Goal: Task Accomplishment & Management: Manage account settings

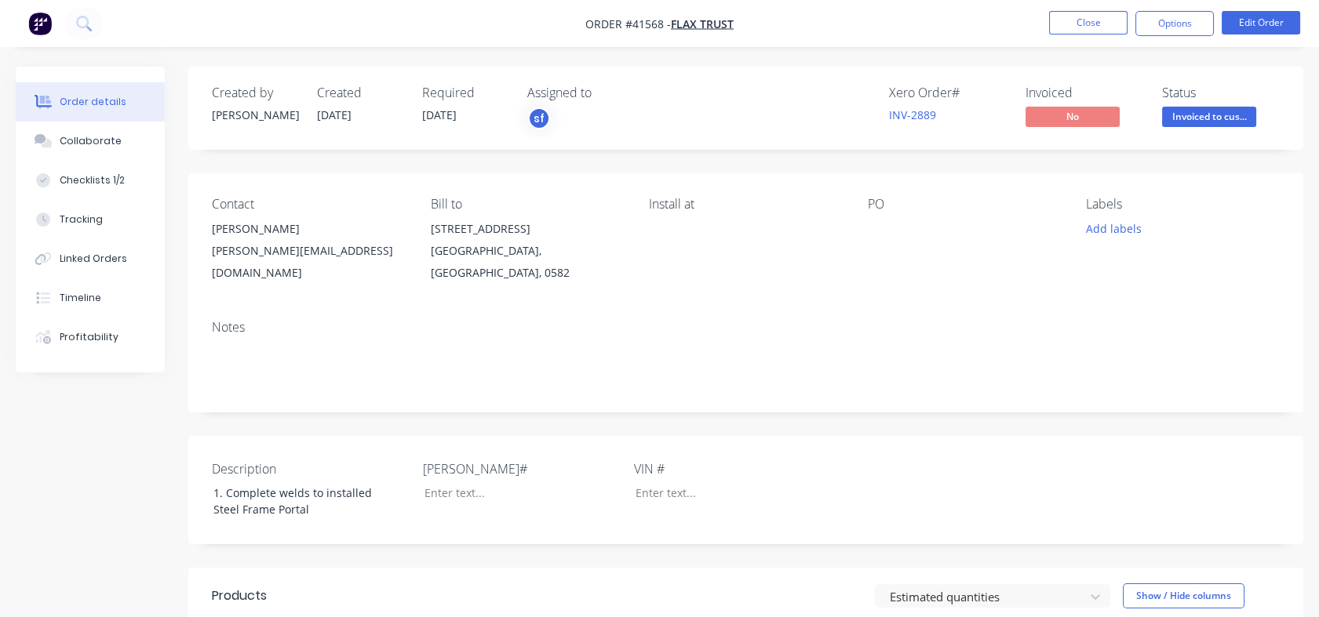
click at [1098, 22] on button "Close" at bounding box center [1088, 23] width 78 height 24
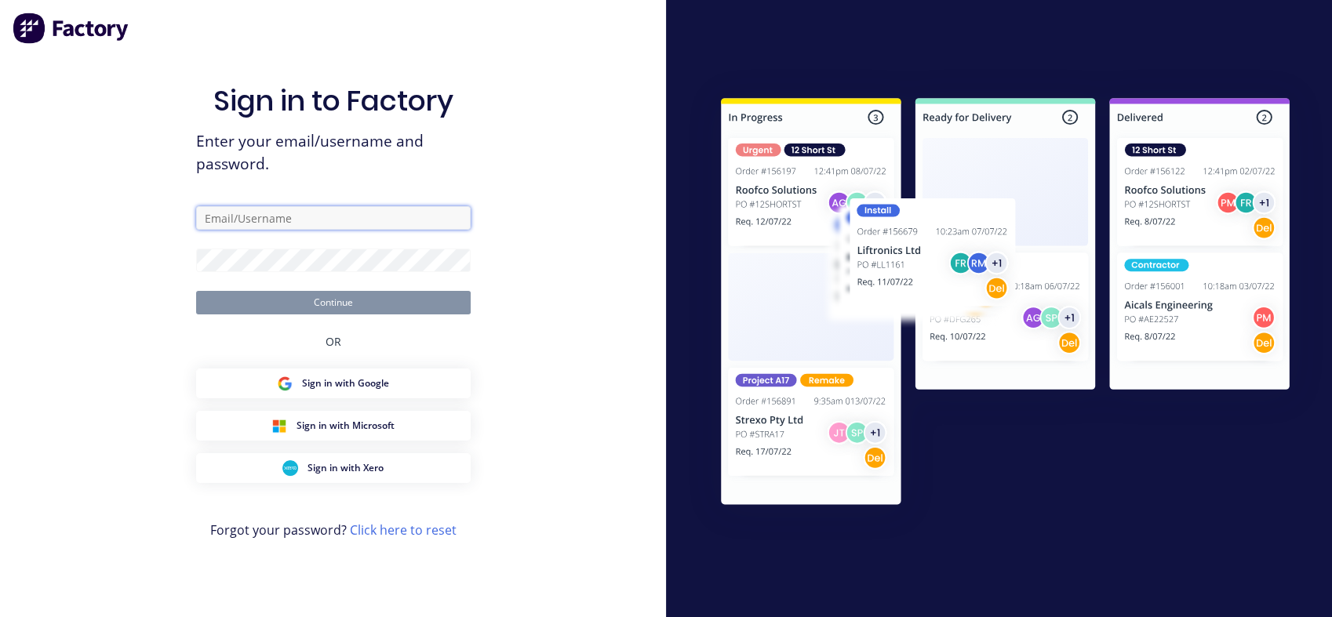
type input "mike@morganengineering.co.nz"
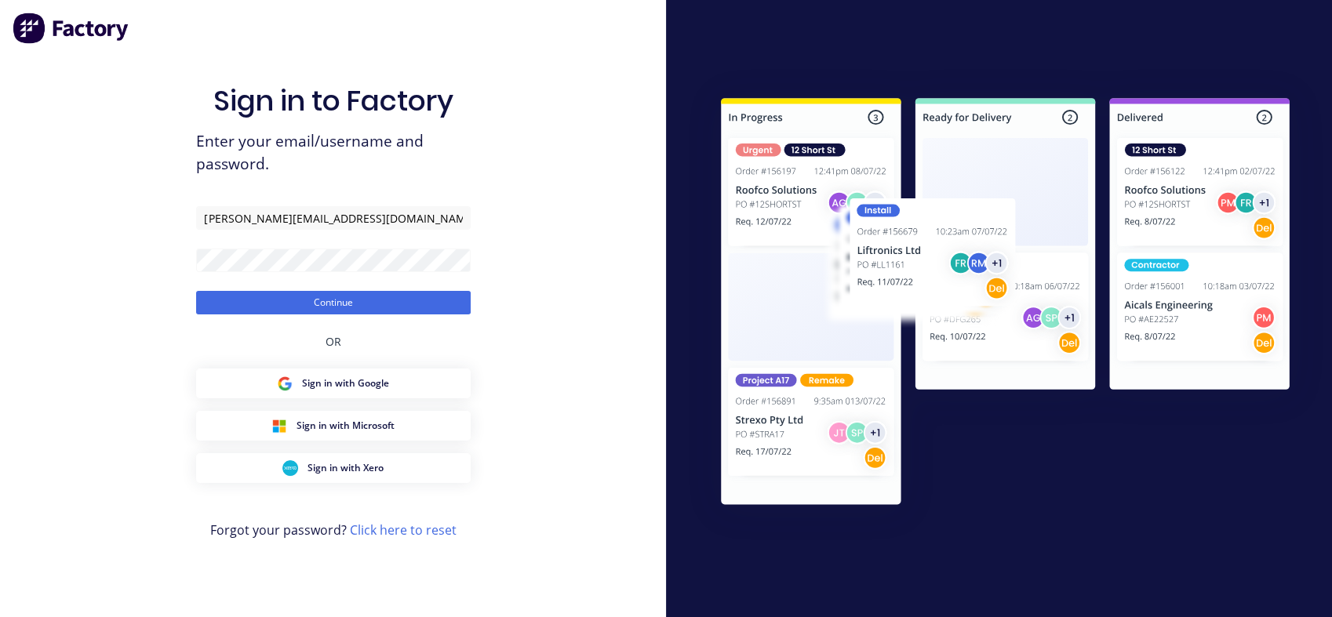
click at [320, 305] on button "Continue" at bounding box center [333, 303] width 275 height 24
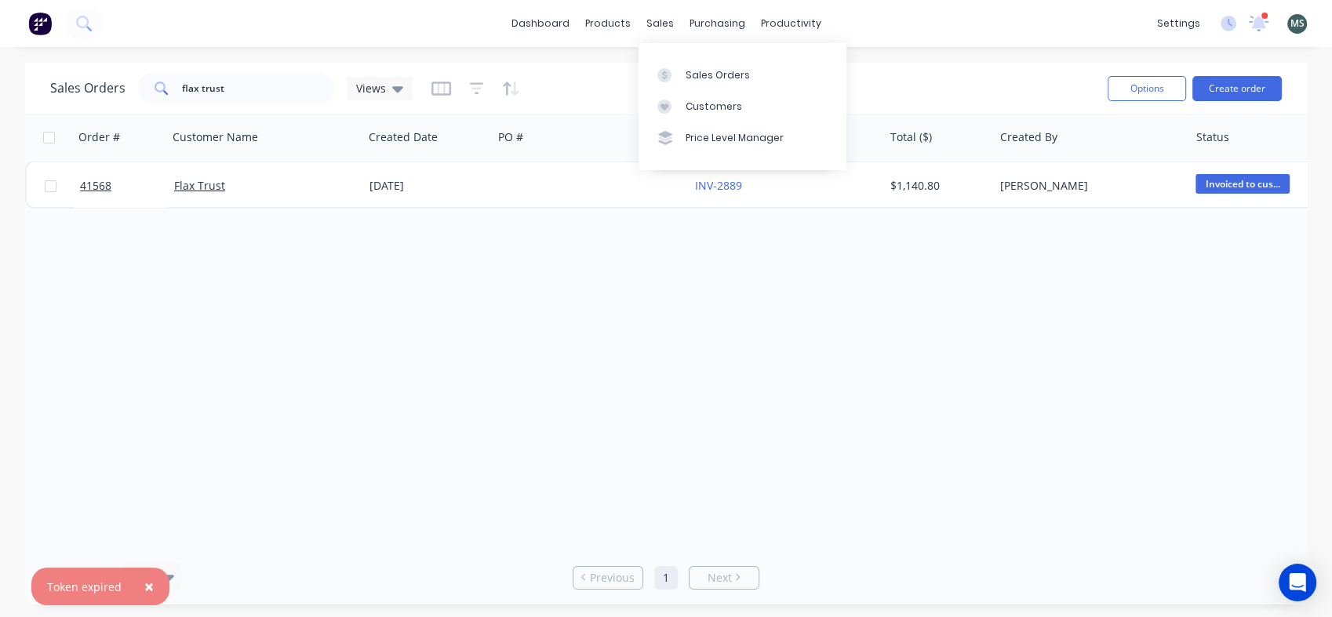
click at [662, 26] on div "sales" at bounding box center [660, 24] width 43 height 24
click at [697, 75] on div "Sales Orders" at bounding box center [718, 75] width 64 height 14
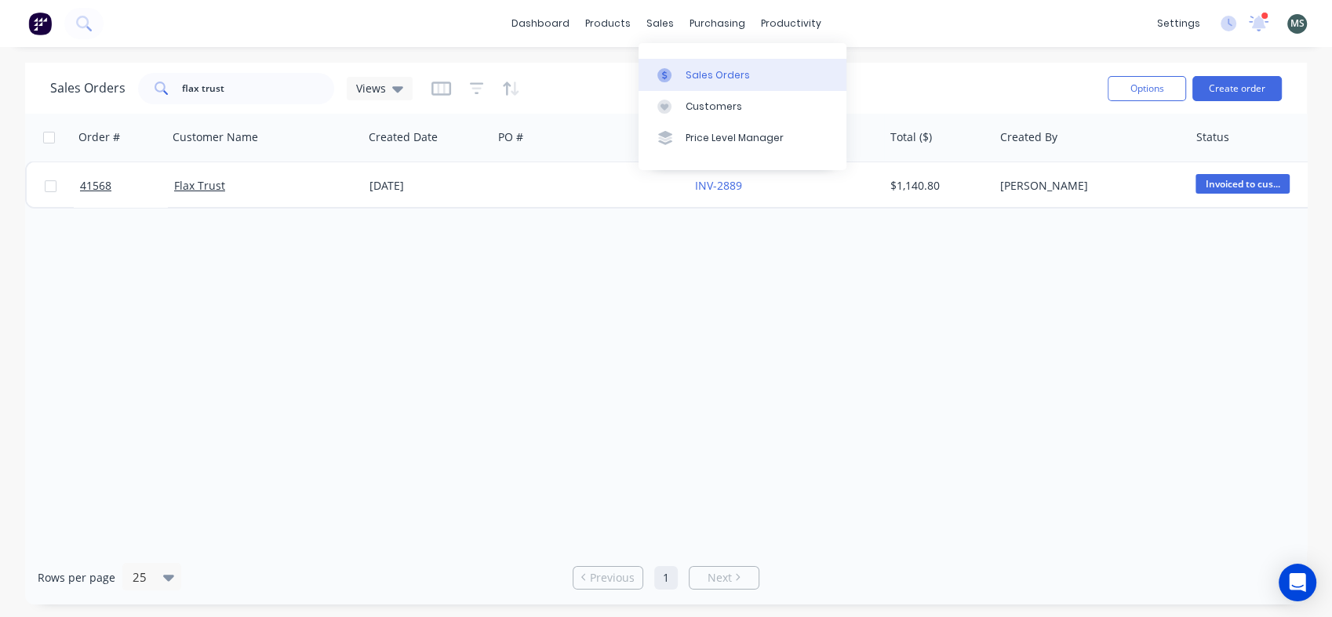
click at [697, 75] on div "Sales Orders" at bounding box center [718, 75] width 64 height 14
click at [462, 375] on div "Order # Customer Name Created Date PO # Accounting Order # Total ($) Created By…" at bounding box center [666, 332] width 1282 height 437
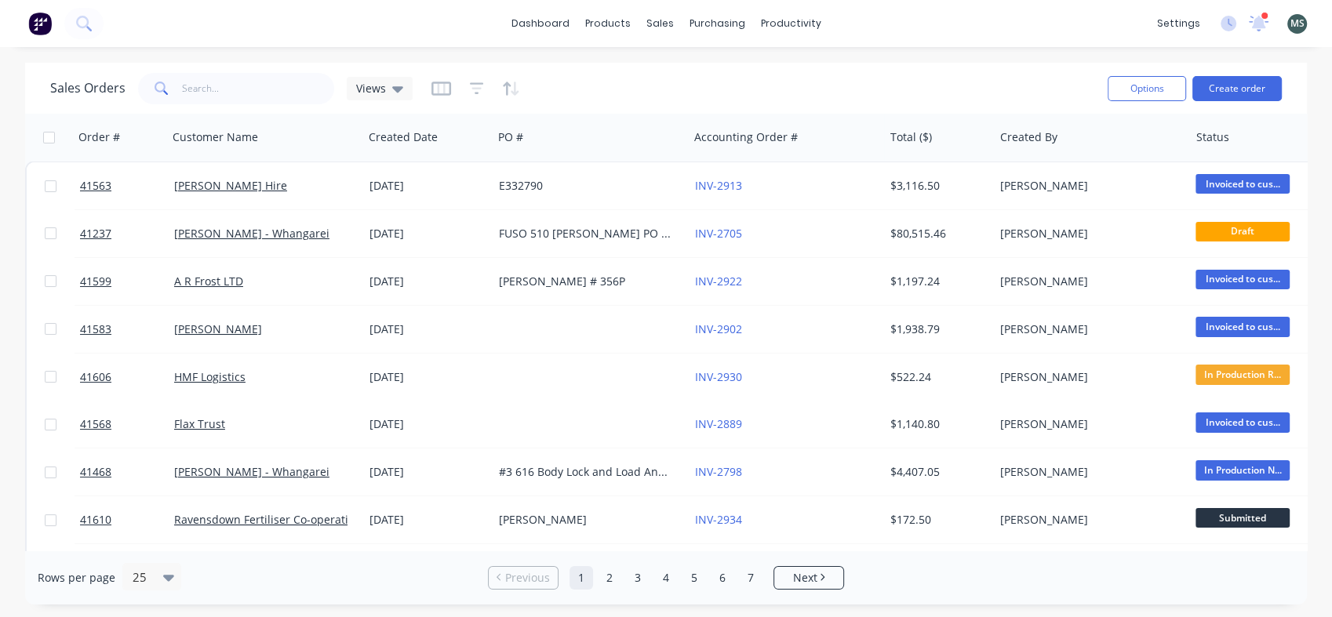
click at [1242, 92] on button "Create order" at bounding box center [1236, 88] width 89 height 25
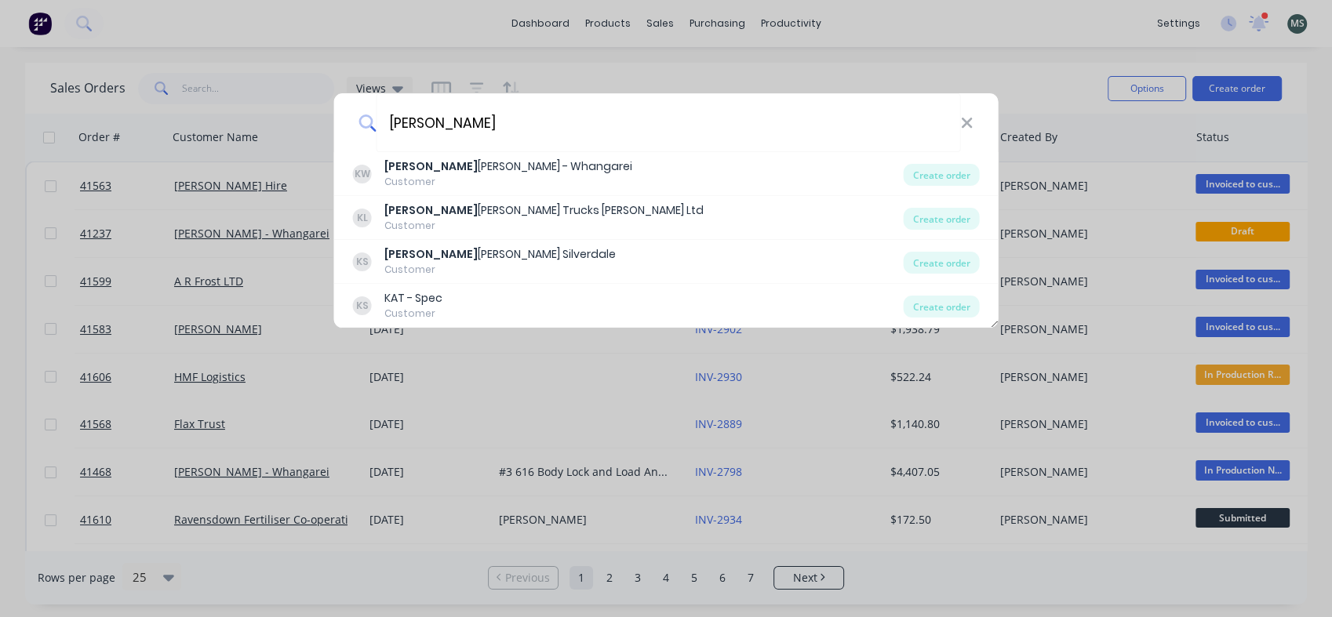
type input "[PERSON_NAME]"
click at [510, 170] on div "[PERSON_NAME] - Whangarei" at bounding box center [508, 166] width 248 height 16
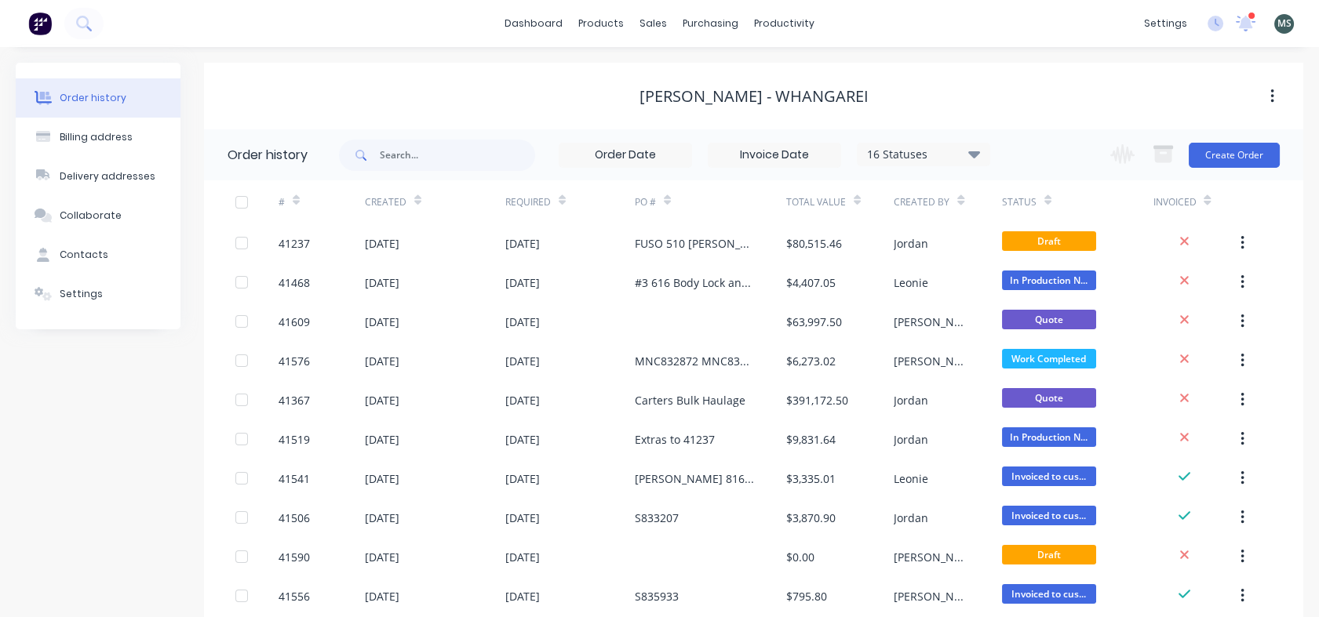
click at [1237, 154] on button "Create Order" at bounding box center [1234, 155] width 91 height 25
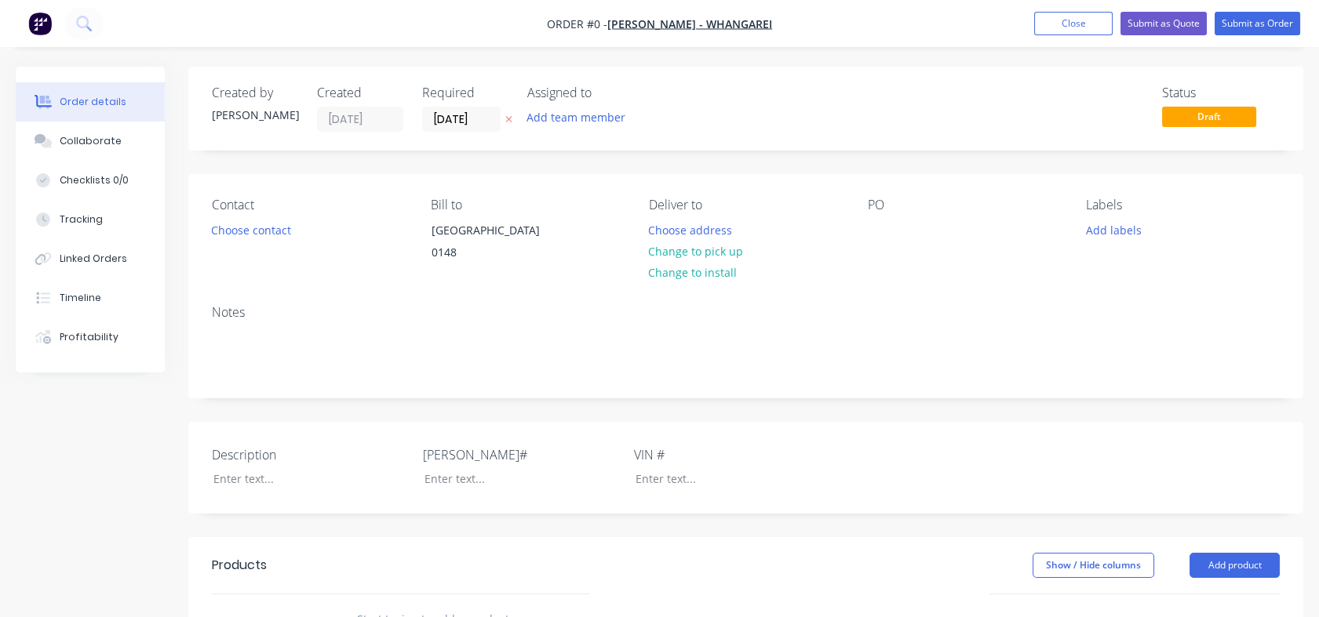
click at [260, 237] on button "Choose contact" at bounding box center [251, 229] width 96 height 21
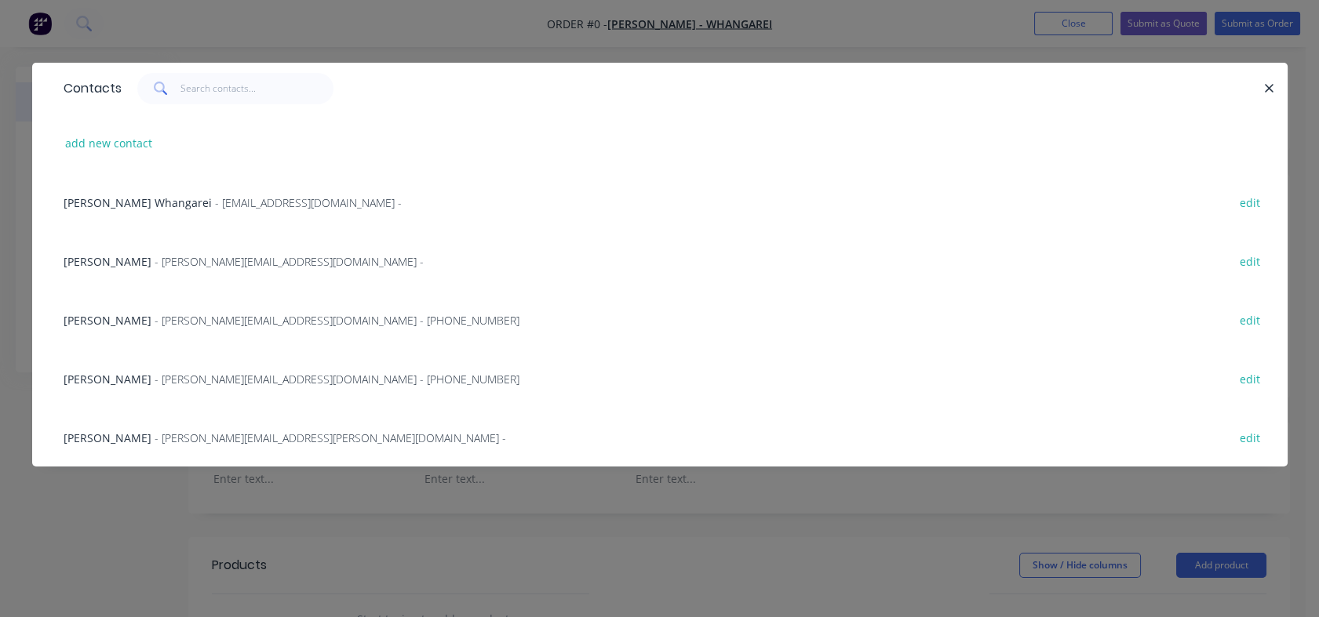
click at [163, 440] on span "- [PERSON_NAME][EMAIL_ADDRESS][PERSON_NAME][DOMAIN_NAME] -" at bounding box center [330, 438] width 351 height 15
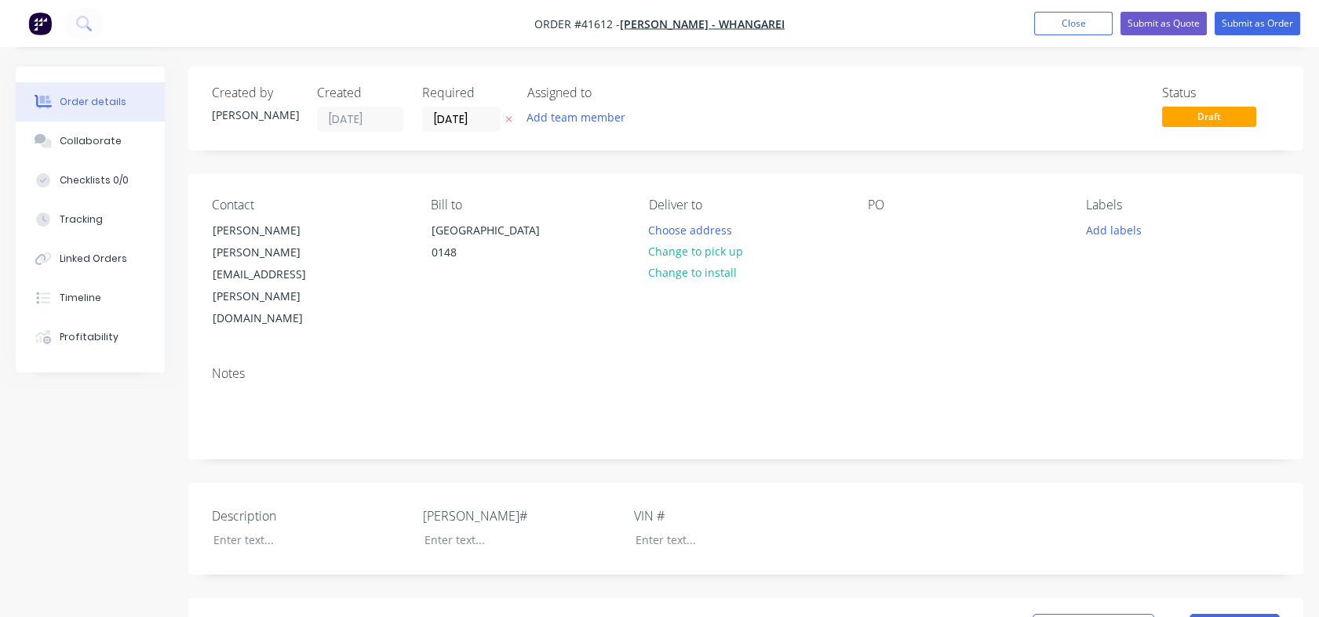
click at [726, 251] on button "Change to pick up" at bounding box center [695, 251] width 111 height 21
click at [257, 529] on div at bounding box center [299, 540] width 196 height 23
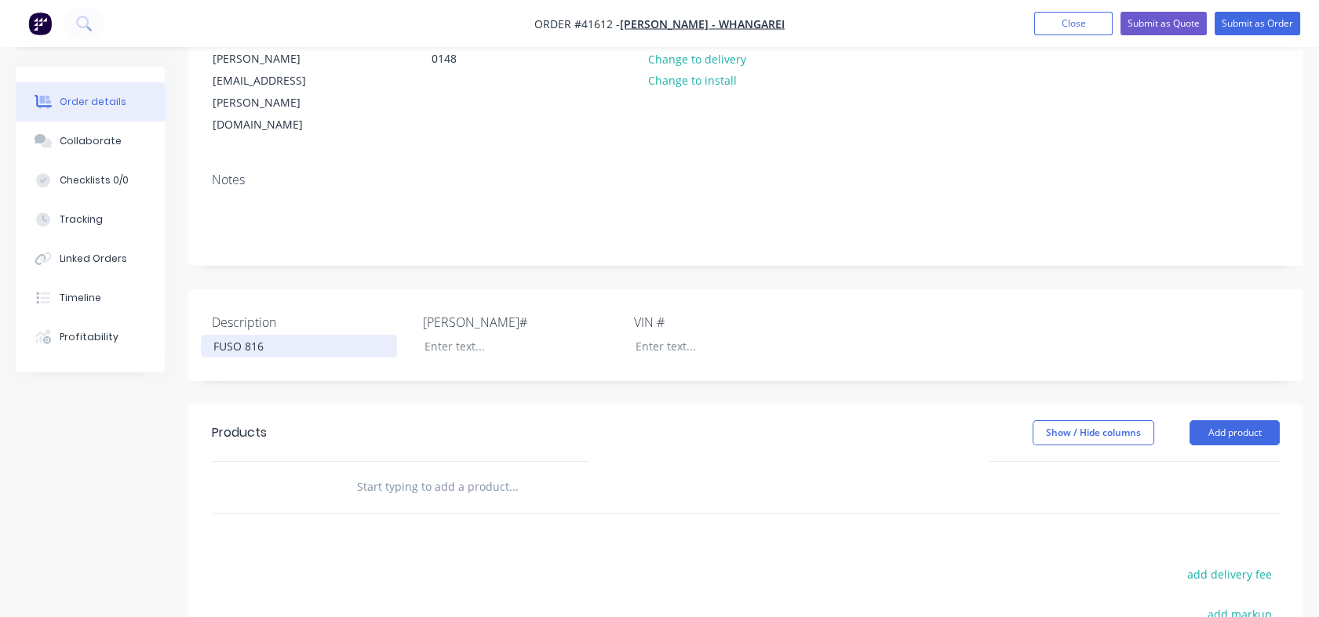
scroll to position [192, 0]
click at [419, 473] on input "text" at bounding box center [513, 488] width 314 height 31
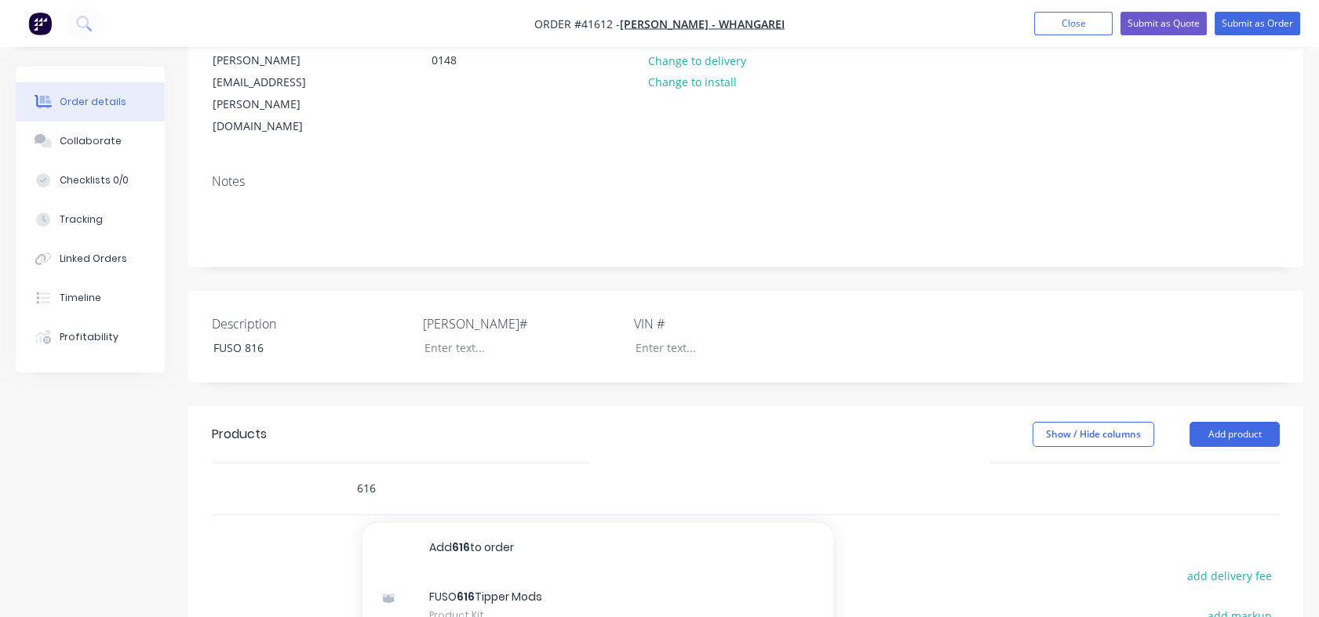
type input "616"
click at [483, 573] on div "FUSO 616 Tipper Mods Product Kit" at bounding box center [597, 606] width 471 height 66
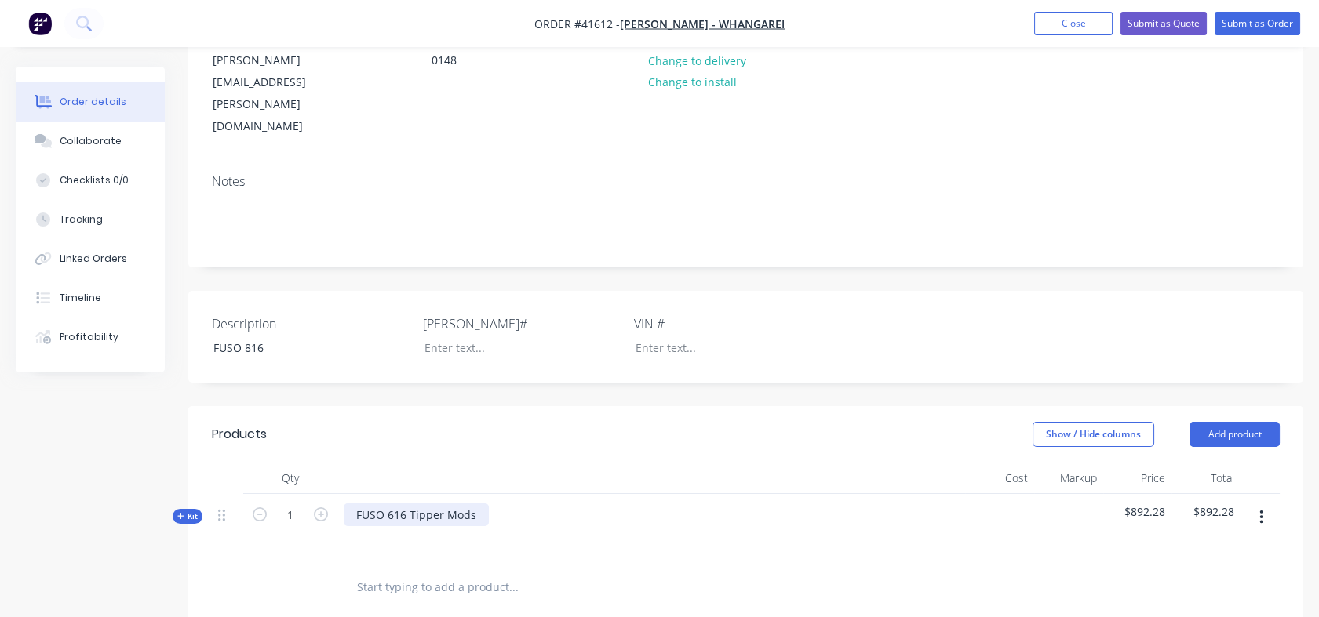
click at [392, 504] on div "FUSO 616 Tipper Mods" at bounding box center [416, 515] width 145 height 23
click at [396, 526] on div at bounding box center [651, 537] width 615 height 23
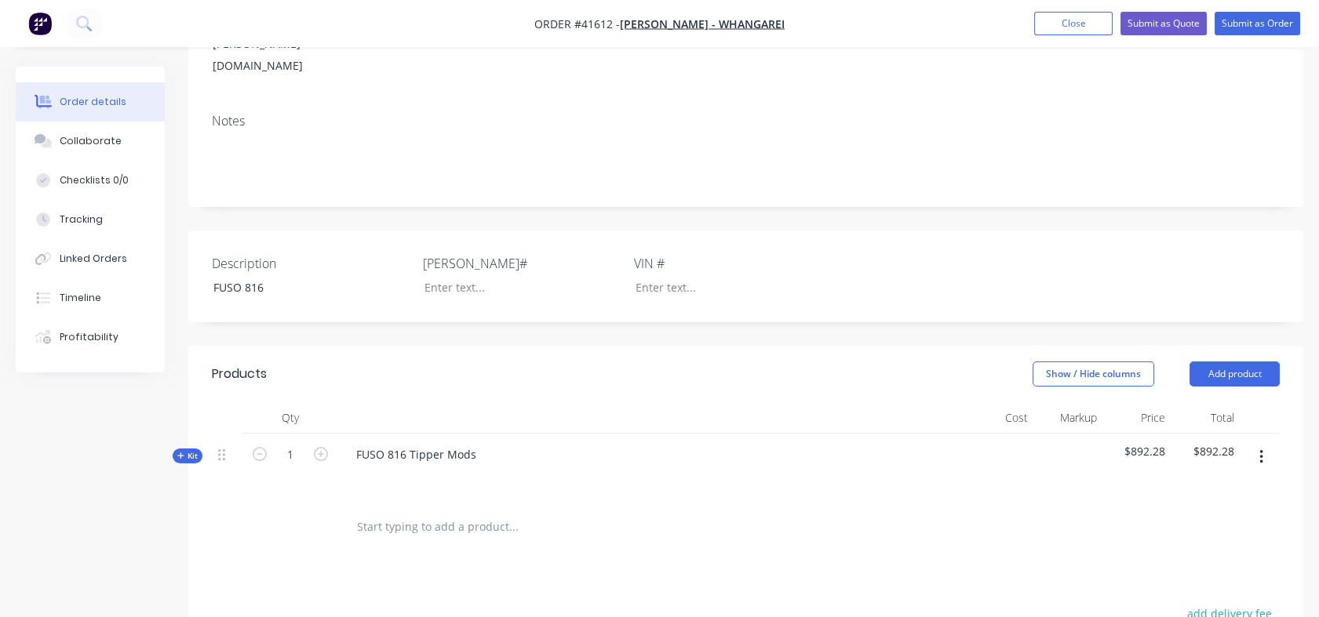
scroll to position [299, 0]
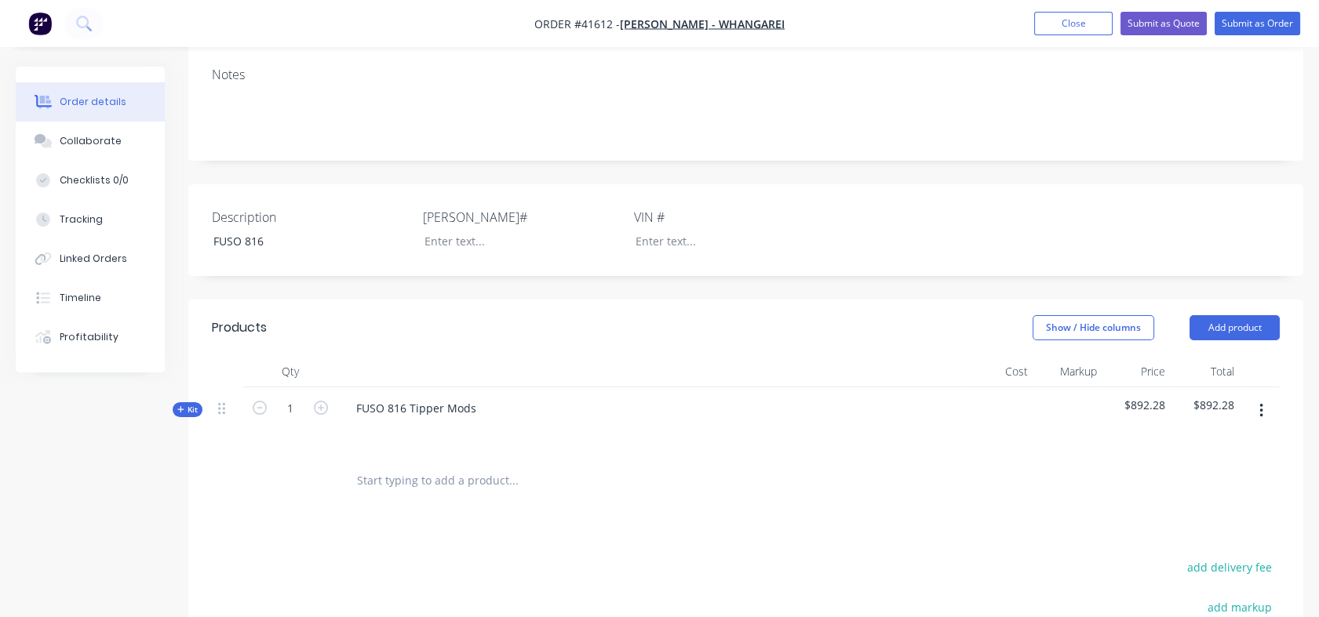
click at [187, 404] on span "Kit" at bounding box center [187, 410] width 20 height 12
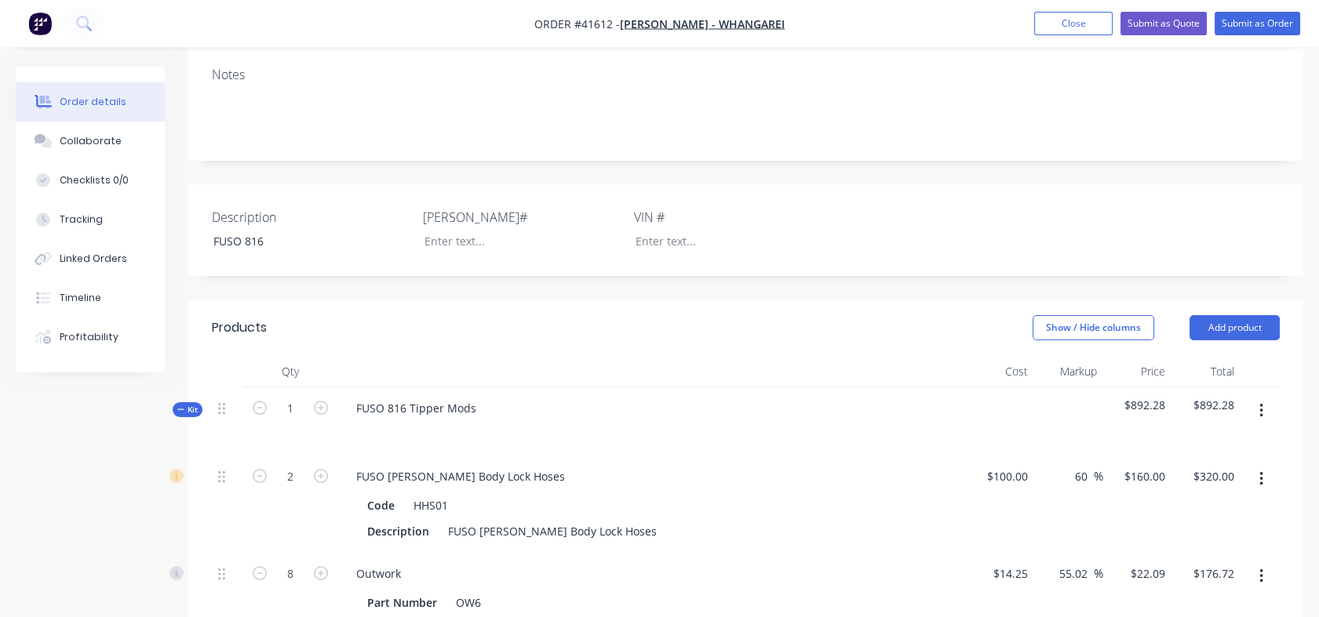
click at [187, 404] on span "Kit" at bounding box center [187, 410] width 20 height 12
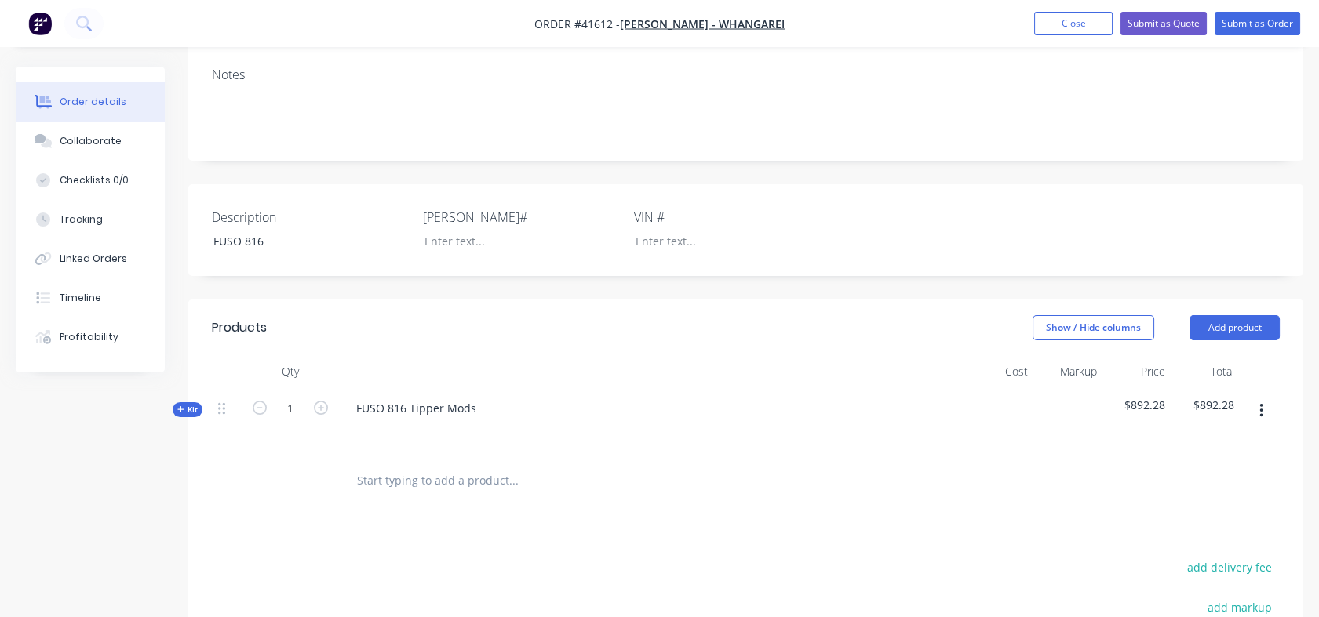
click at [490, 388] on div "FUSO 816 Tipper Mods" at bounding box center [651, 422] width 628 height 68
click at [483, 397] on div "FUSO 816 Tipper Mods" at bounding box center [416, 408] width 145 height 23
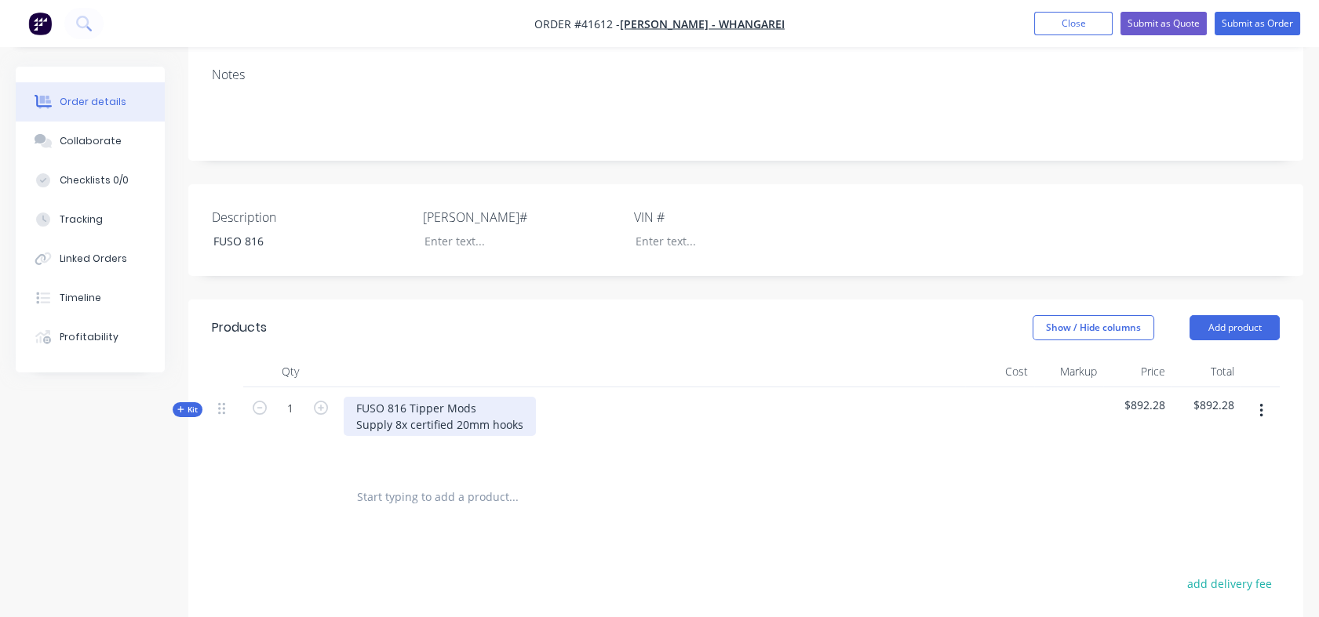
click at [358, 397] on div "FUSO 816 Tipper Mods Supply 8x certified 20mm hooks" at bounding box center [440, 416] width 192 height 39
click at [528, 397] on div "FUSO 816 Tipper Mods - Supply 8x certified 20mm hooks" at bounding box center [445, 416] width 202 height 39
click at [628, 397] on div "FUSO 816 Tipper Mods - Supply 8x certified 20mm hooks and Reinstate exisiting" at bounding box center [507, 416] width 326 height 39
click at [651, 397] on div "FUSO 816 Tipper Mods - Supply 8x certified 20mm hooks and Reinstate exisiting" at bounding box center [507, 416] width 326 height 39
click at [646, 397] on div "FUSO 816 Tipper Mods - Supply 8x certified 20mm hooks and Reinstate exiiting" at bounding box center [504, 416] width 320 height 39
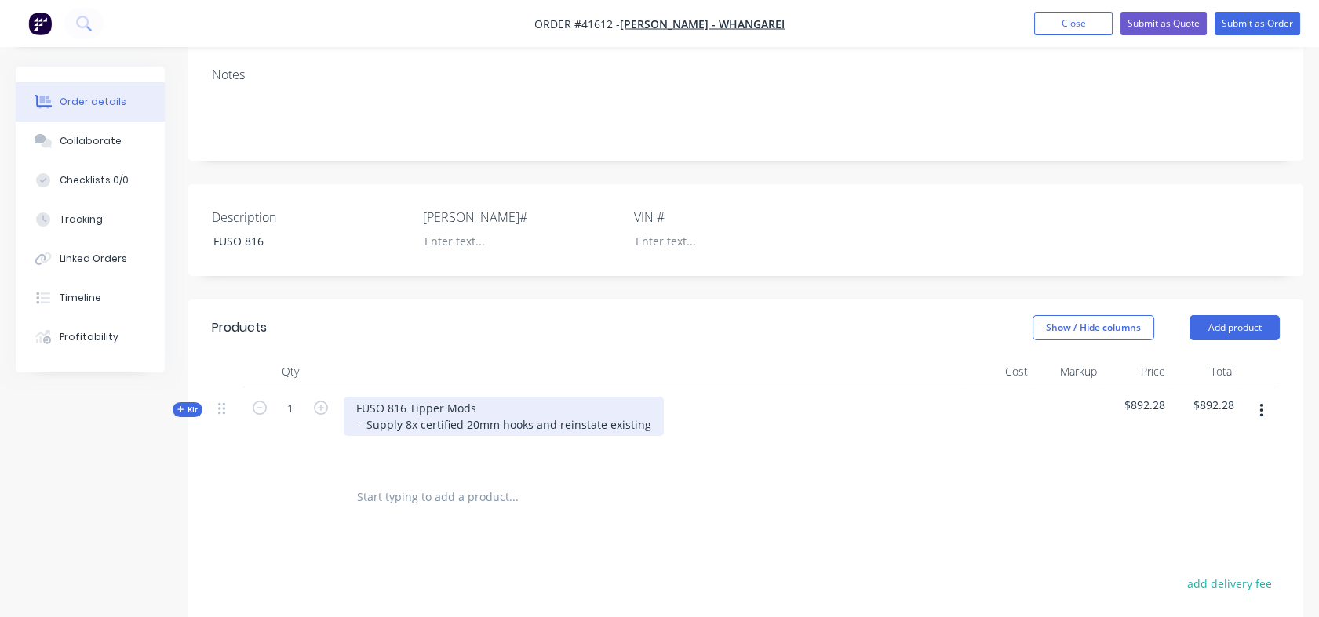
click at [647, 397] on div "FUSO 816 Tipper Mods - Supply 8x certified 20mm hooks and reinstate existing" at bounding box center [504, 416] width 320 height 39
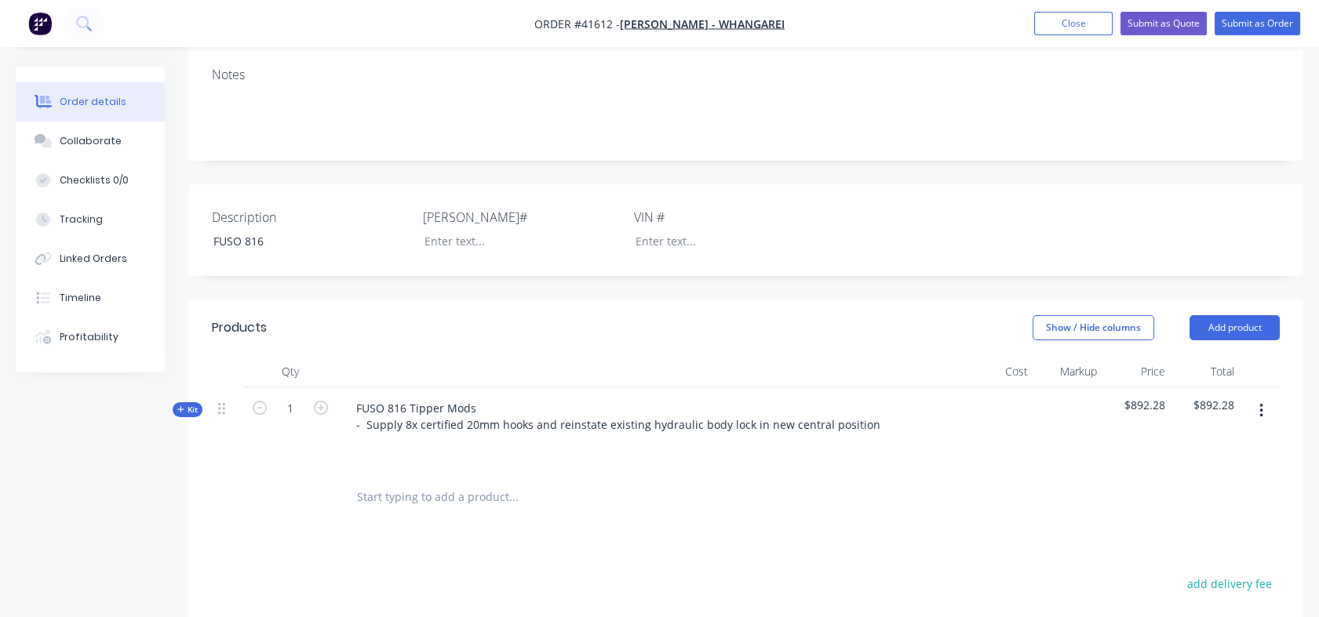
click at [1134, 397] on span "$892.28" at bounding box center [1137, 405] width 56 height 16
click at [1131, 397] on span "$892.28" at bounding box center [1137, 405] width 56 height 16
click at [182, 406] on icon "button" at bounding box center [180, 410] width 7 height 8
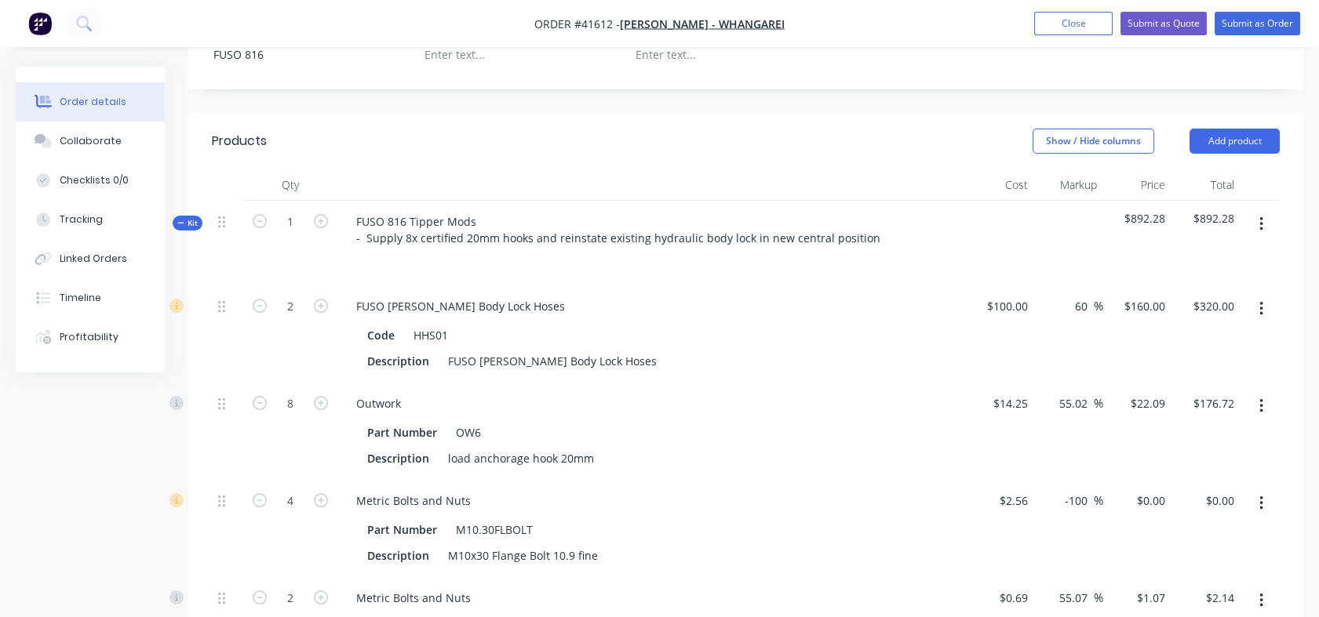
scroll to position [520, 0]
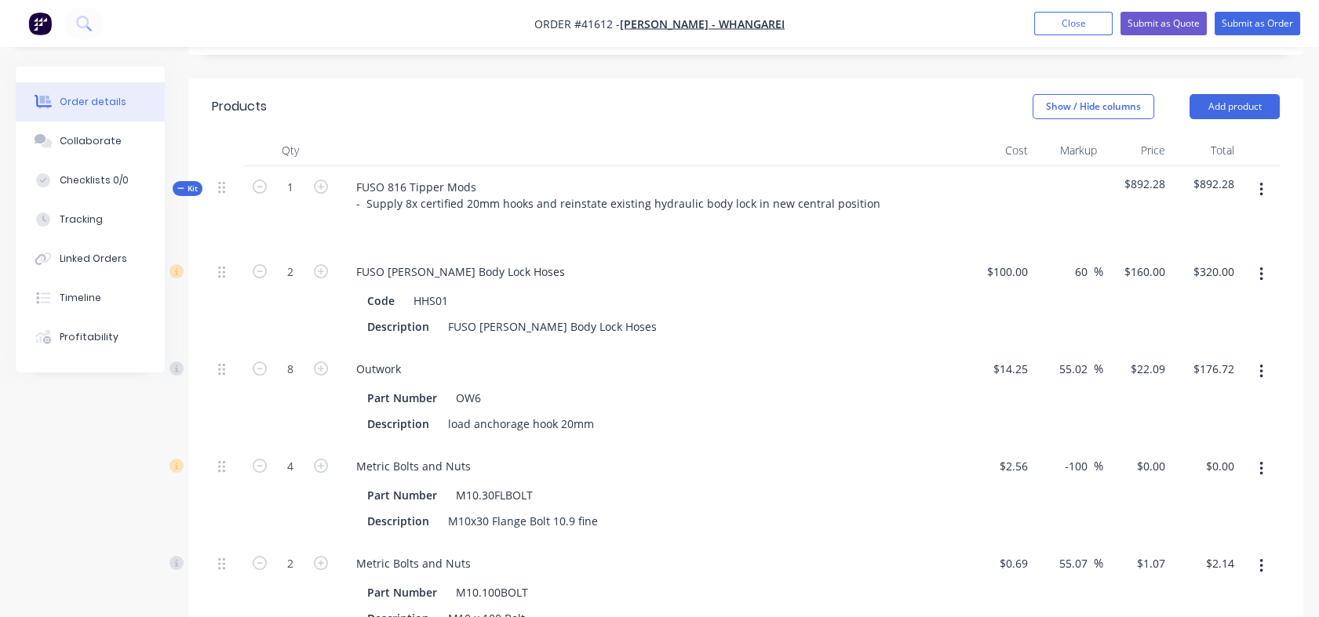
click at [1087, 260] on input "60" at bounding box center [1083, 271] width 20 height 23
drag, startPoint x: 1087, startPoint y: 227, endPoint x: 1069, endPoint y: 227, distance: 17.3
click at [1069, 260] on div "60 60 %" at bounding box center [1085, 271] width 36 height 23
type input "130"
type input "$230.00"
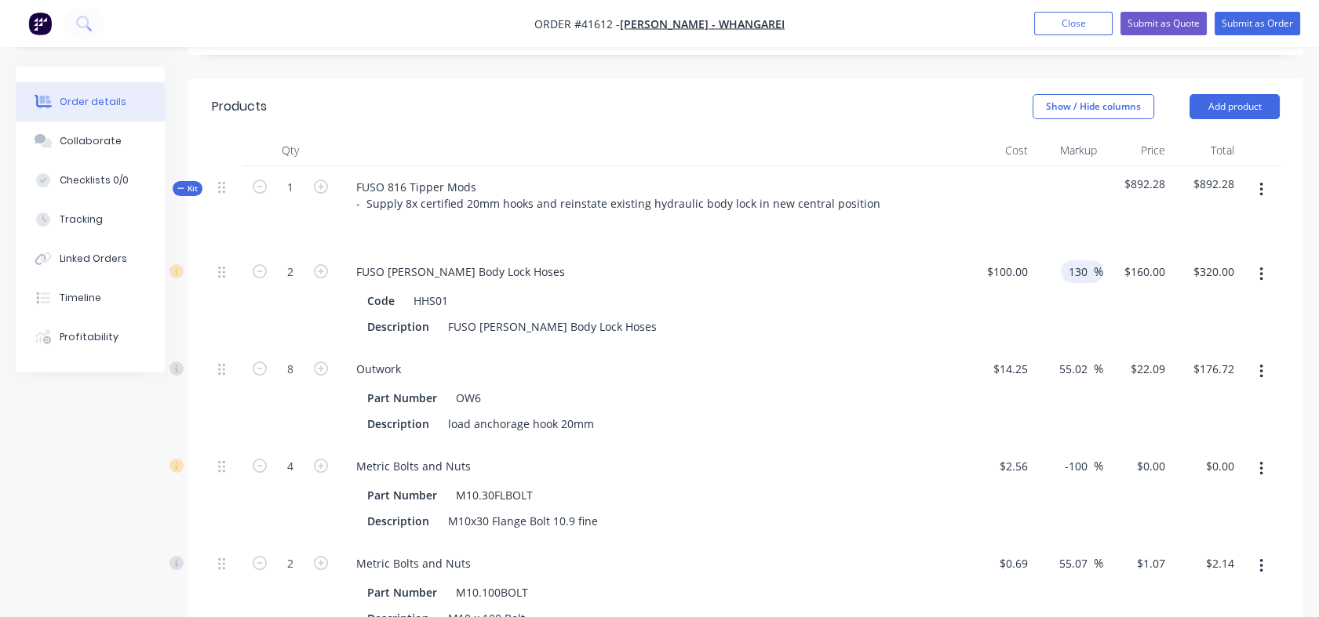
type input "$460.00"
click at [1058, 348] on div "55.02 55.02 %" at bounding box center [1068, 396] width 69 height 97
click at [1058, 358] on input "55.02" at bounding box center [1076, 369] width 36 height 23
drag, startPoint x: 1058, startPoint y: 322, endPoint x: 1086, endPoint y: 321, distance: 28.3
click at [1086, 358] on input "55.02" at bounding box center [1076, 369] width 36 height 23
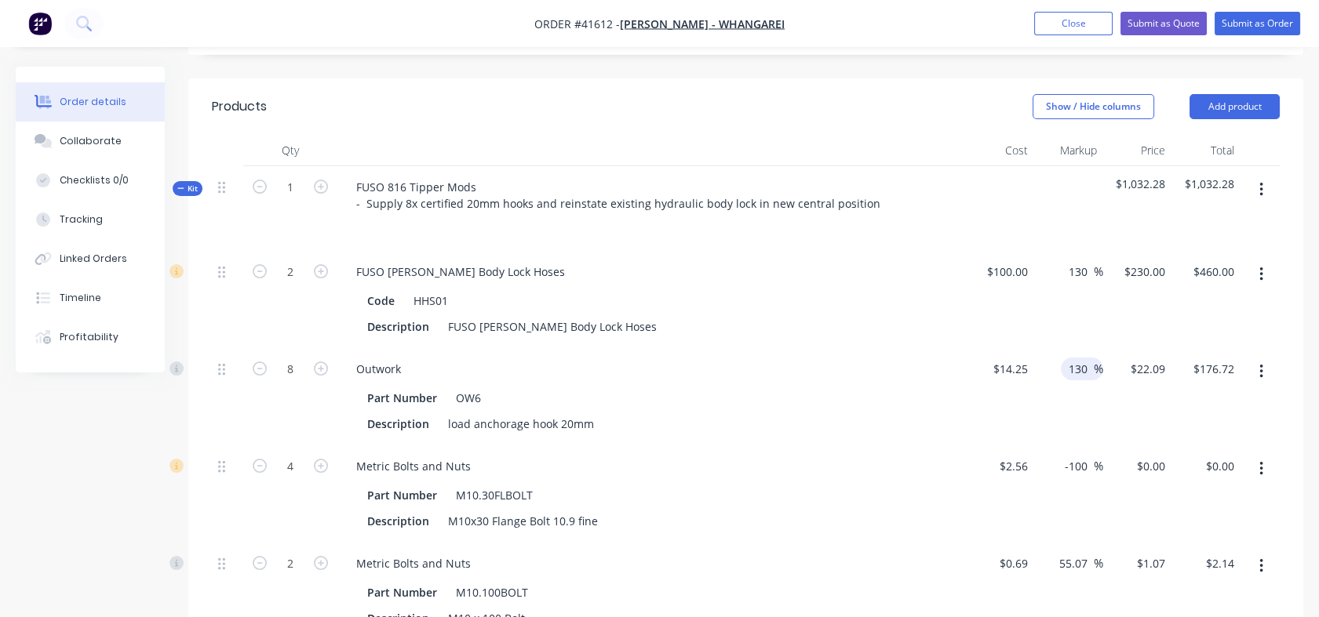
type input "130"
type input "$32.775"
type input "$262.20"
click at [1086, 348] on div "130 130 %" at bounding box center [1068, 396] width 69 height 97
drag, startPoint x: 1062, startPoint y: 424, endPoint x: 1105, endPoint y: 410, distance: 44.4
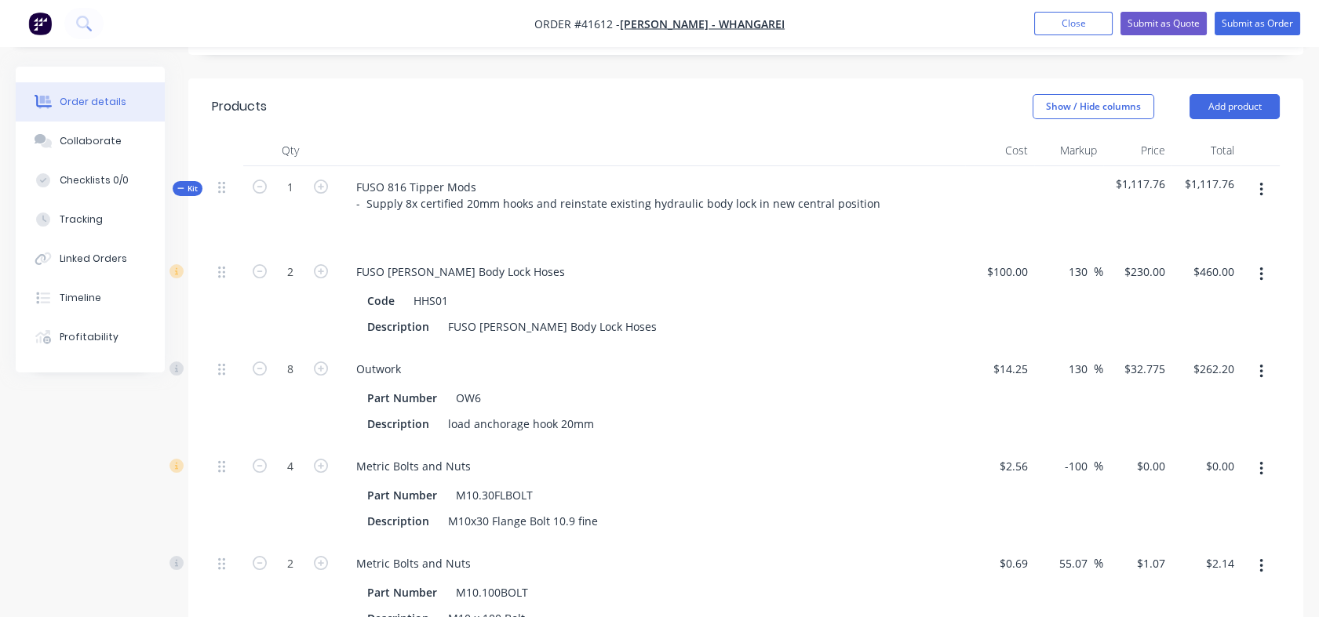
click at [1105, 446] on div "4 Metric Bolts and Nuts Part Number M10.30FLBOLT Description M10x30 Flange Bolt…" at bounding box center [746, 494] width 1068 height 97
type input "130"
type input "$5.888"
type input "$23.55"
click at [1100, 453] on div "130 130 %" at bounding box center [1068, 494] width 69 height 97
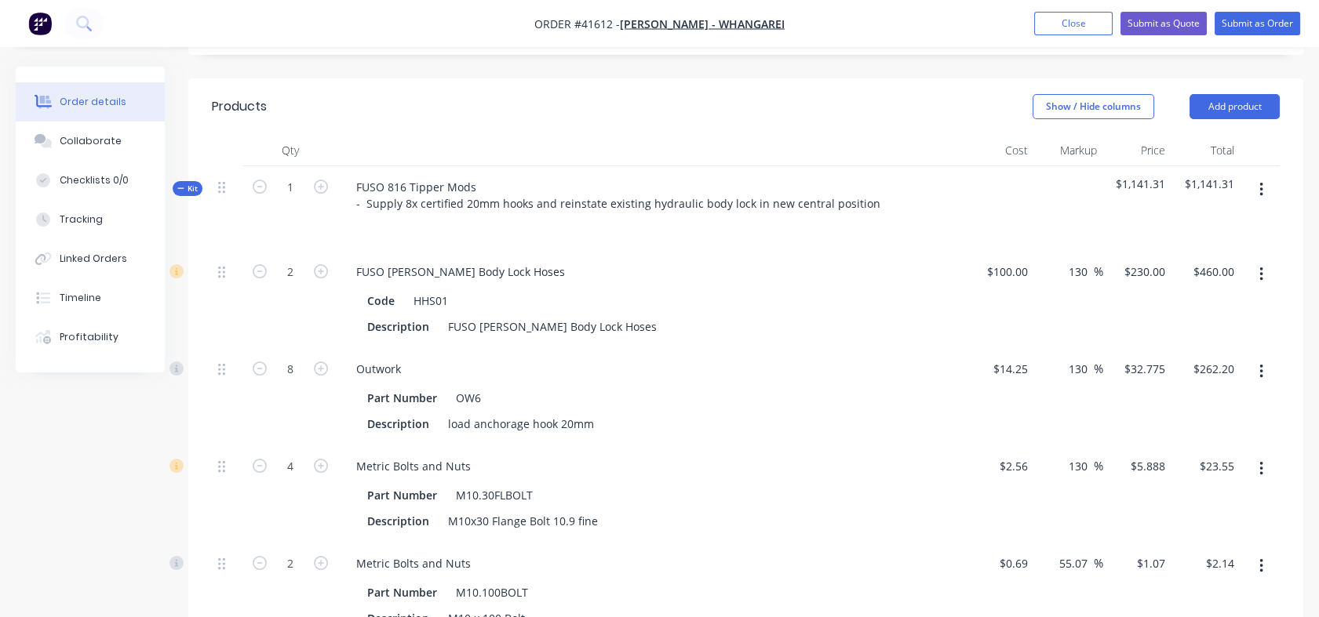
drag, startPoint x: 1058, startPoint y: 518, endPoint x: 1090, endPoint y: 518, distance: 32.2
click at [1090, 552] on input "55.07" at bounding box center [1076, 563] width 36 height 23
type input "130"
type input "$1.587"
type input "$3.17"
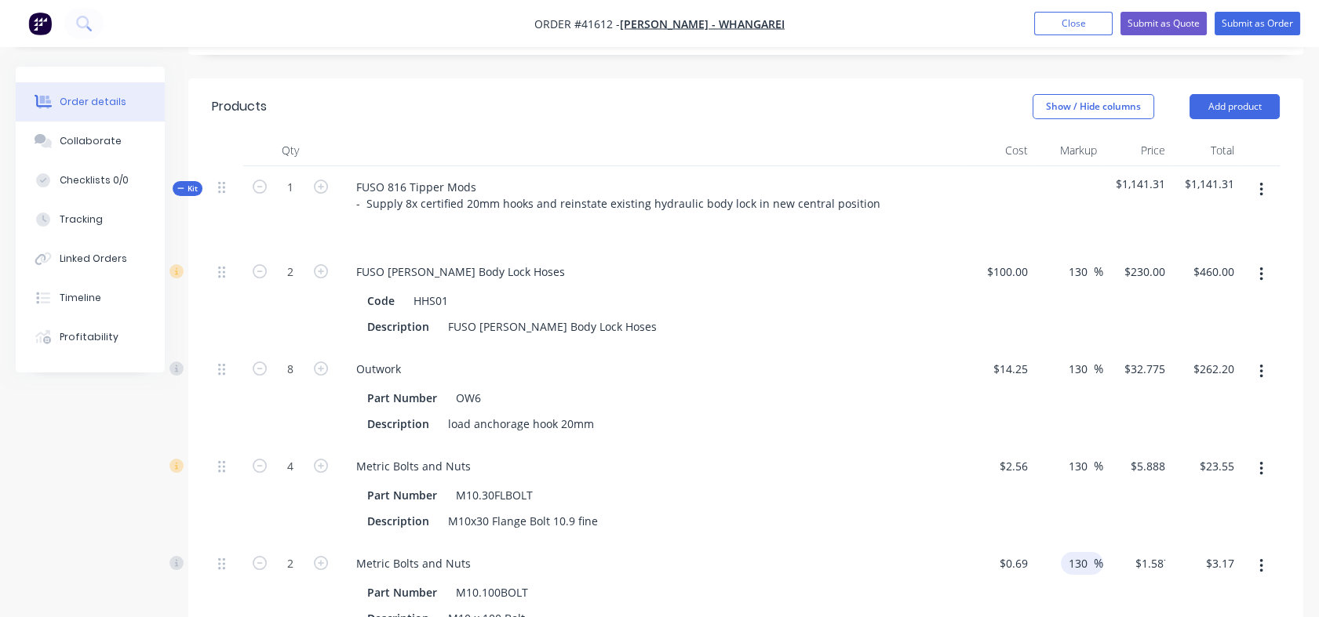
click at [1062, 567] on div "130 130 %" at bounding box center [1068, 591] width 69 height 97
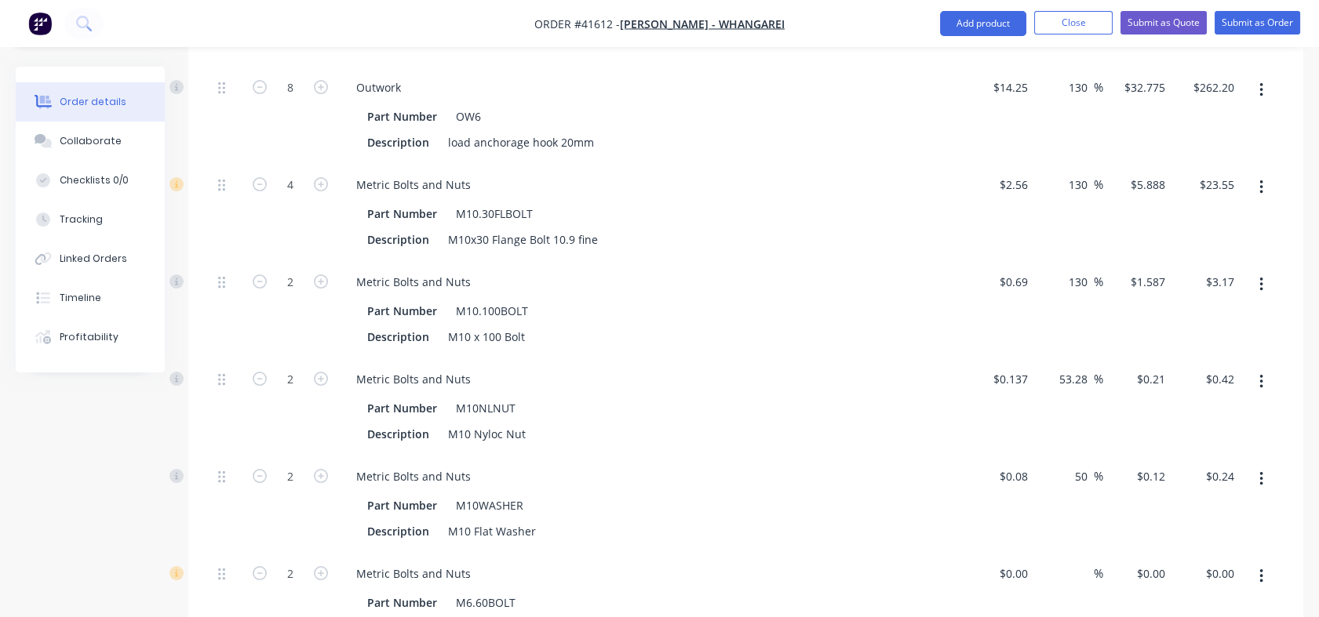
scroll to position [858, 0]
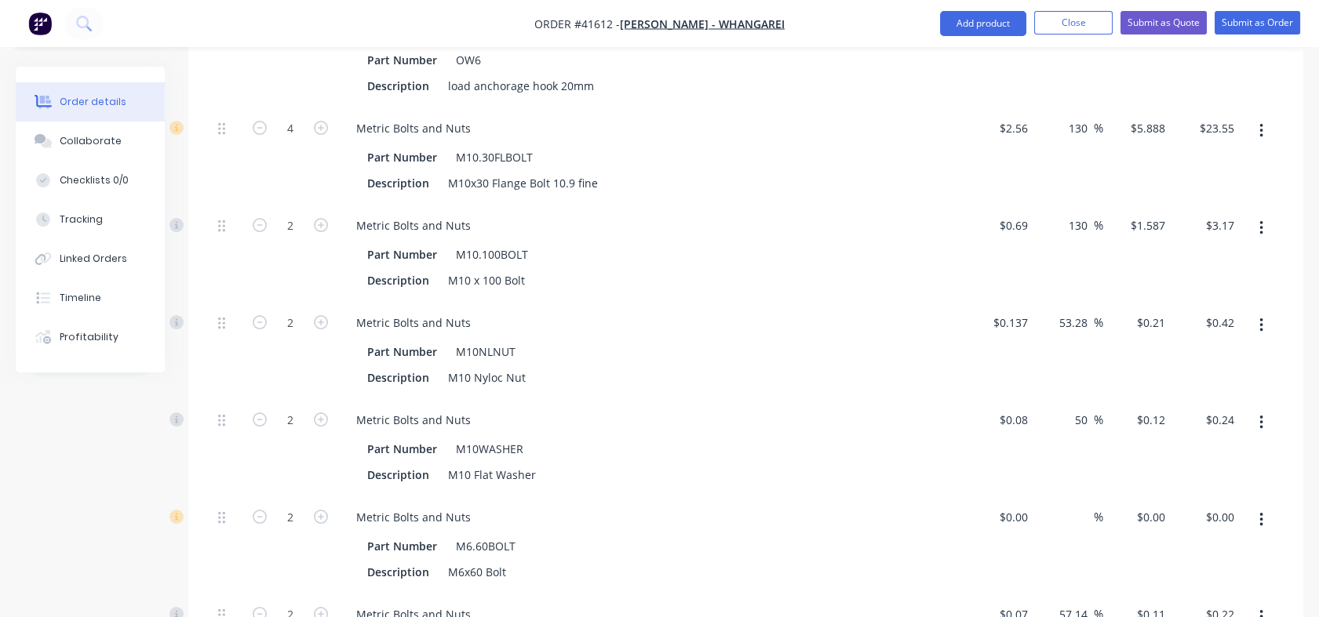
drag, startPoint x: 1058, startPoint y: 277, endPoint x: 1098, endPoint y: 281, distance: 40.2
click at [1098, 311] on div "53.28 53.28 %" at bounding box center [1077, 322] width 52 height 23
type input "130"
type input "$0.3151"
type input "$0.63"
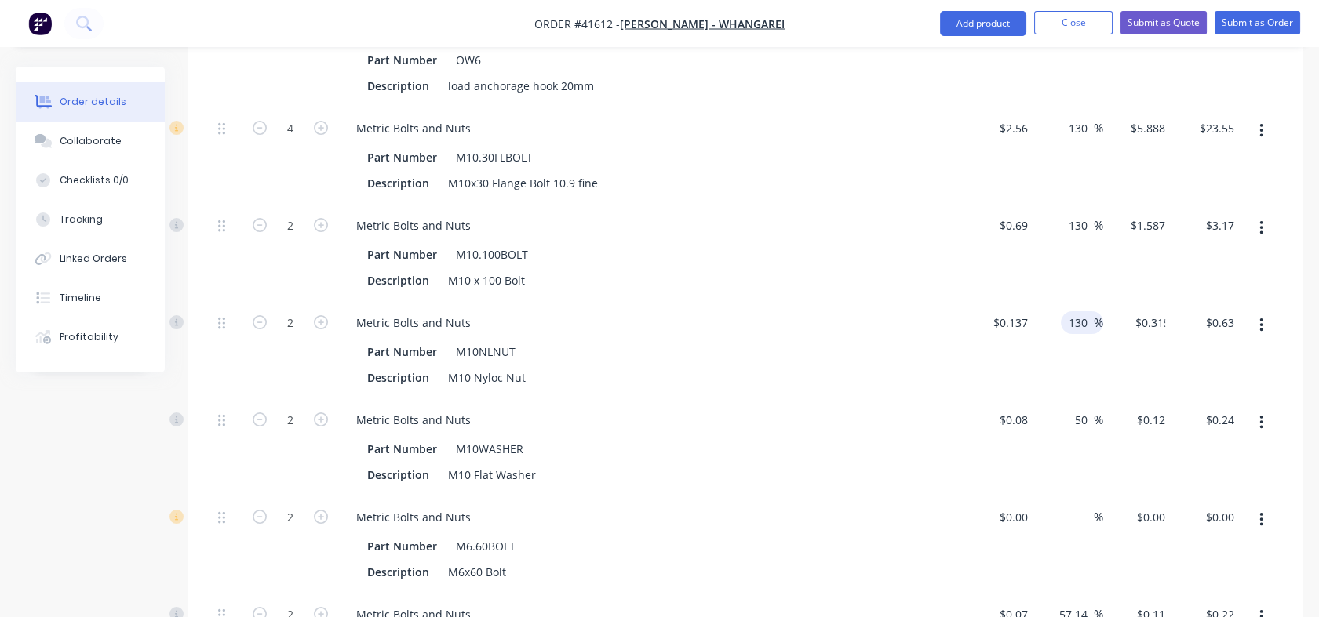
click at [1091, 324] on div "130 130 %" at bounding box center [1068, 350] width 69 height 97
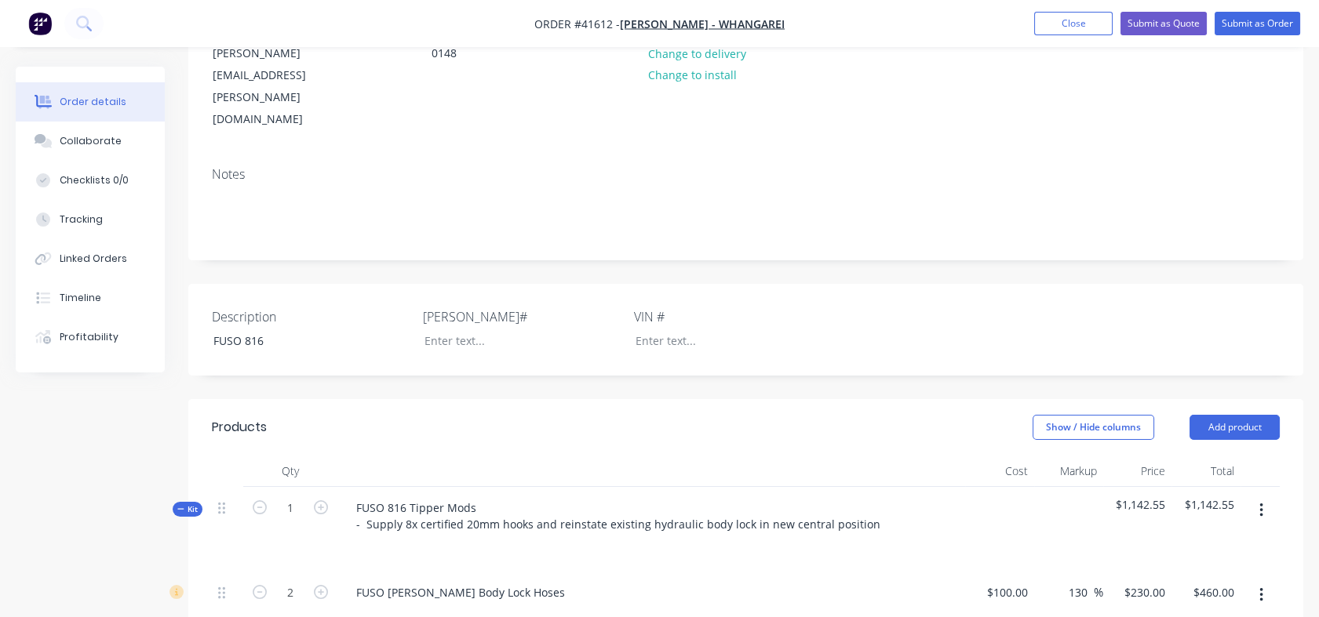
scroll to position [330, 0]
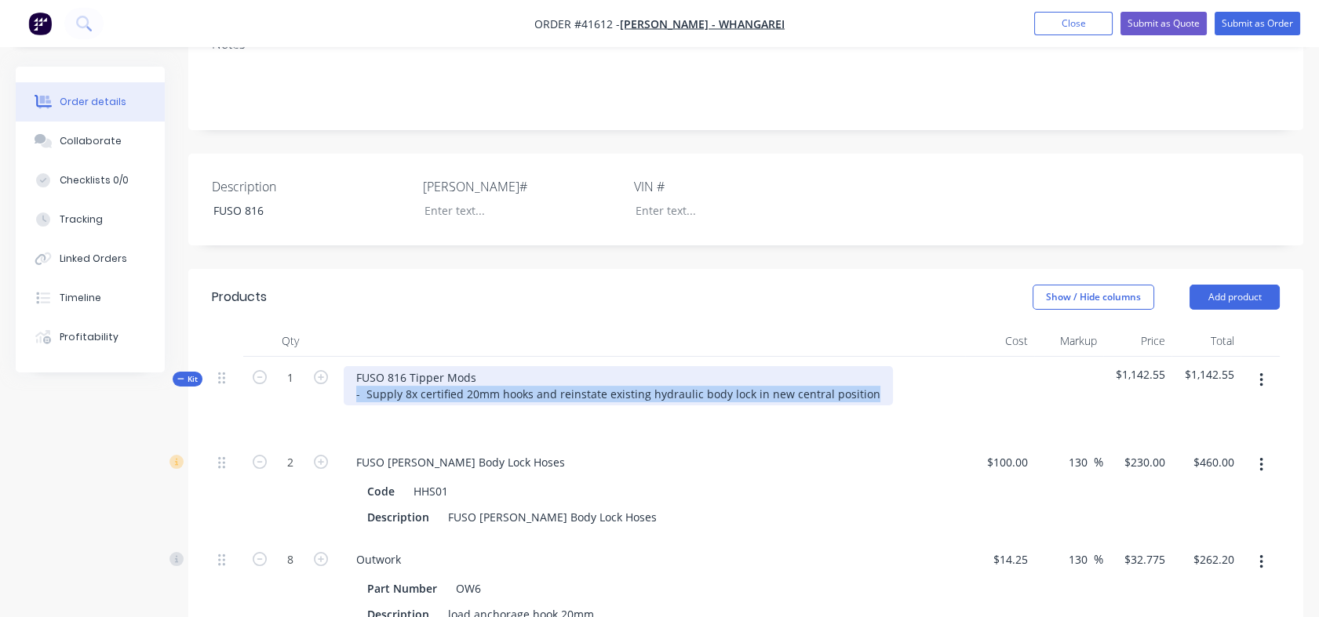
drag, startPoint x: 861, startPoint y: 351, endPoint x: 346, endPoint y: 364, distance: 514.8
click at [346, 364] on div "FUSO 816 Tipper Mods - Supply 8x certified 20mm hooks and reinstate existing hy…" at bounding box center [651, 399] width 628 height 85
copy div "- Supply 8x certified 20mm hooks and reinstate existing hydraulic body lock in …"
click at [1258, 366] on button "button" at bounding box center [1261, 380] width 37 height 28
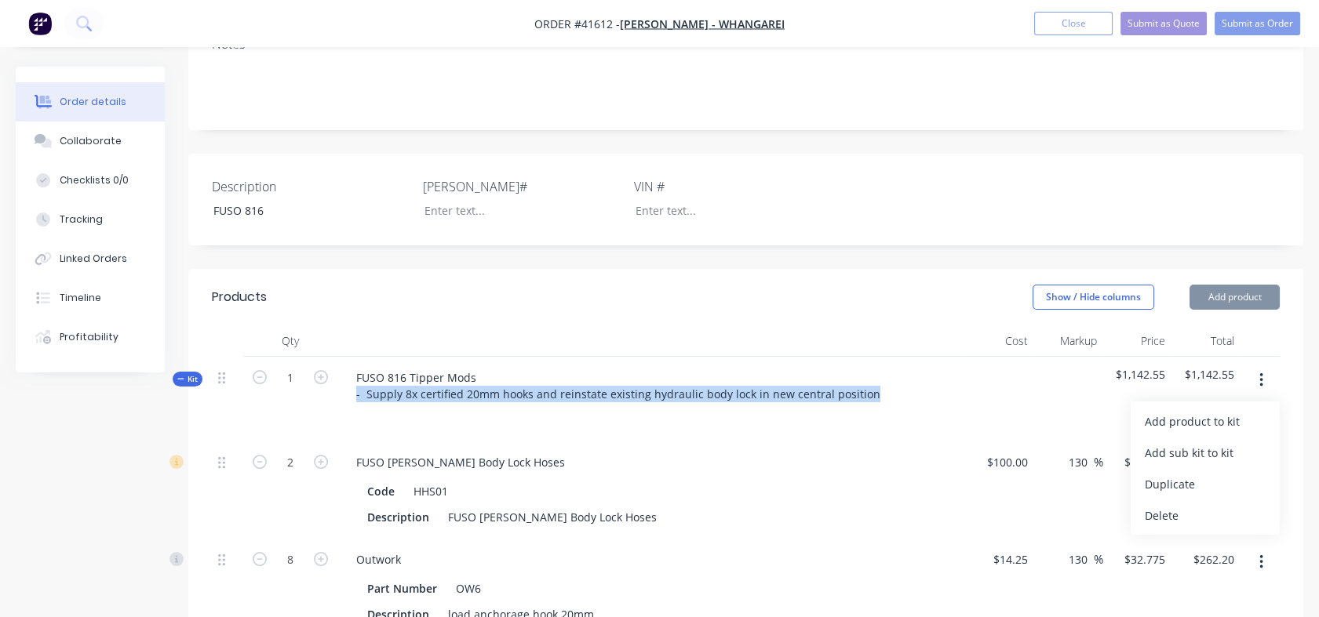
click at [1159, 504] on div "Delete" at bounding box center [1205, 515] width 121 height 23
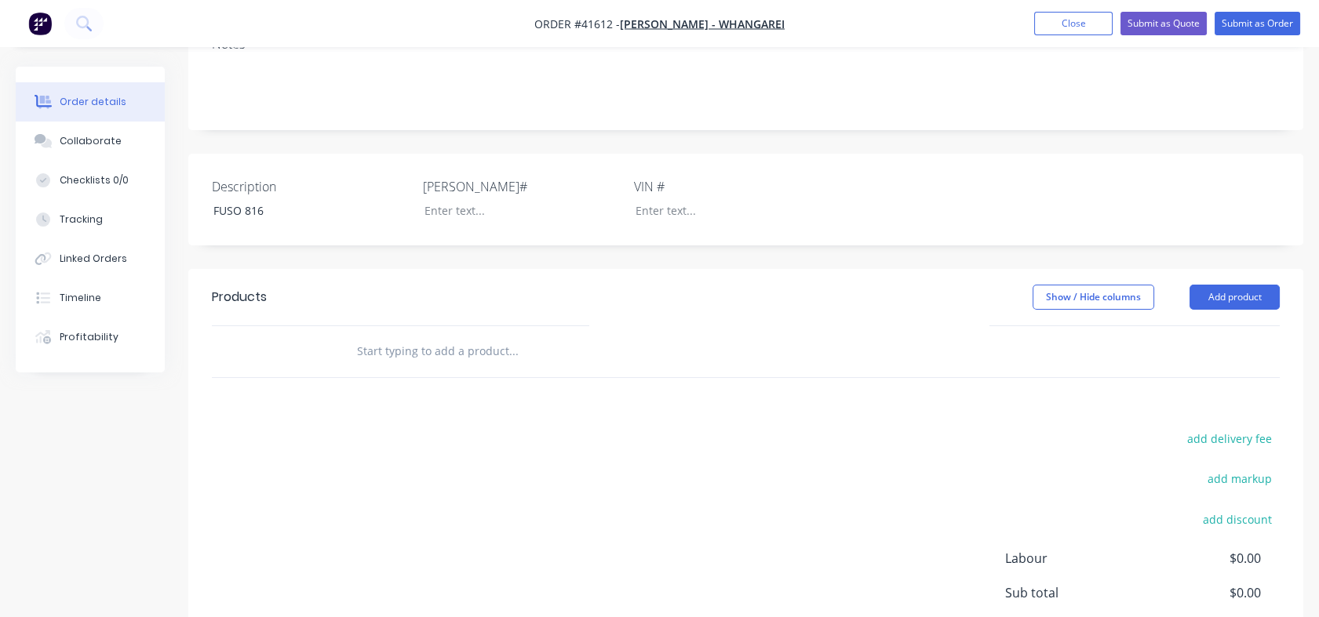
click at [1224, 285] on button "Add product" at bounding box center [1234, 297] width 90 height 25
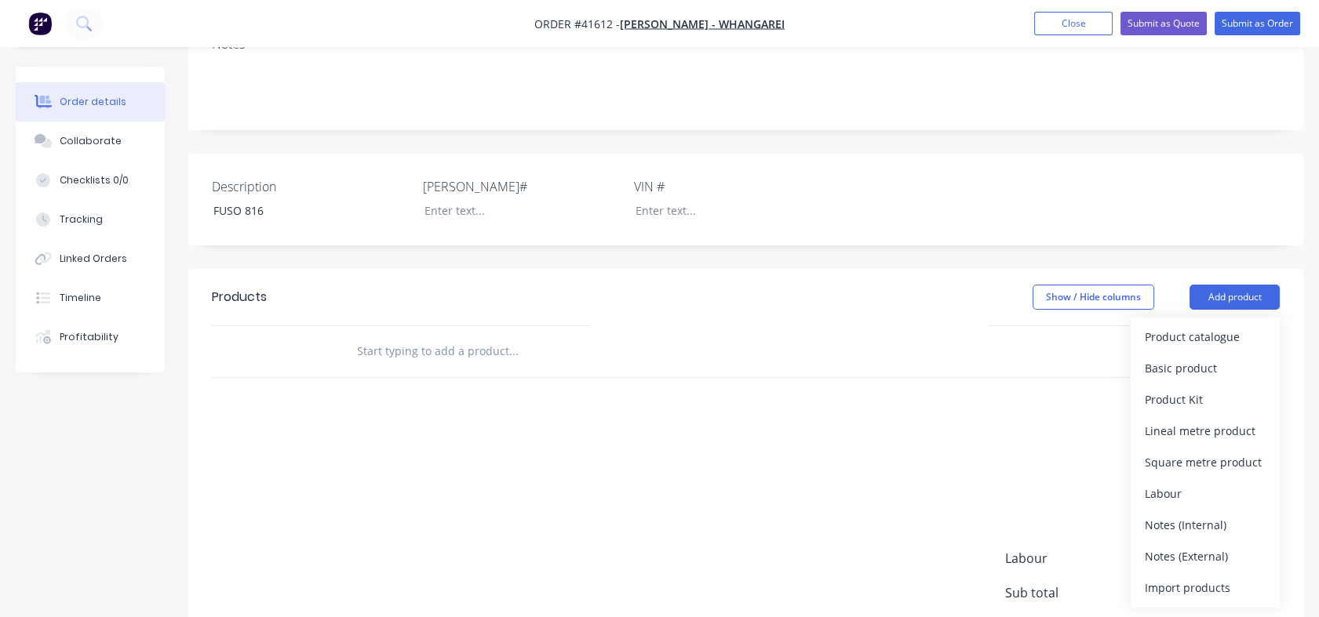
click at [1186, 357] on div "Basic product" at bounding box center [1205, 368] width 121 height 23
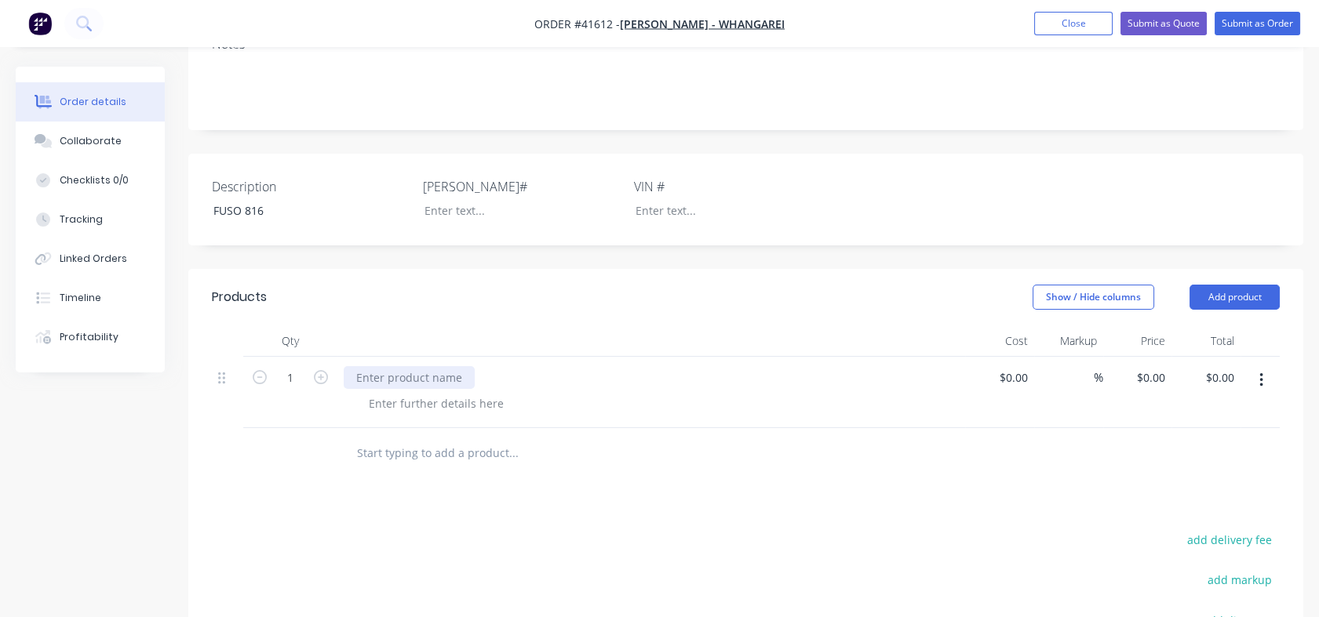
click at [429, 366] on div at bounding box center [409, 377] width 131 height 23
click at [380, 392] on div at bounding box center [436, 403] width 160 height 23
click at [373, 392] on div at bounding box center [436, 403] width 160 height 23
paste div
click at [1001, 357] on div "$0.00" at bounding box center [999, 392] width 69 height 71
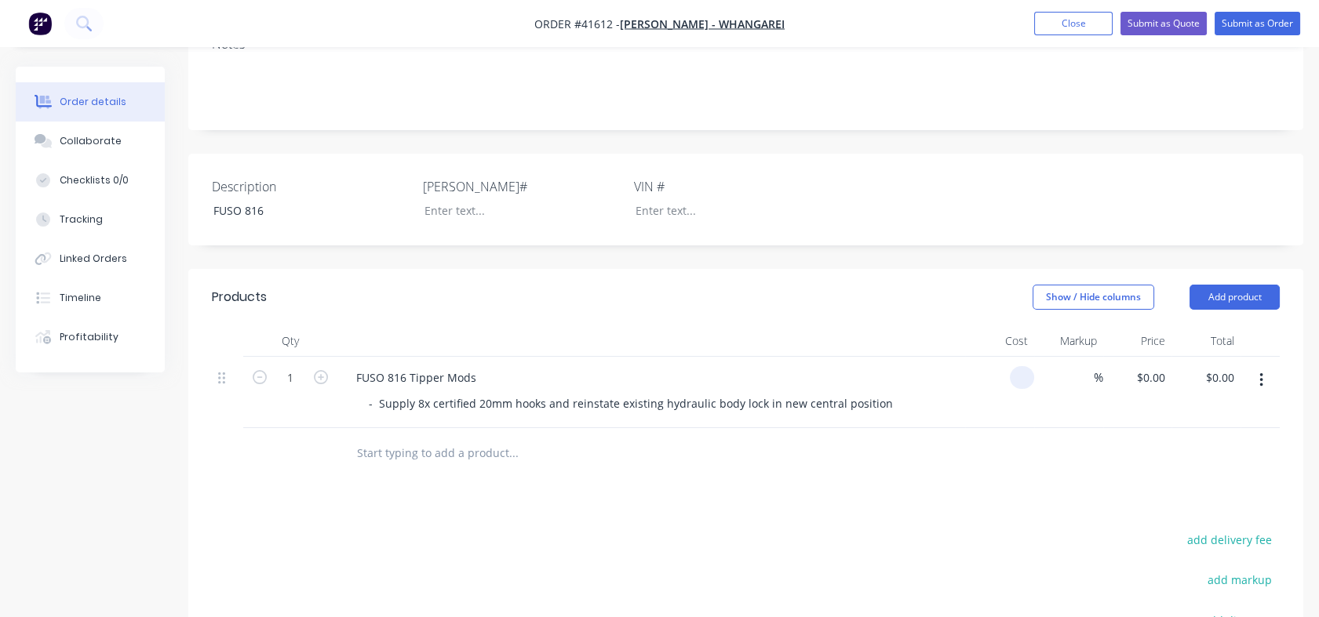
type input "$0.00"
type input "0"
click at [1140, 357] on div "0 0" at bounding box center [1137, 392] width 69 height 71
type input "0"
type input "$0.00"
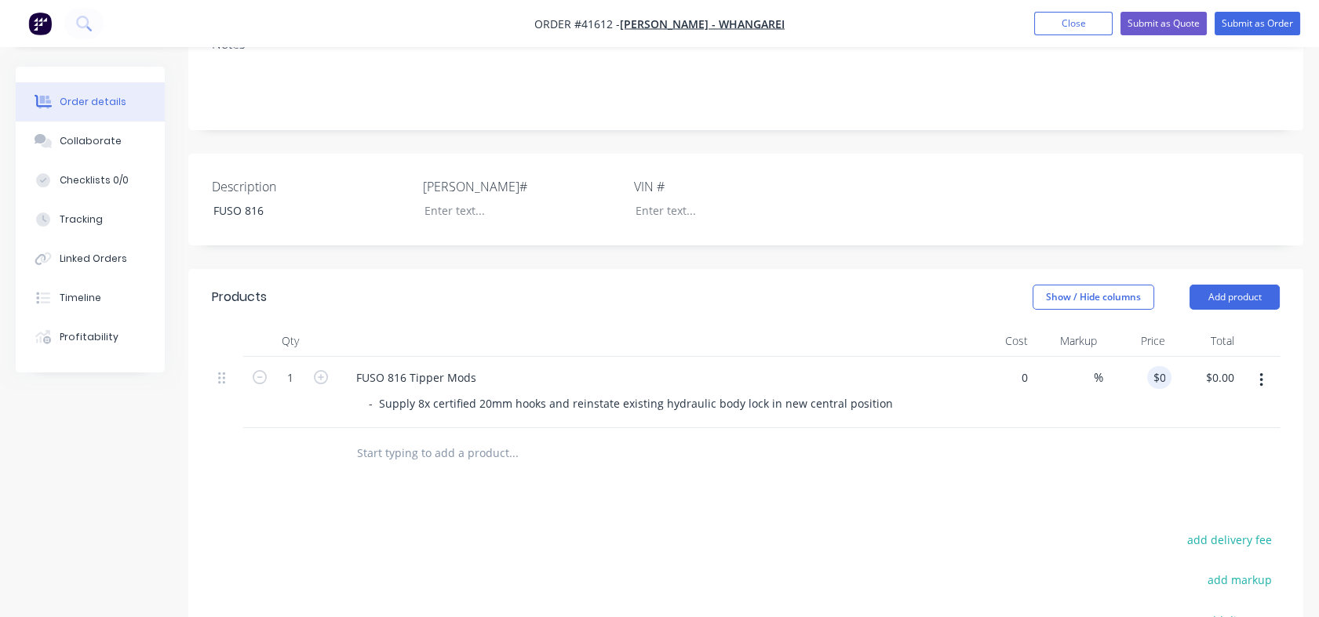
click at [1022, 366] on input "0" at bounding box center [1016, 377] width 36 height 23
type input "$0.00"
type input "0"
click at [1137, 357] on div "0 $0.00" at bounding box center [1137, 392] width 69 height 71
type input "0"
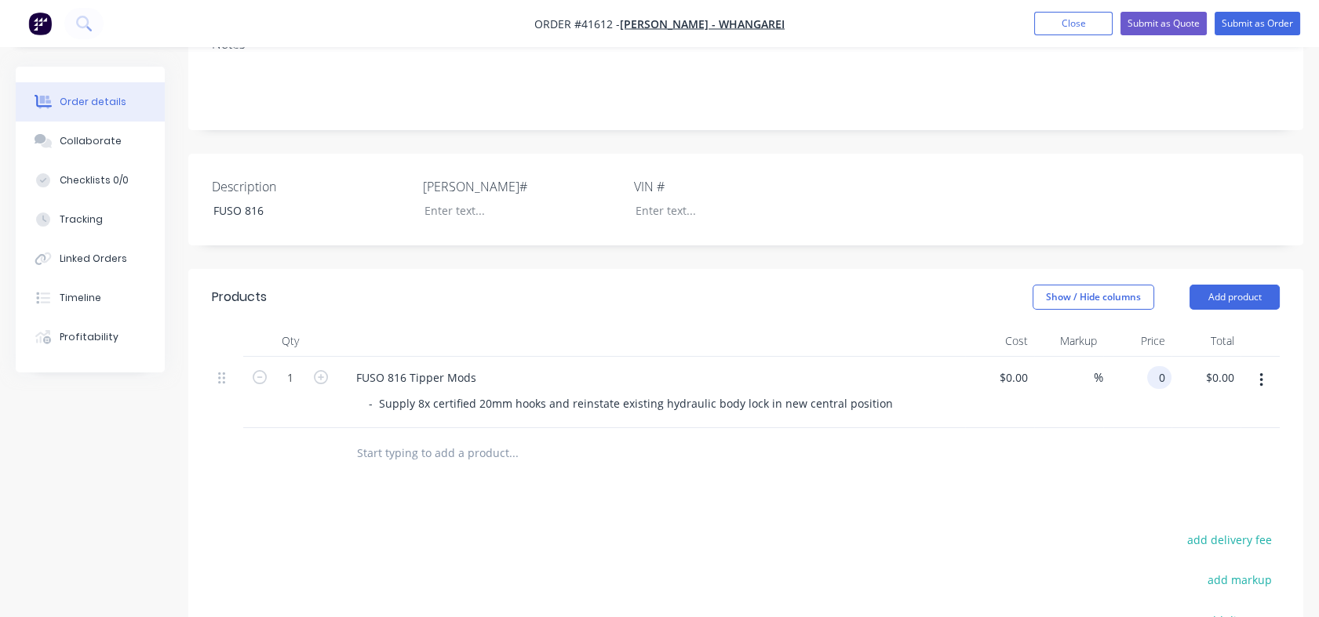
type input "$0.00"
click at [1023, 366] on input "0" at bounding box center [1025, 377] width 18 height 23
type input "1"
type input "$2,000.00"
type input "2000"
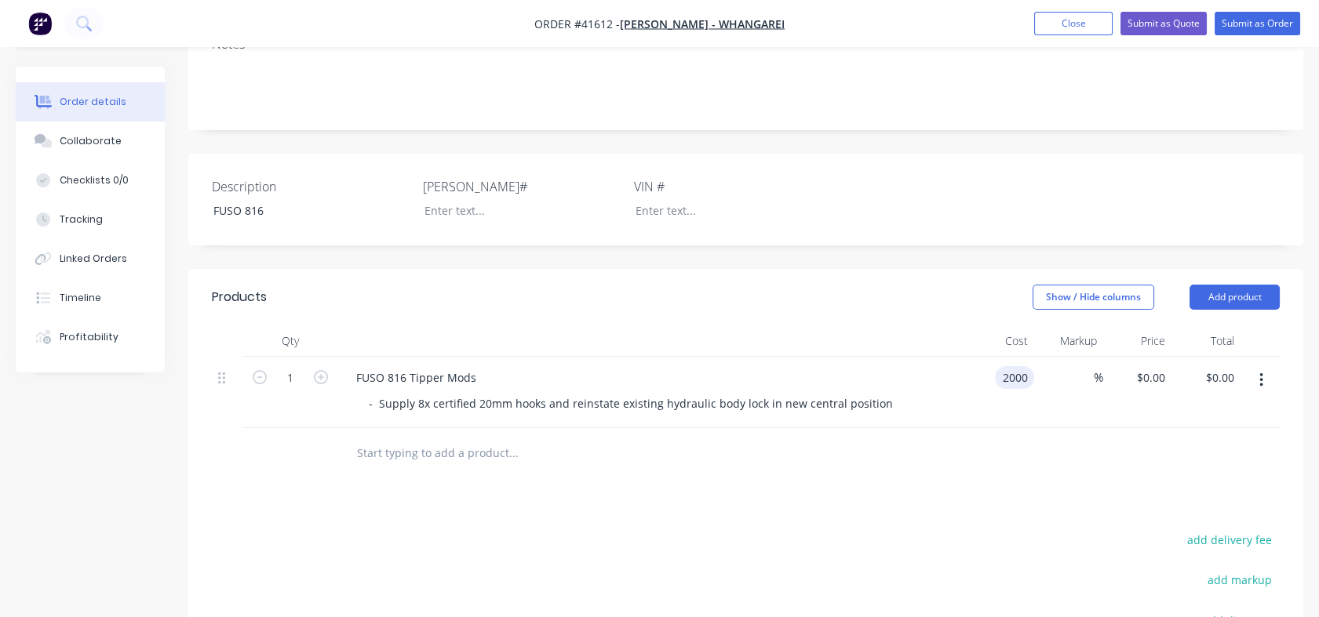
type input "$2,000.00"
click at [1142, 366] on input "2000" at bounding box center [1153, 377] width 36 height 23
type input "2900"
type input "45"
type input "$2,900.00"
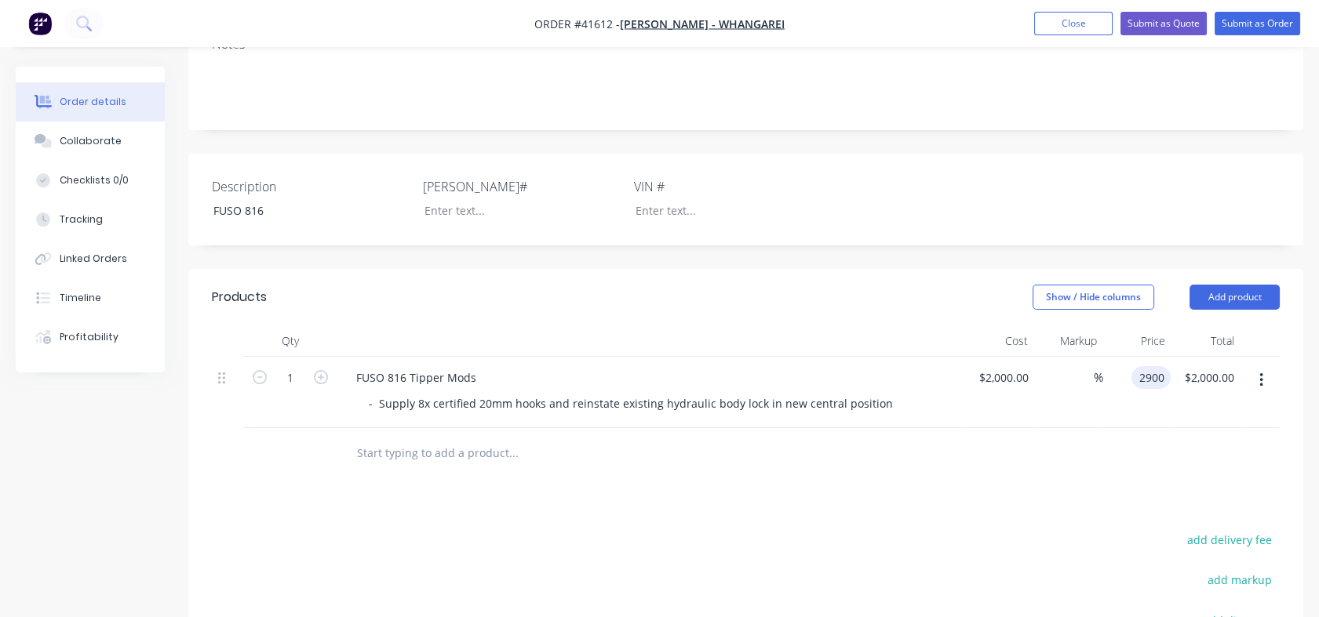
type input "$2,900.00"
click at [1131, 428] on div at bounding box center [746, 453] width 1068 height 51
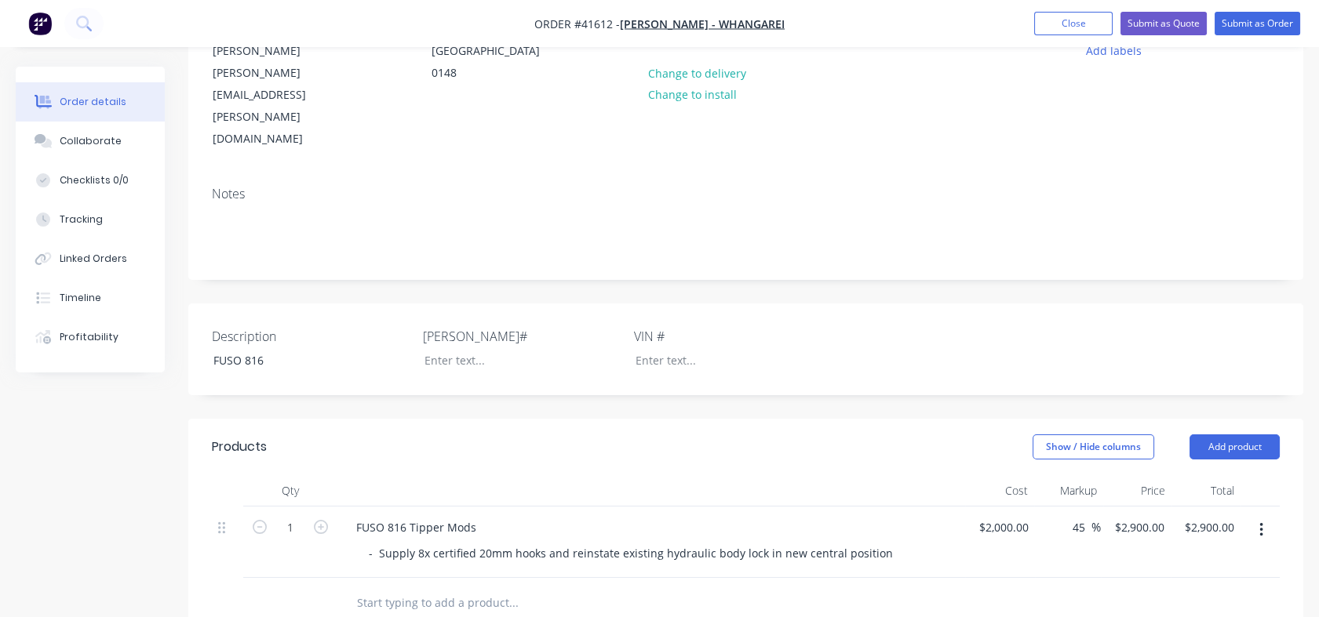
scroll to position [200, 0]
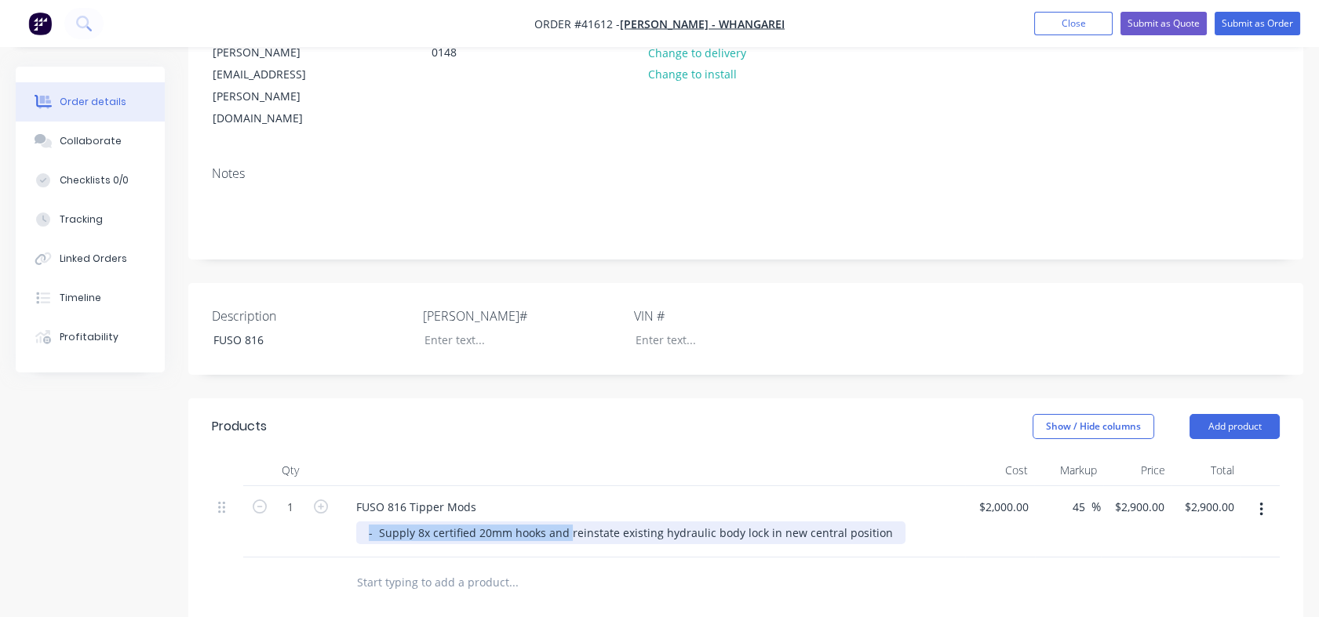
drag, startPoint x: 569, startPoint y: 490, endPoint x: 357, endPoint y: 493, distance: 211.9
click at [357, 522] on div "- Supply 8x certified 20mm hooks and reinstate existing hydraulic body lock in …" at bounding box center [630, 533] width 549 height 23
click at [373, 522] on div "reinstate existing hydraulic body lock in new central position" at bounding box center [528, 533] width 345 height 23
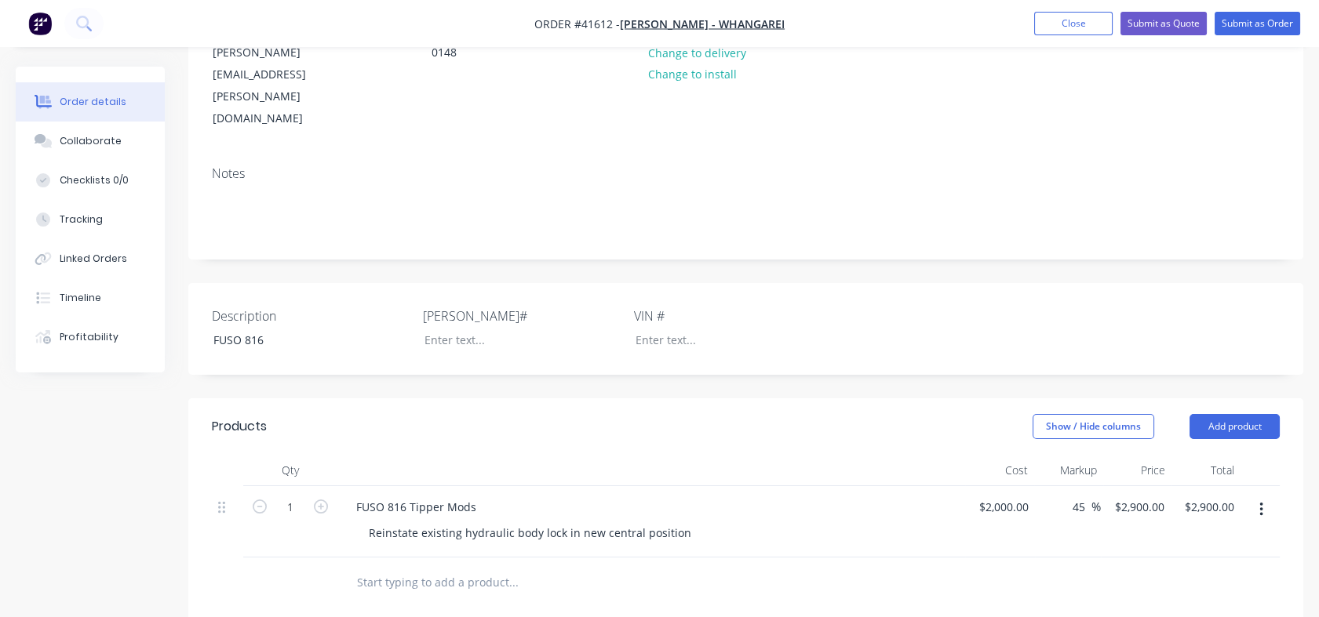
click at [759, 506] on div "FUSO 816 Tipper Mods Reinstate existing hydraulic body lock in new central posi…" at bounding box center [651, 521] width 628 height 71
click at [983, 486] on div "2000 $2,000.00" at bounding box center [1000, 521] width 70 height 71
type input "$2,000.00"
click at [442, 329] on div at bounding box center [510, 340] width 196 height 23
click at [649, 329] on div at bounding box center [721, 340] width 196 height 23
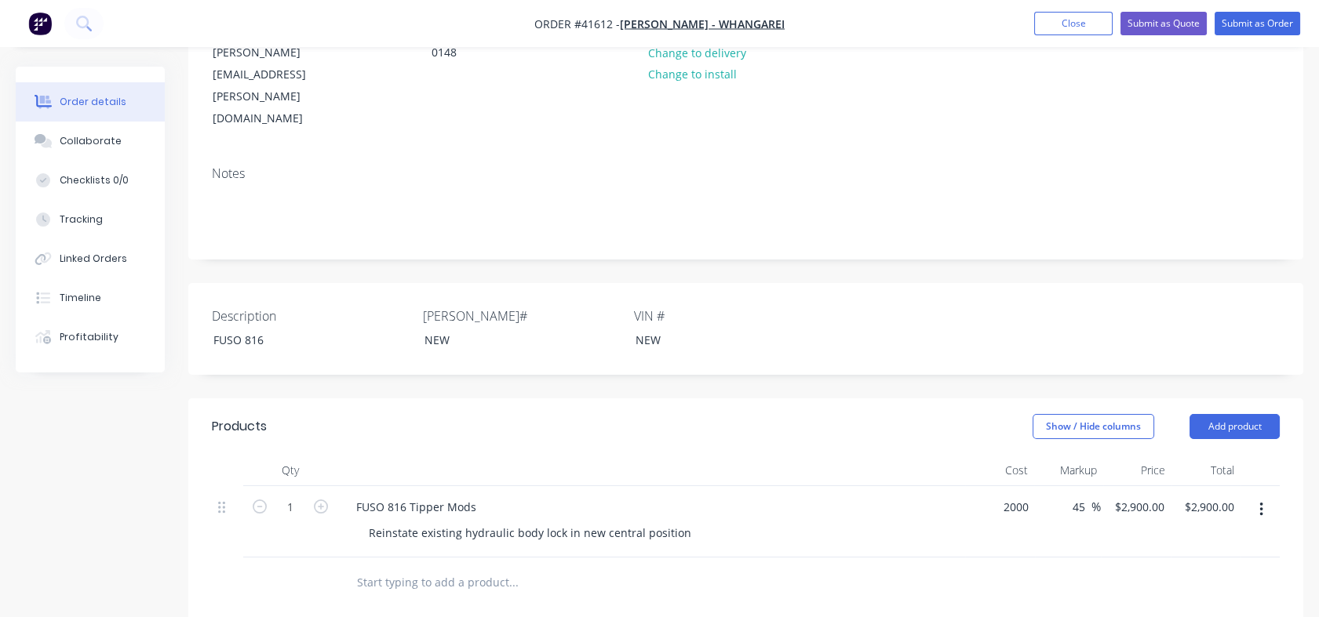
click at [990, 486] on div "2000 $2,000.00" at bounding box center [1000, 521] width 70 height 71
type input "$940.00"
type input "$1,363.00"
click at [1108, 494] on div "$1,363.00 $2,900.00" at bounding box center [1136, 521] width 70 height 71
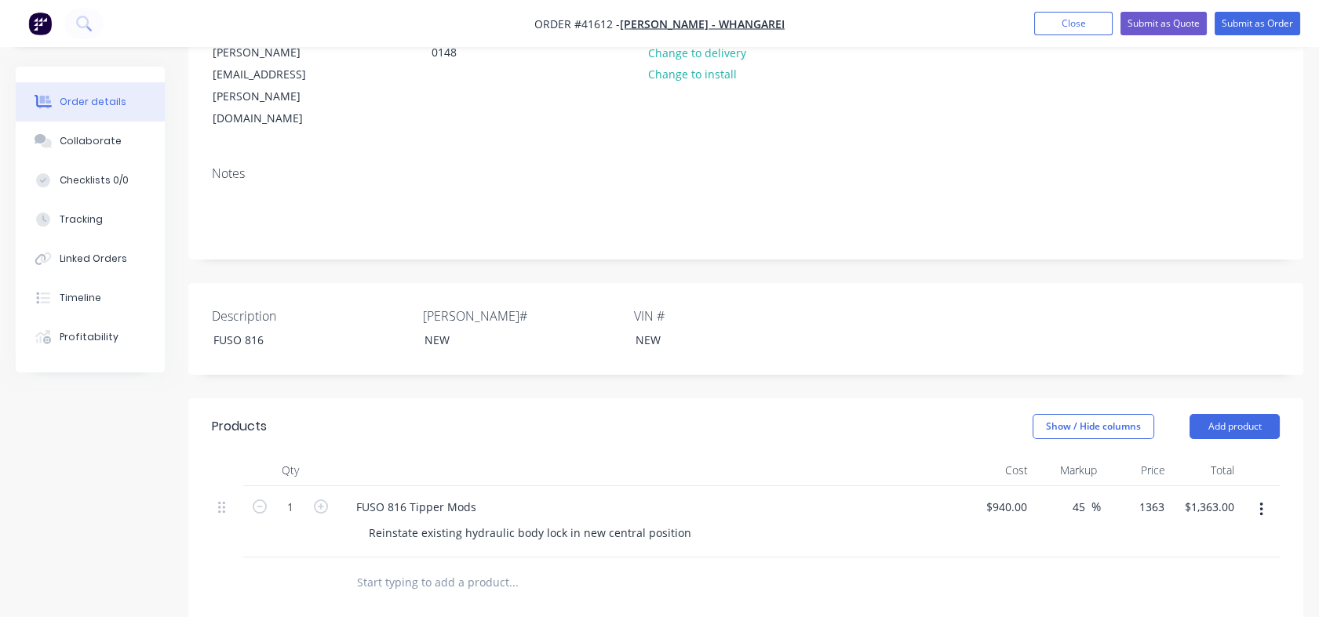
click at [1129, 486] on div "1363 $1,363.00" at bounding box center [1136, 521] width 70 height 71
type input "1684"
type input "79.15"
type input "$1,684.00"
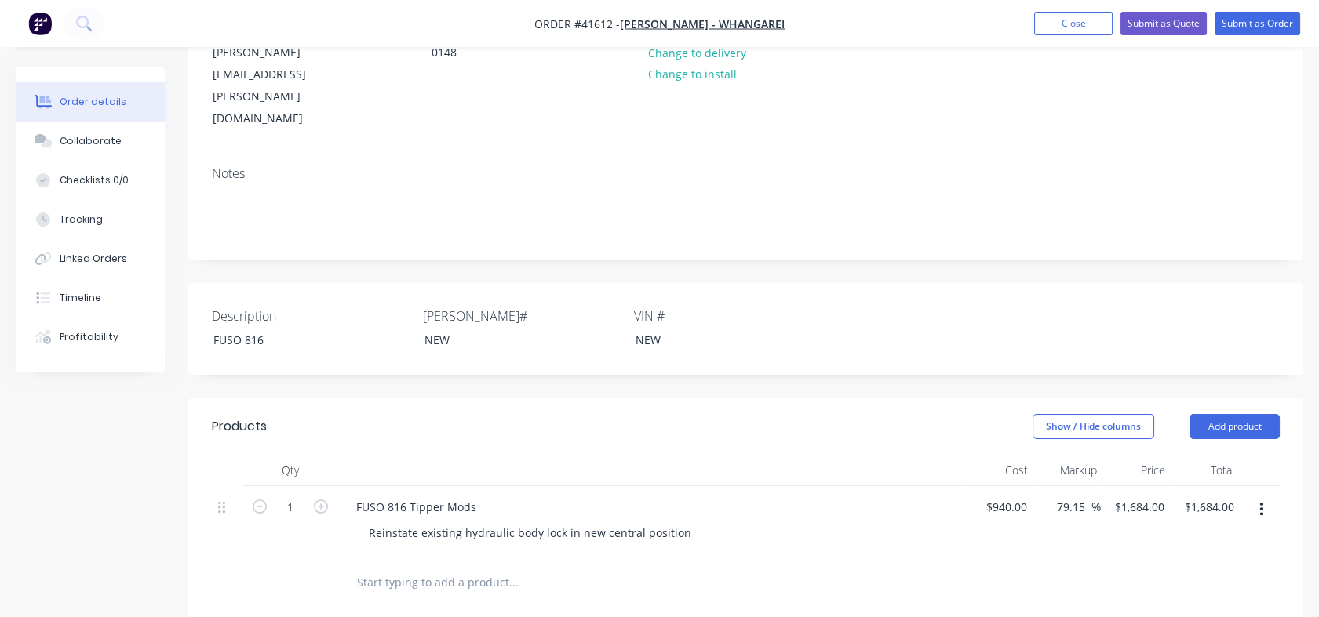
click at [1131, 558] on div at bounding box center [746, 583] width 1068 height 51
click at [679, 522] on div "Reinstate existing hydraulic body lock in new central position" at bounding box center [530, 533] width 348 height 23
click at [764, 522] on div "Reinstate existing hydraulic body lock in new central position and certify" at bounding box center [657, 533] width 603 height 23
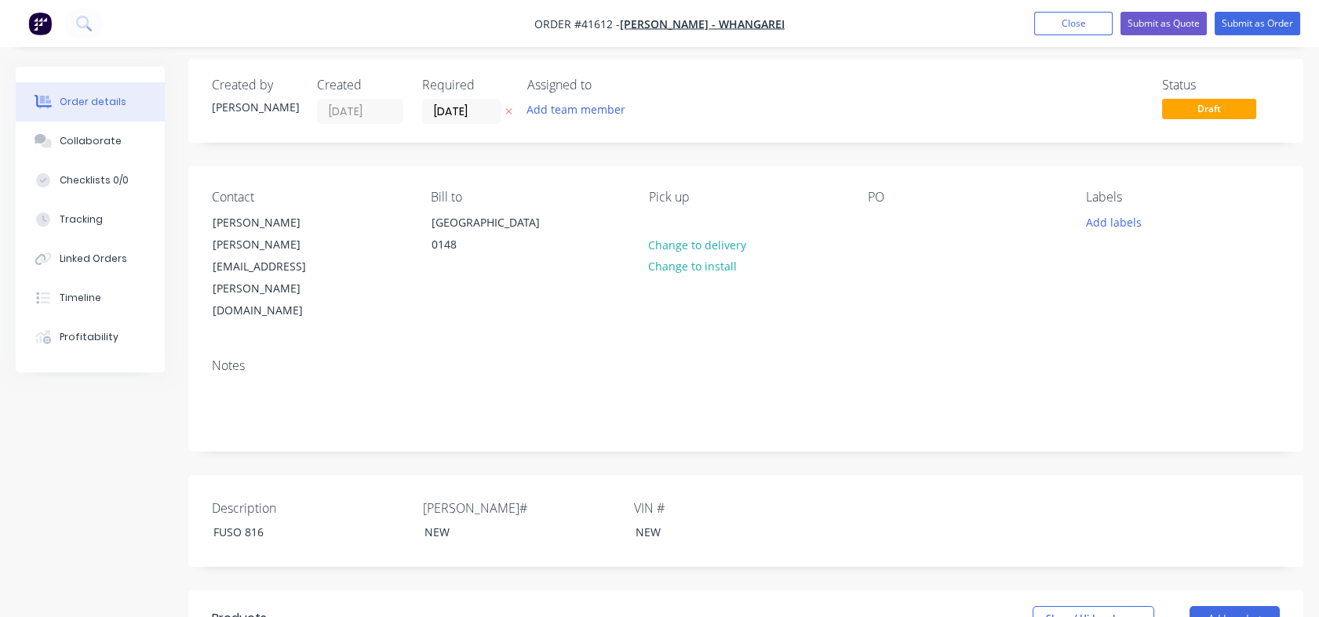
scroll to position [0, 0]
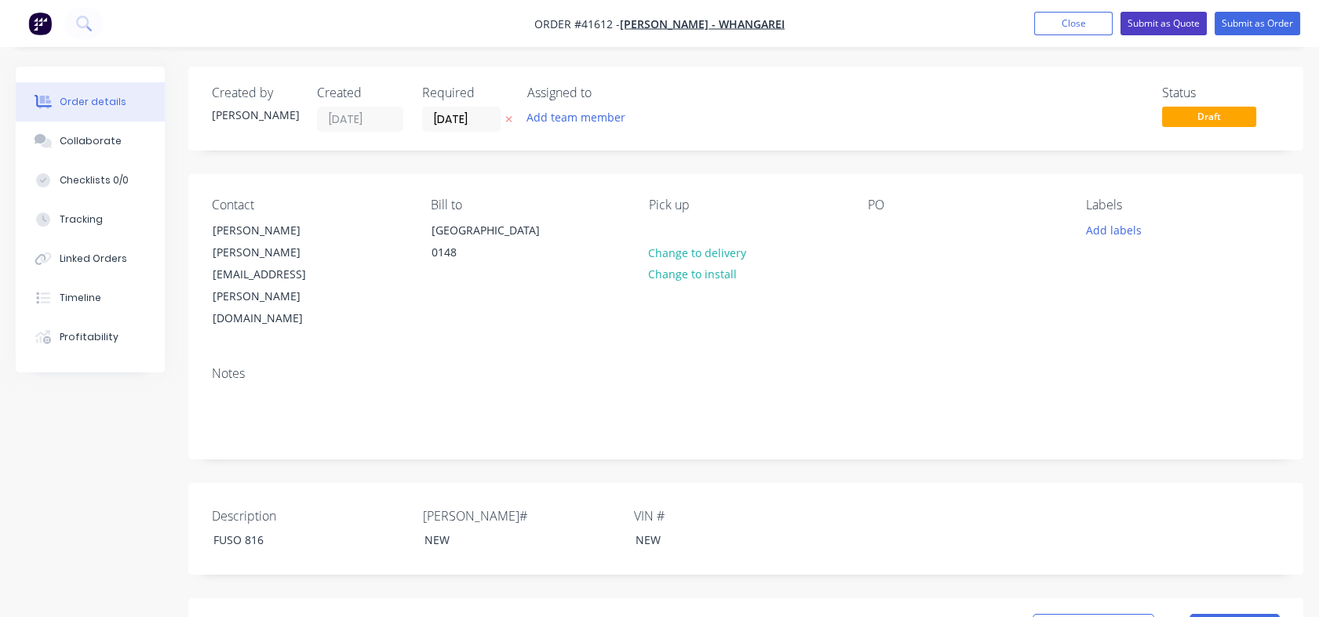
click at [1141, 24] on button "Submit as Quote" at bounding box center [1163, 24] width 86 height 24
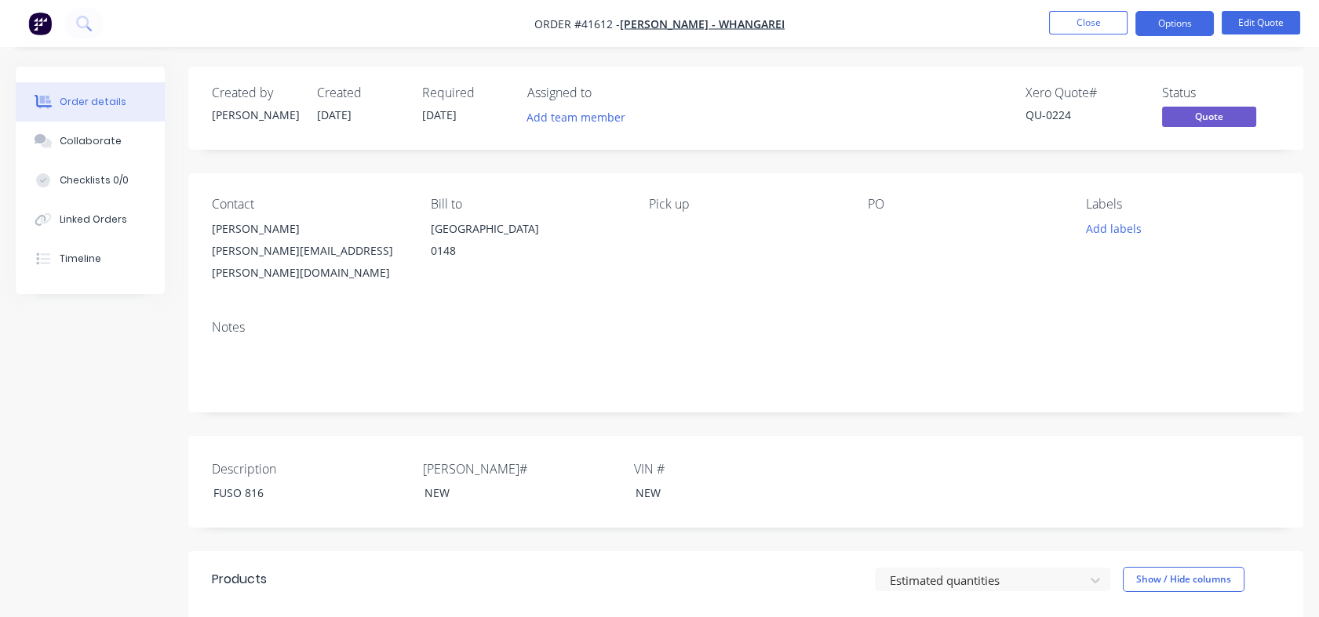
click at [1161, 23] on button "Options" at bounding box center [1174, 23] width 78 height 25
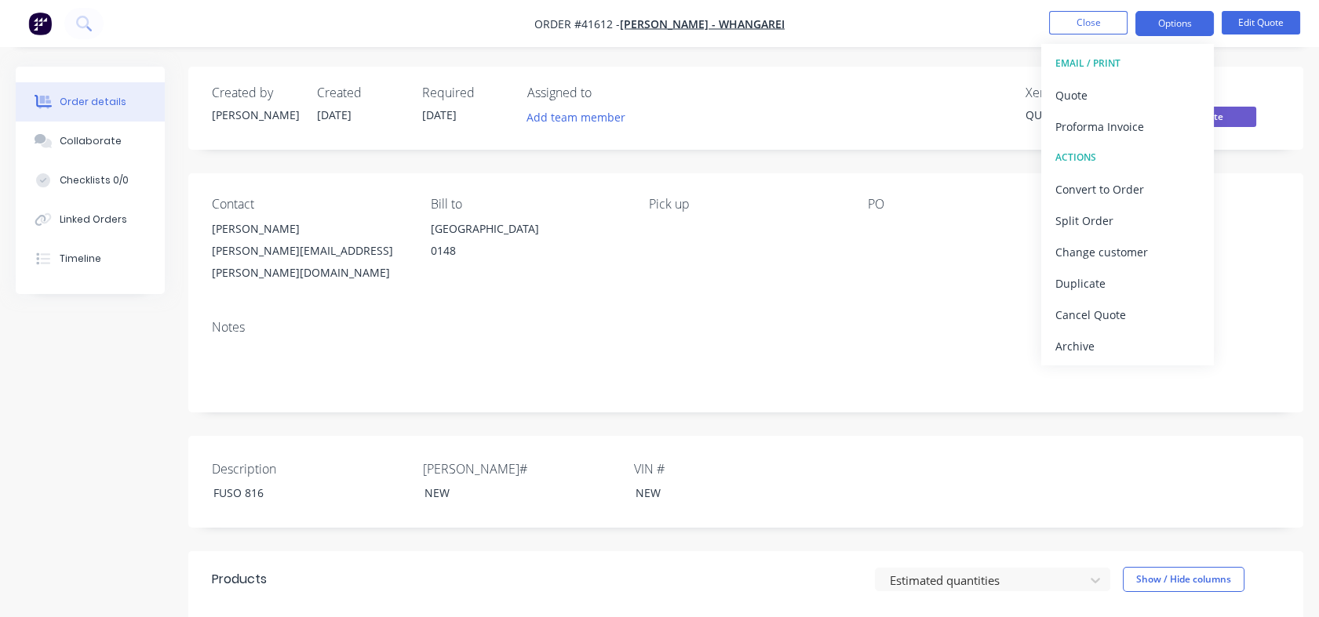
click at [1070, 94] on div "Quote" at bounding box center [1127, 95] width 144 height 23
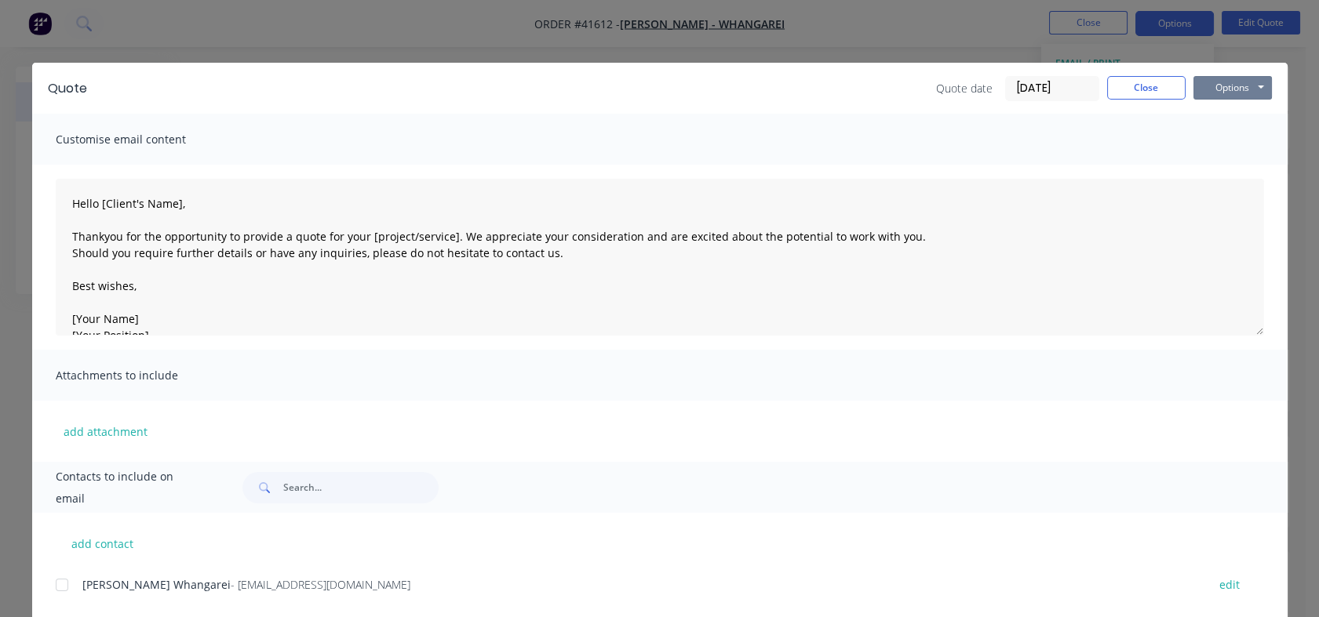
click at [1218, 82] on button "Options" at bounding box center [1232, 88] width 78 height 24
click at [1218, 137] on button "Print" at bounding box center [1243, 142] width 100 height 26
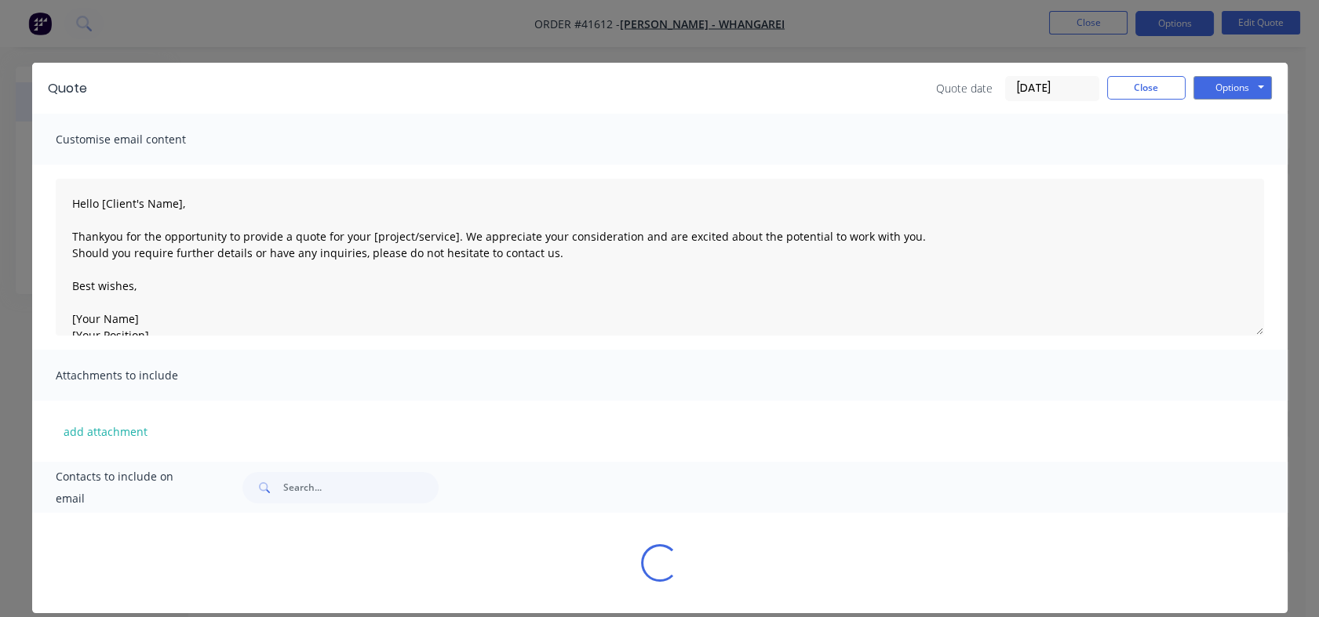
type textarea "Hello [Client's Name], Thankyou for the opportunity to provide a quote for your…"
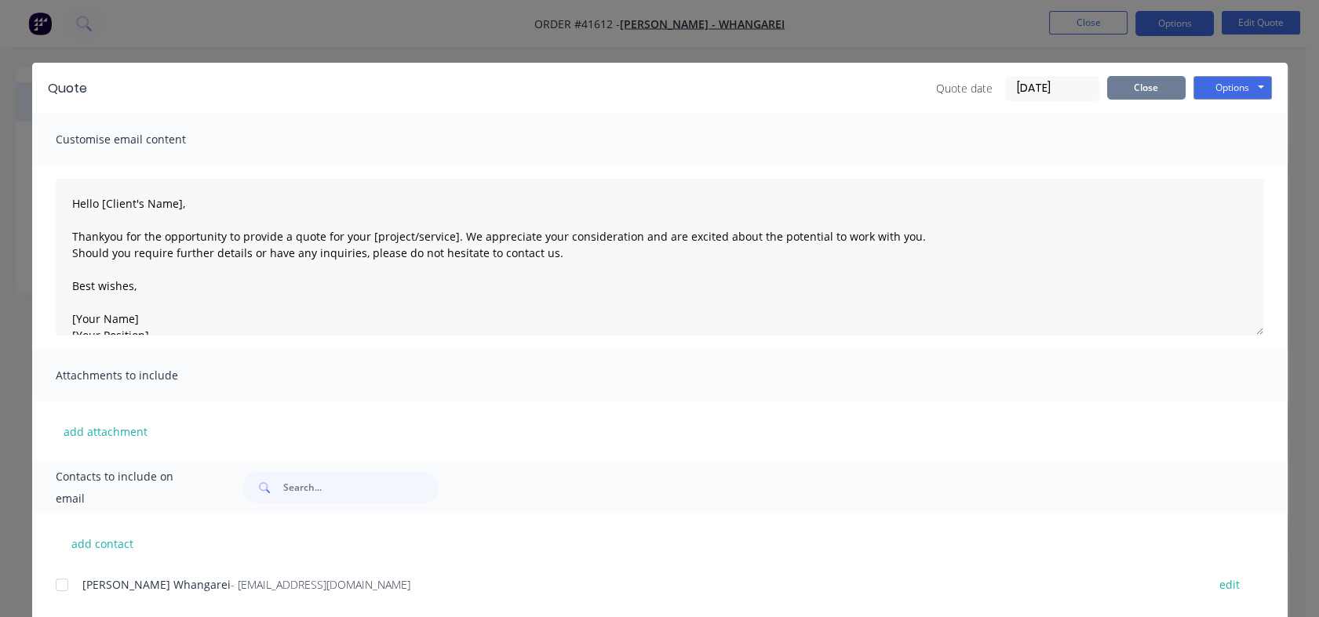
click at [1127, 87] on button "Close" at bounding box center [1146, 88] width 78 height 24
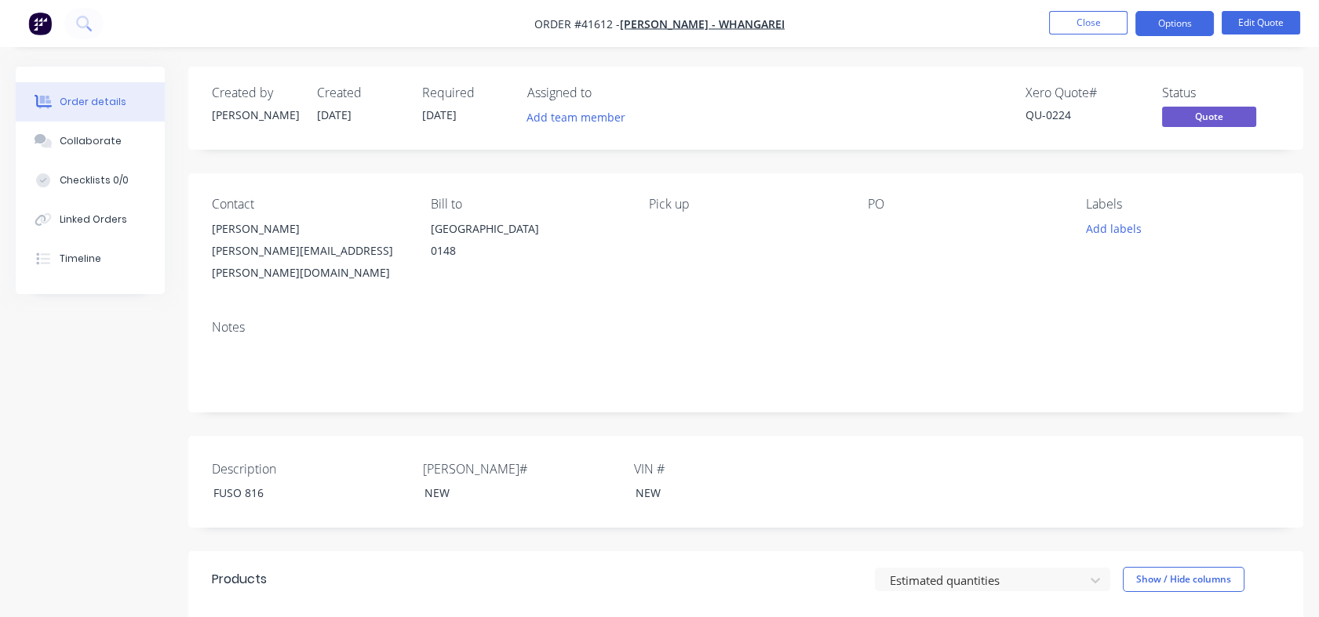
click at [1087, 32] on button "Close" at bounding box center [1088, 23] width 78 height 24
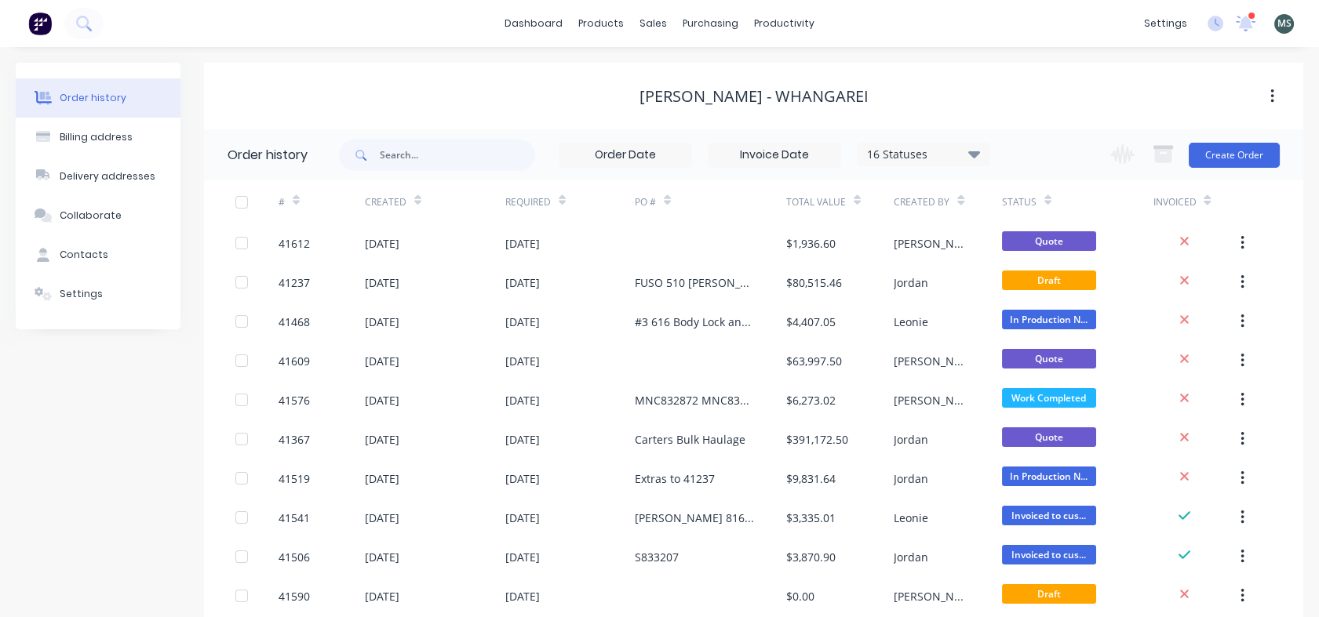
click at [1230, 144] on button "Create Order" at bounding box center [1234, 155] width 91 height 25
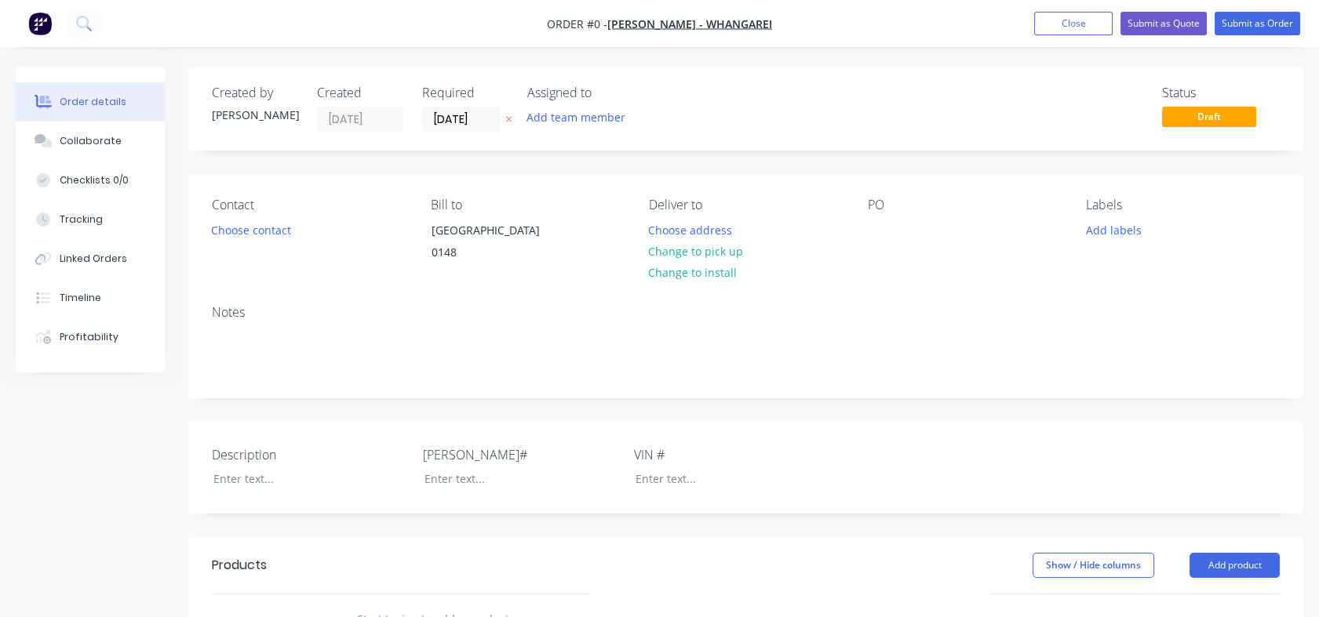
click at [258, 228] on button "Choose contact" at bounding box center [251, 229] width 96 height 21
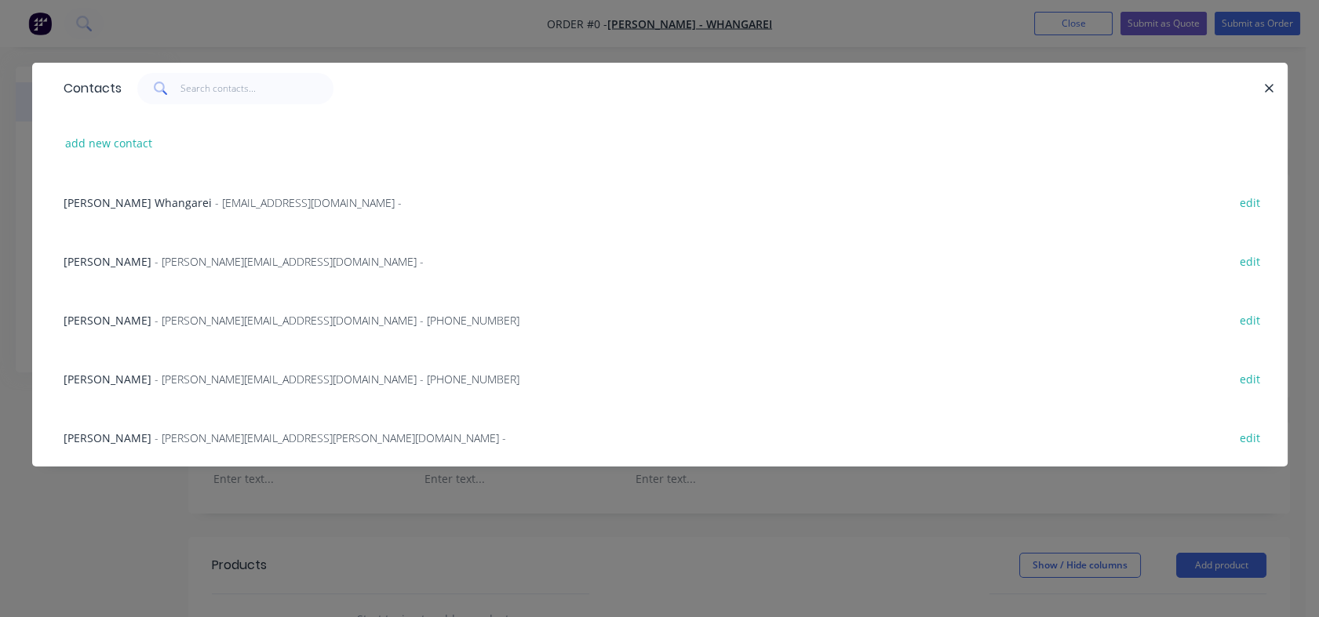
click at [170, 435] on span "- [PERSON_NAME][EMAIL_ADDRESS][PERSON_NAME][DOMAIN_NAME] -" at bounding box center [330, 438] width 351 height 15
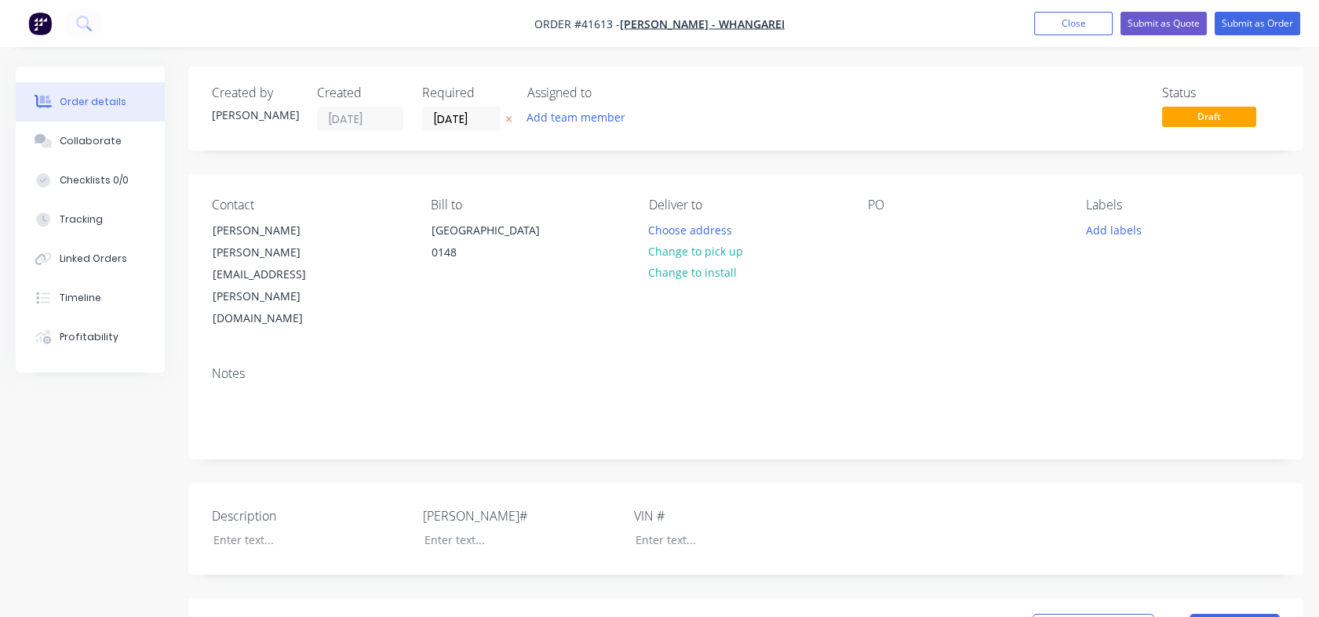
click at [673, 254] on button "Change to pick up" at bounding box center [695, 251] width 111 height 21
click at [248, 529] on div at bounding box center [299, 540] width 196 height 23
click at [439, 529] on div at bounding box center [510, 540] width 196 height 23
click at [647, 529] on div at bounding box center [721, 540] width 196 height 23
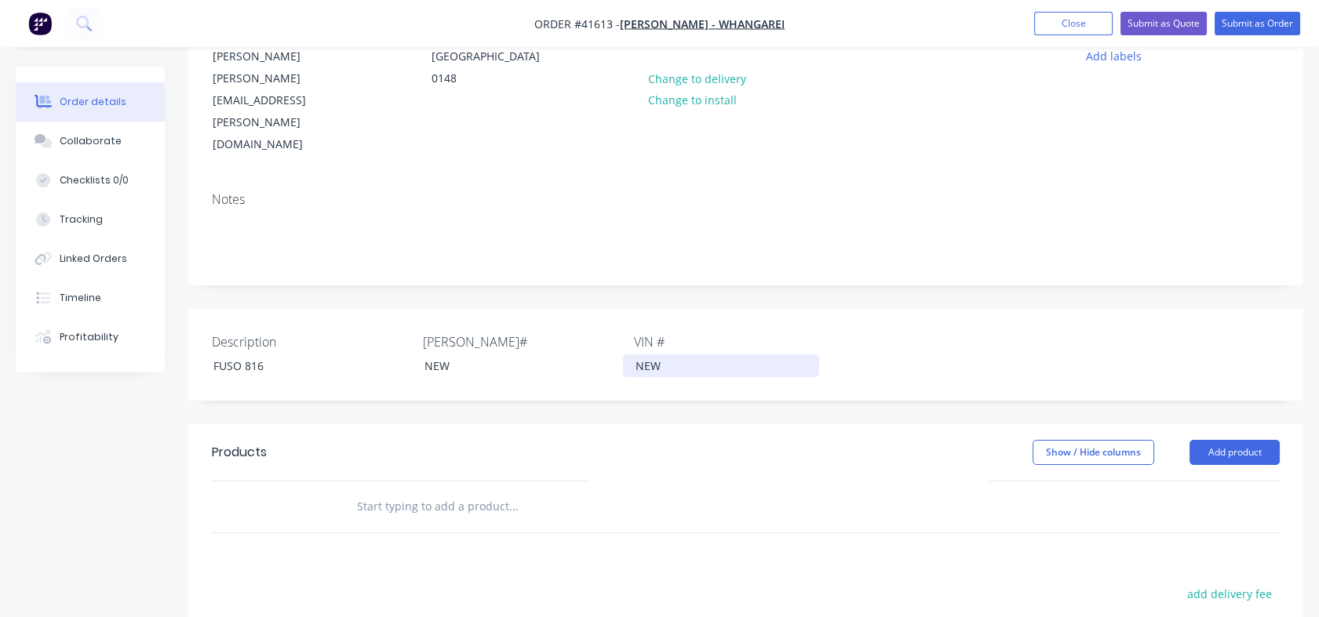
scroll to position [215, 0]
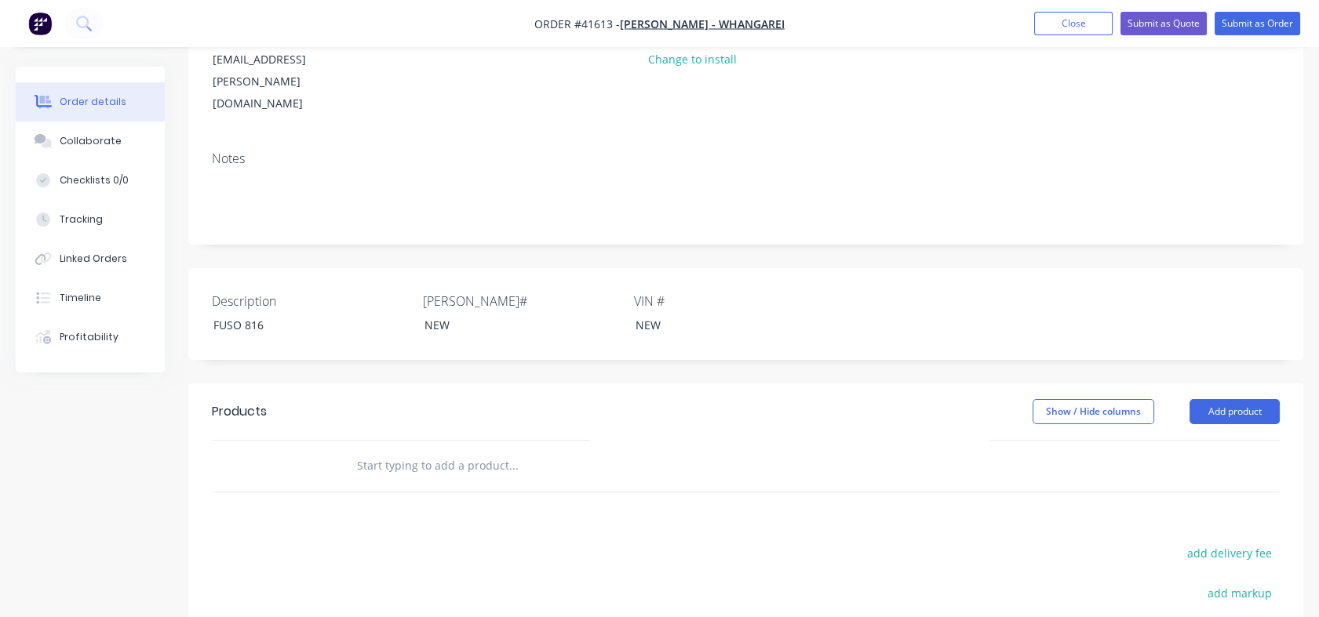
click at [439, 450] on input "text" at bounding box center [513, 465] width 314 height 31
click at [1228, 399] on button "Add product" at bounding box center [1234, 411] width 90 height 25
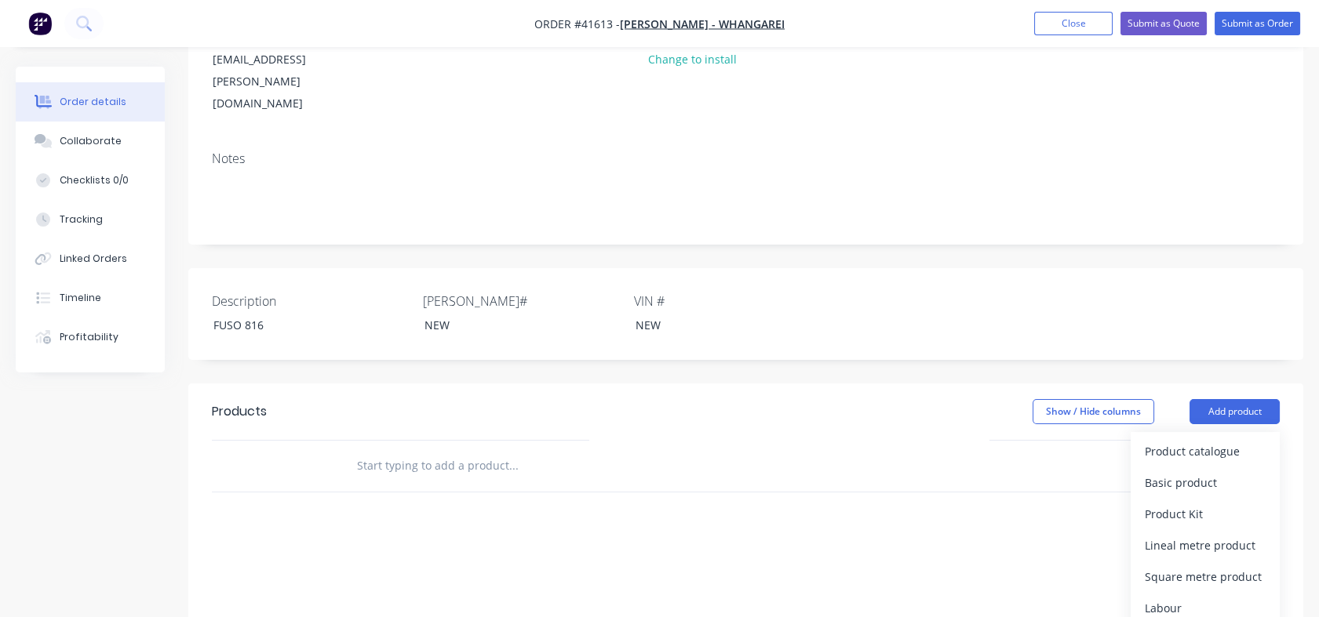
click at [1173, 471] on div "Basic product" at bounding box center [1205, 482] width 121 height 23
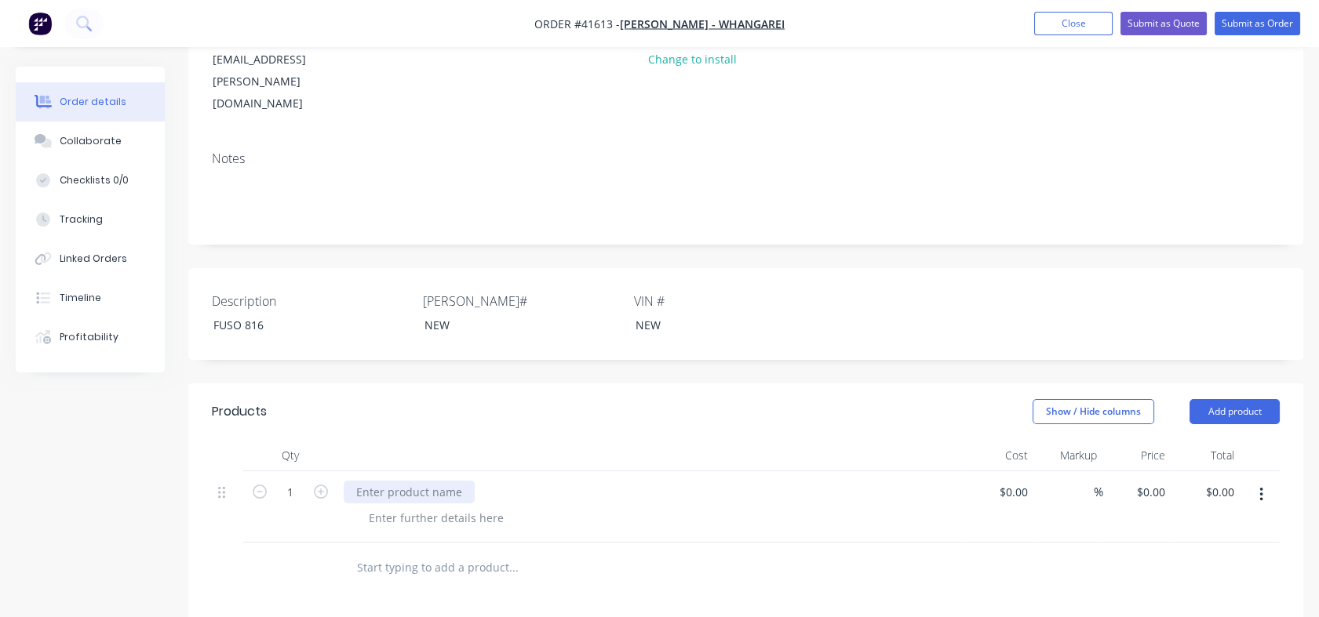
click at [364, 481] on div at bounding box center [409, 492] width 131 height 23
click at [358, 481] on div "Supply 8 x Certified 20mm Hooks" at bounding box center [443, 492] width 198 height 23
click at [471, 481] on div "Remove Tie Rails and Supply 8 x Certified 20mm Hooks" at bounding box center [500, 492] width 313 height 23
drag, startPoint x: 468, startPoint y: 450, endPoint x: 499, endPoint y: 452, distance: 30.6
click at [499, 481] on div "Remove Tie Rails and supply 8 x Certified 20mm Hooks" at bounding box center [500, 492] width 312 height 23
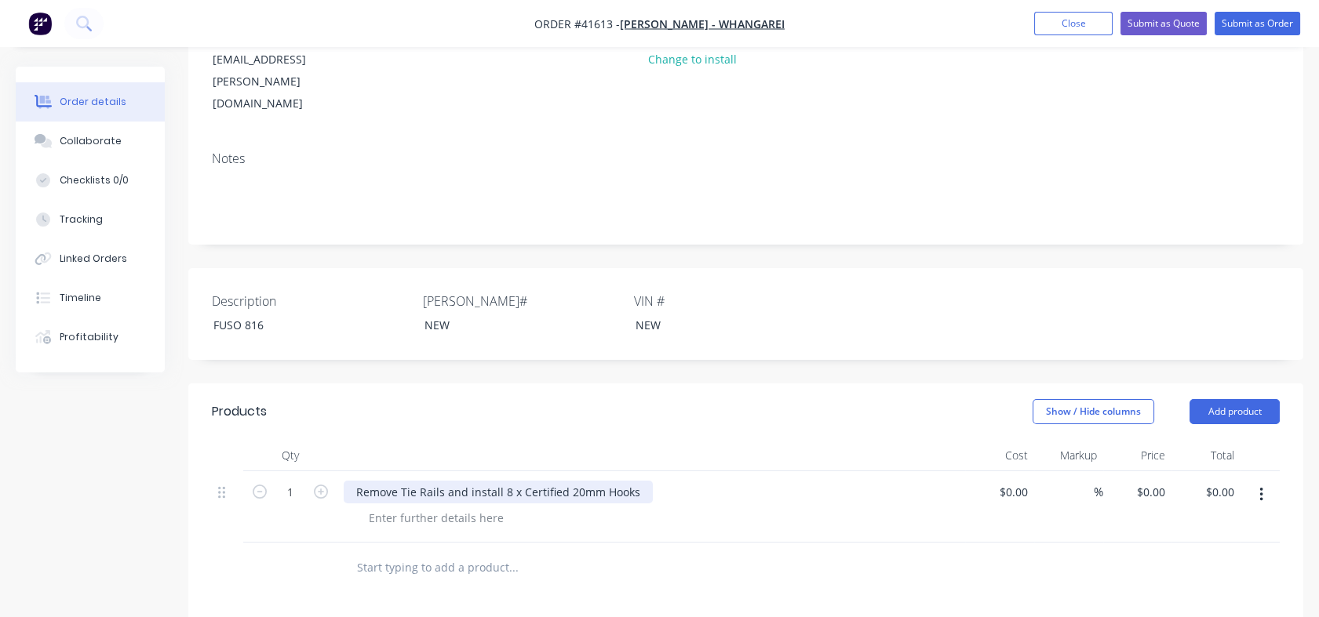
click at [632, 481] on div "Remove Tie Rails and install 8 x Certified 20mm Hooks" at bounding box center [498, 492] width 309 height 23
click at [1014, 481] on div "$0.00" at bounding box center [1013, 492] width 42 height 23
type input "$600.00"
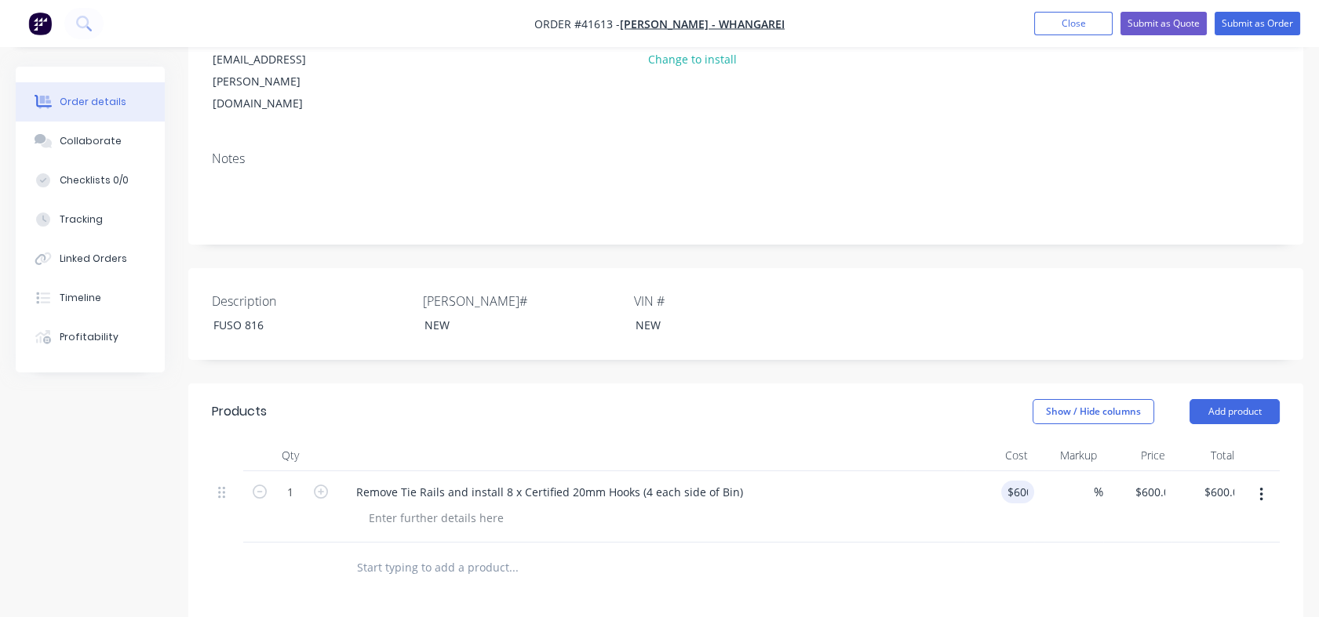
click at [1128, 471] on div "$600.00 $0.00" at bounding box center [1137, 506] width 69 height 71
click at [1128, 471] on div "600 $600.00" at bounding box center [1137, 506] width 69 height 71
click at [1128, 471] on div "600 600" at bounding box center [1137, 506] width 69 height 71
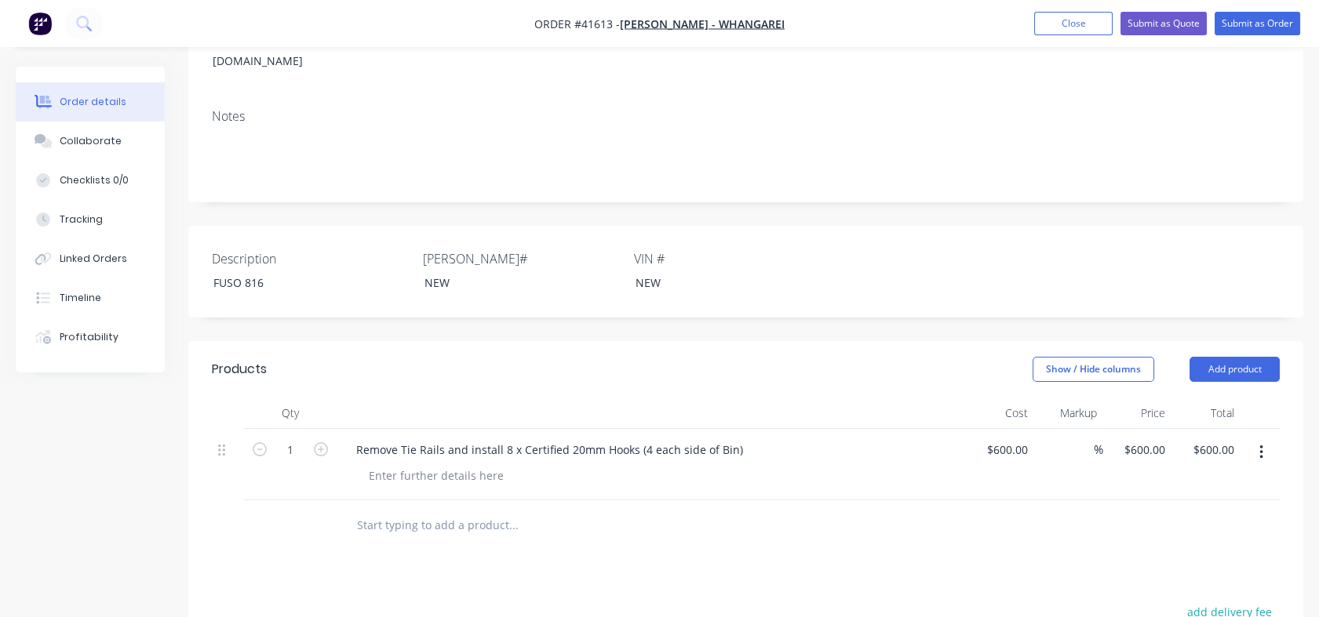
scroll to position [262, 0]
click at [1131, 424] on div "600 600" at bounding box center [1137, 459] width 69 height 71
type input "1462.80"
type input "143.8"
type input "$1,462.80"
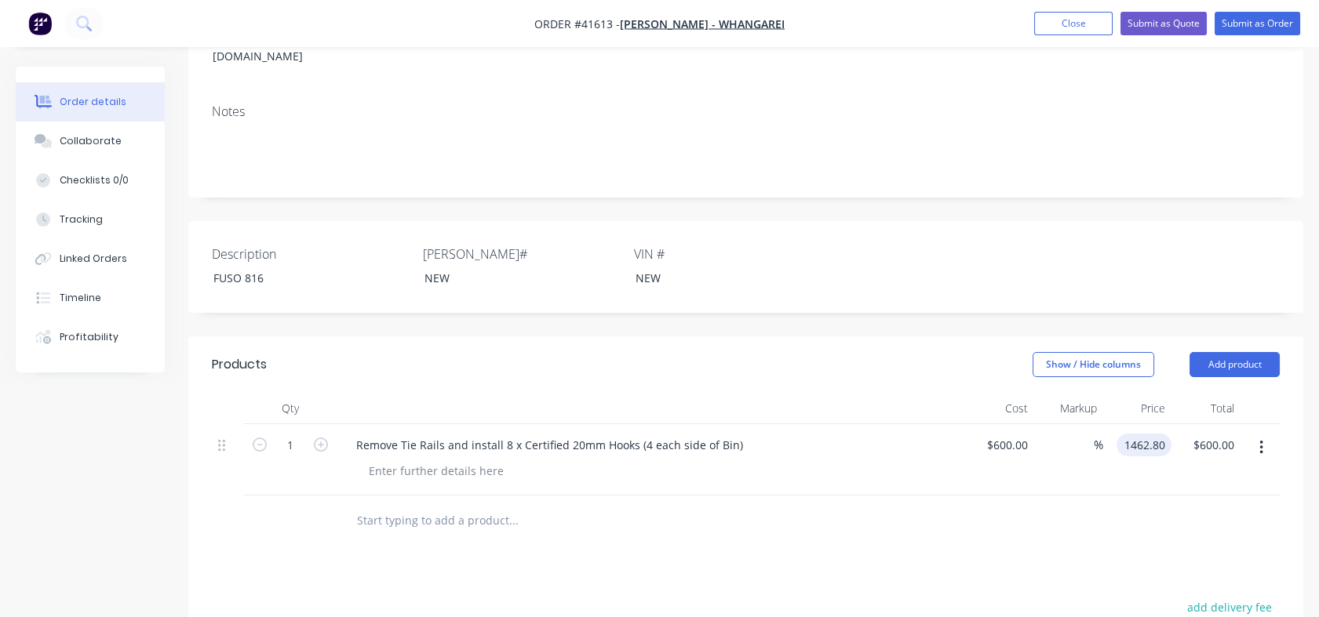
type input "$1,462.80"
click at [1098, 496] on div at bounding box center [746, 521] width 1068 height 51
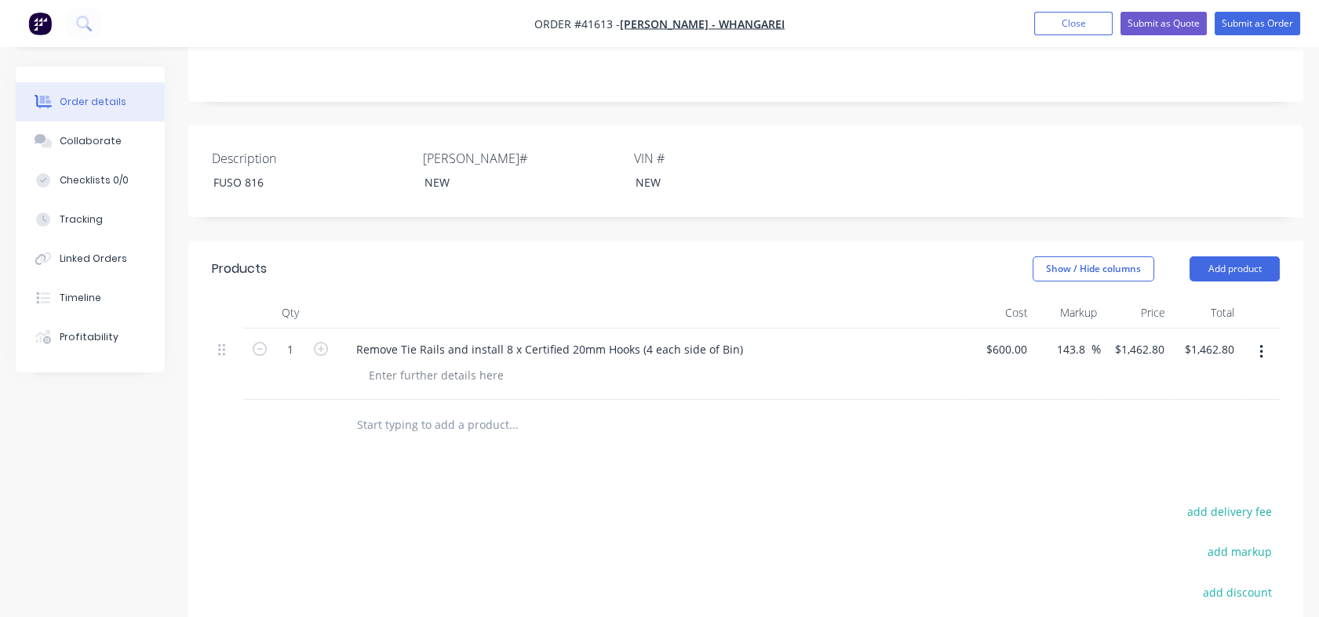
scroll to position [342, 0]
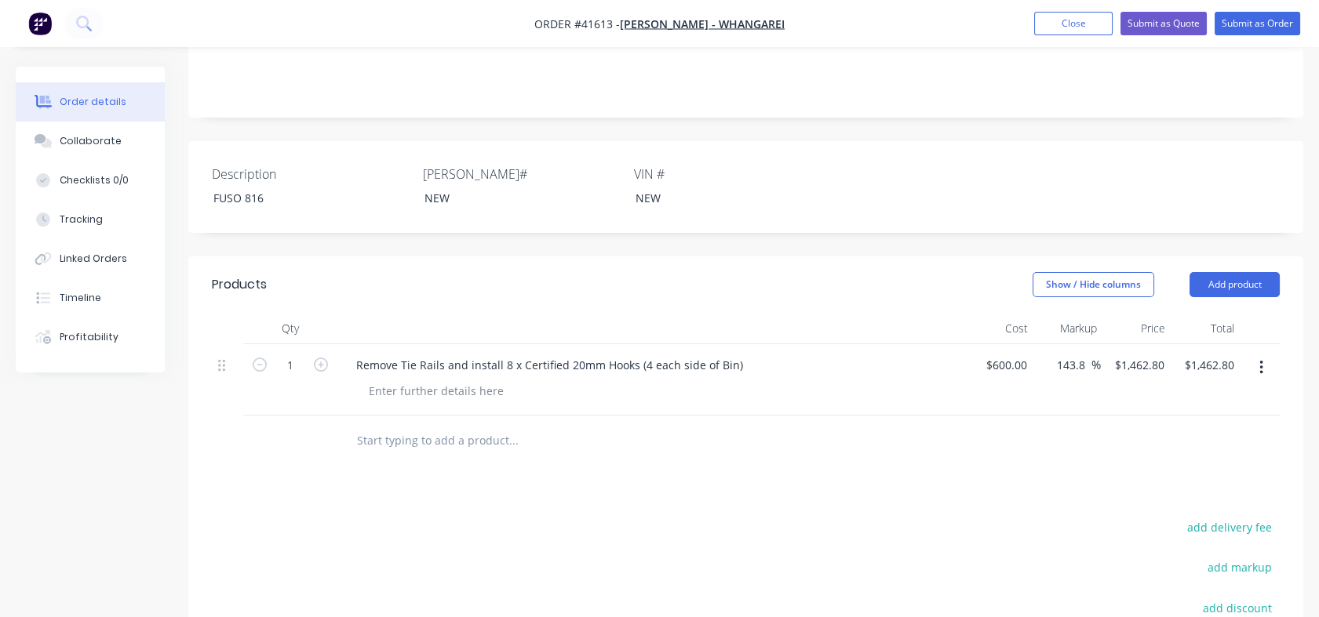
click at [1228, 272] on button "Add product" at bounding box center [1234, 284] width 90 height 25
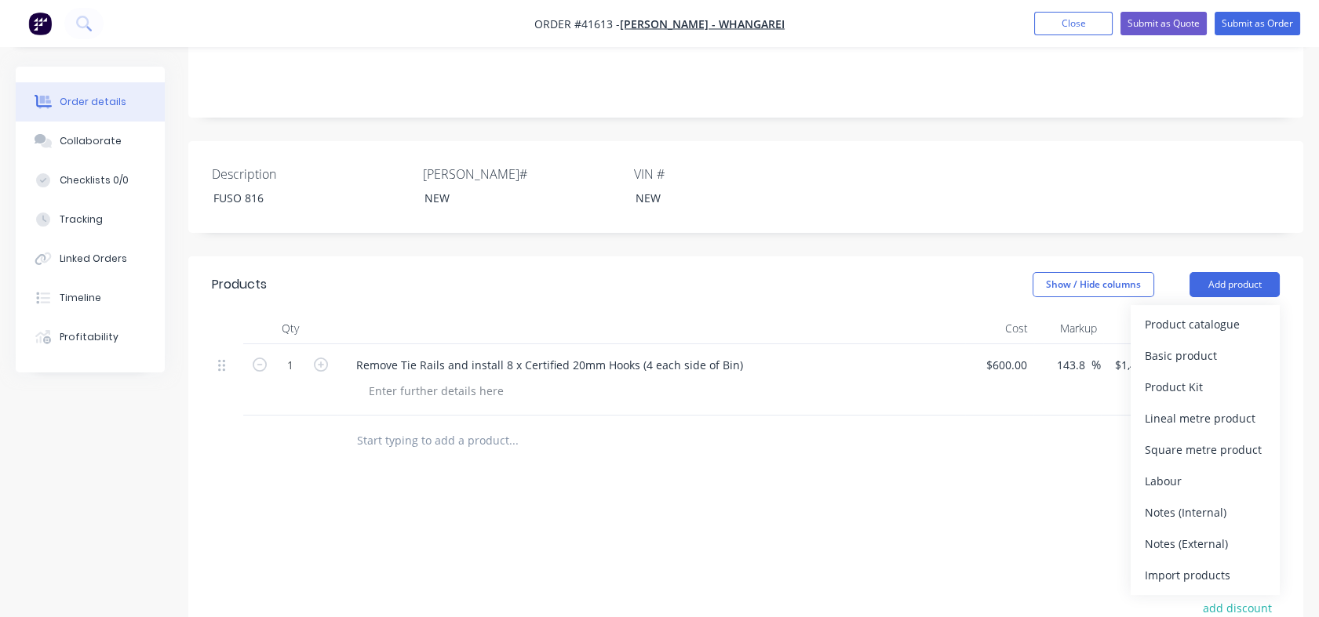
click at [1171, 344] on div "Basic product" at bounding box center [1205, 355] width 121 height 23
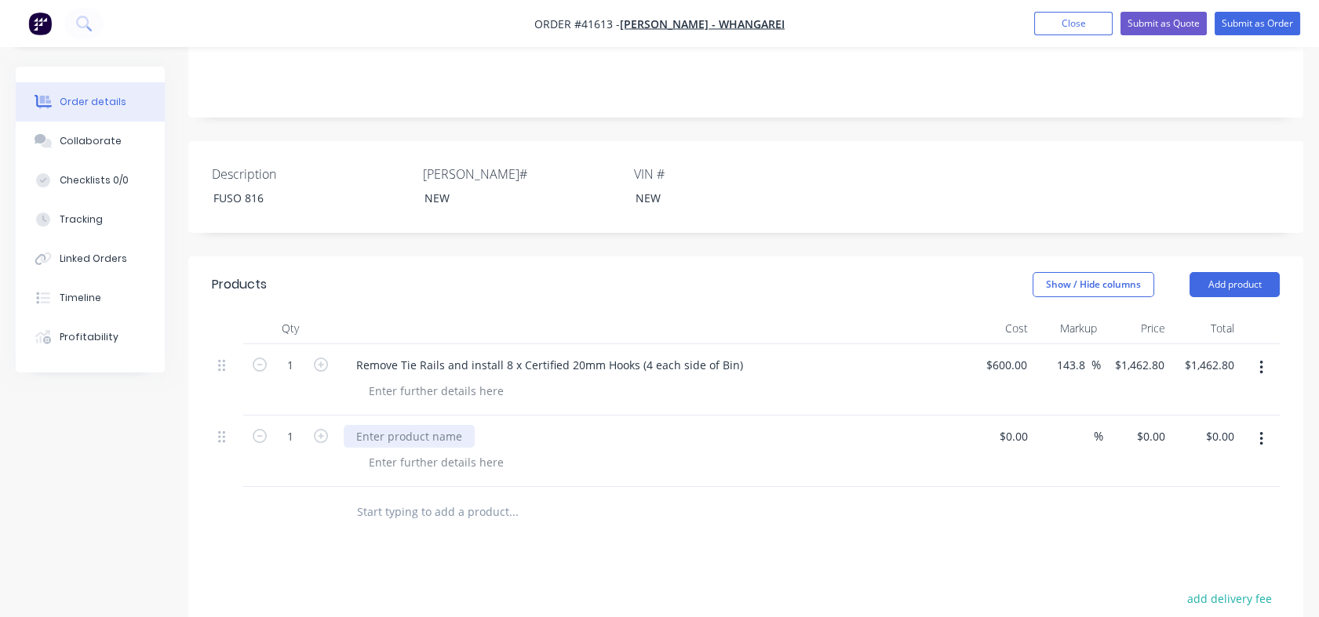
click at [361, 425] on div at bounding box center [409, 436] width 131 height 23
click at [1063, 30] on button "Close" at bounding box center [1073, 24] width 78 height 24
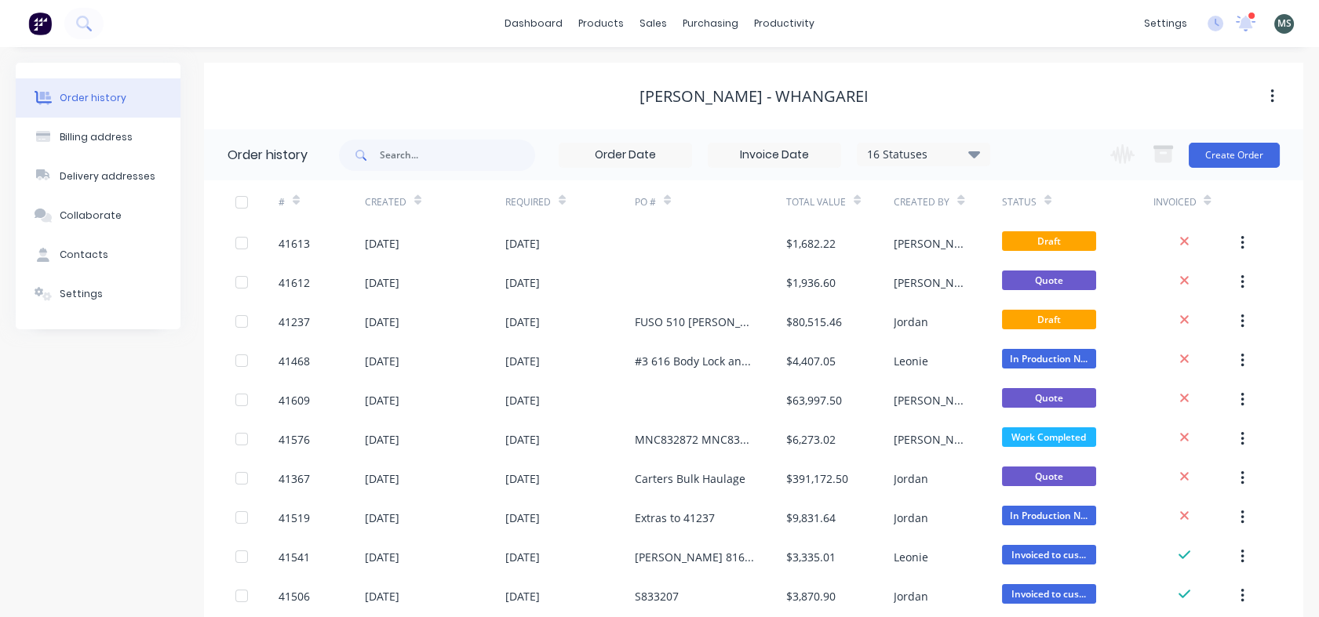
click at [1243, 247] on icon "button" at bounding box center [1242, 243] width 4 height 17
click at [1156, 288] on div "Archive" at bounding box center [1186, 284] width 121 height 23
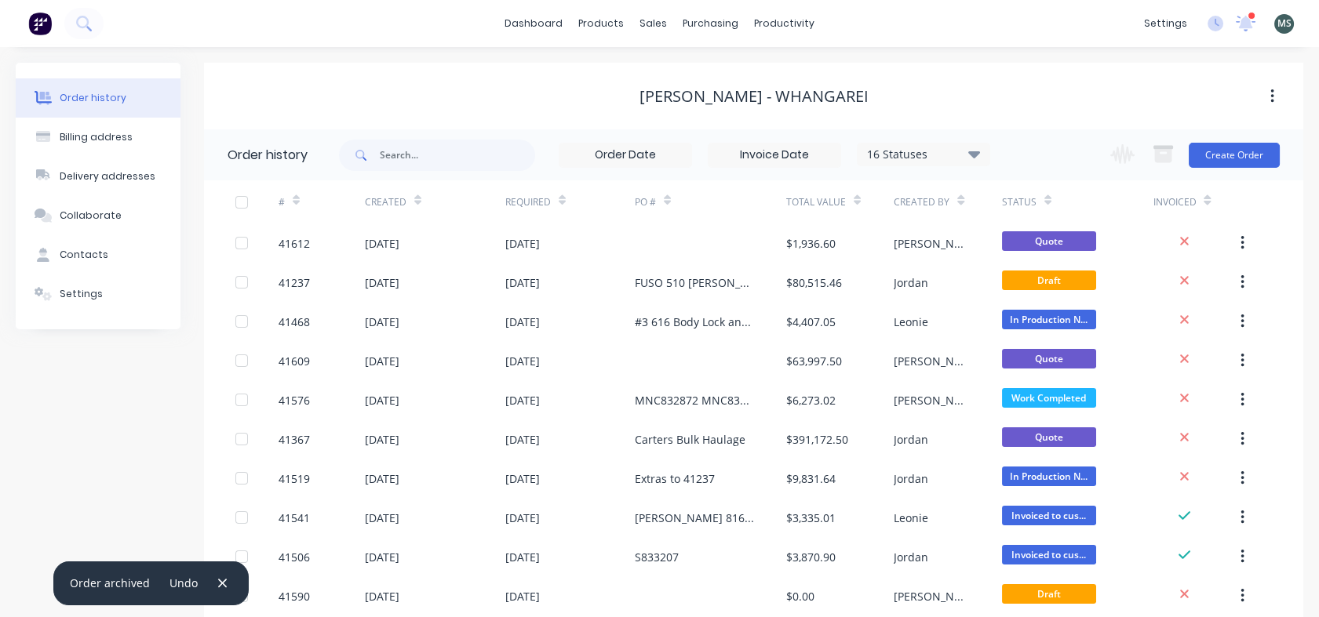
click at [700, 20] on div "purchasing" at bounding box center [710, 24] width 71 height 24
click at [713, 28] on div "purchasing" at bounding box center [710, 24] width 71 height 24
click at [738, 78] on div "Purchase Orders" at bounding box center [760, 75] width 83 height 14
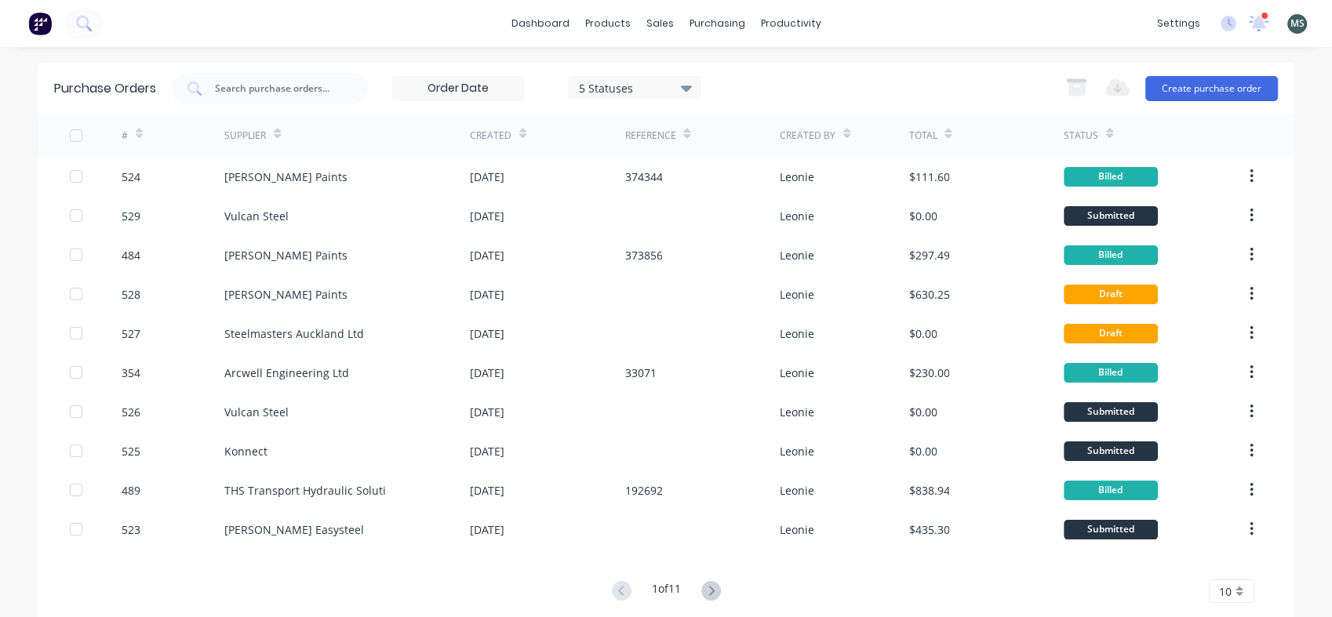
click at [708, 592] on icon at bounding box center [710, 590] width 5 height 9
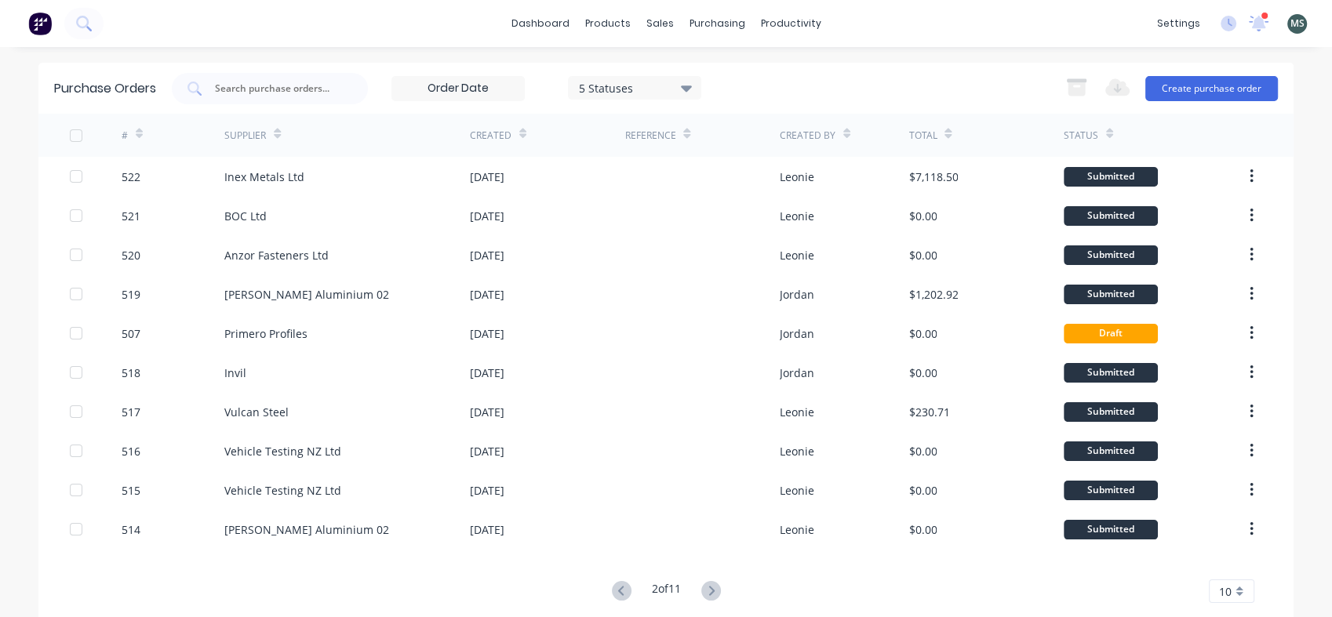
click at [613, 596] on icon at bounding box center [622, 591] width 20 height 20
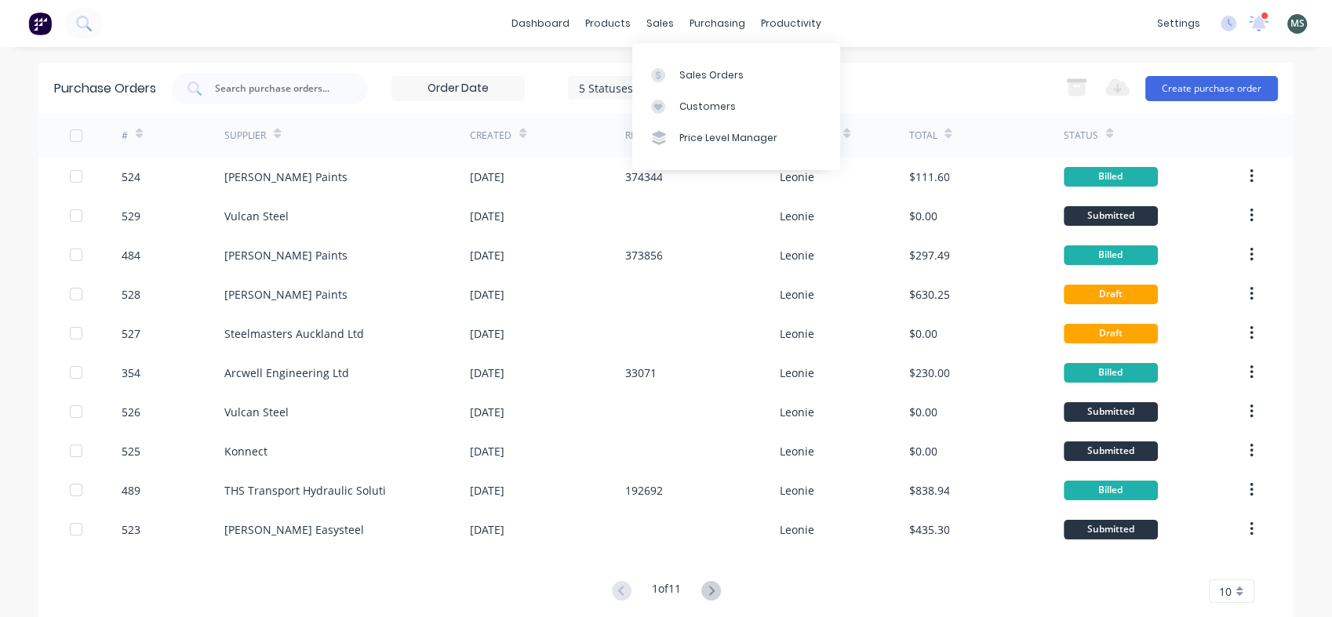
click at [695, 74] on div "Sales Orders" at bounding box center [711, 75] width 64 height 14
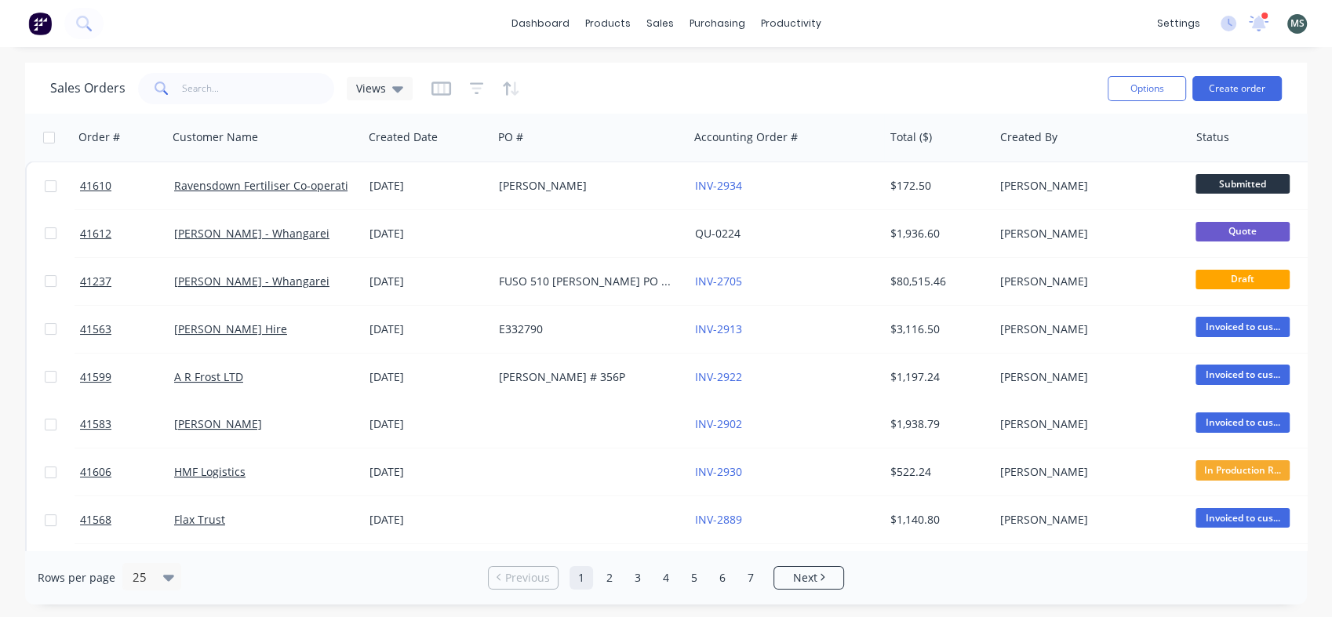
click at [401, 231] on div "[DATE]" at bounding box center [428, 234] width 117 height 16
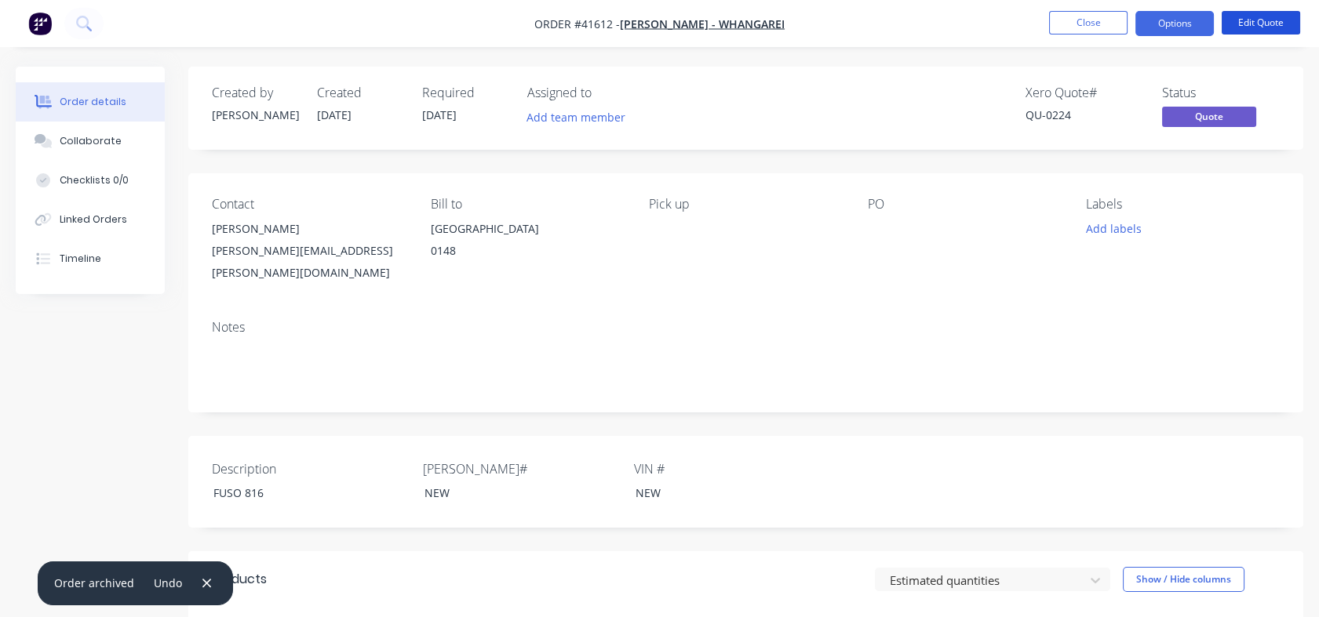
click at [1269, 14] on button "Edit Quote" at bounding box center [1261, 23] width 78 height 24
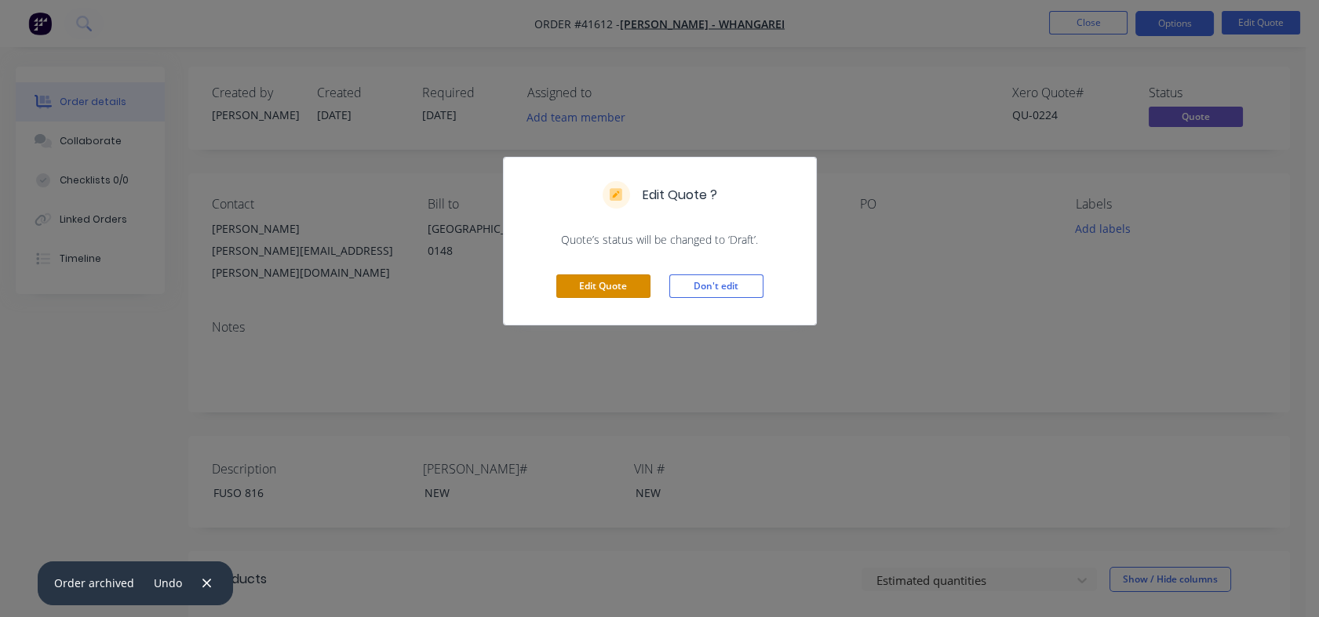
click at [608, 284] on button "Edit Quote" at bounding box center [603, 287] width 94 height 24
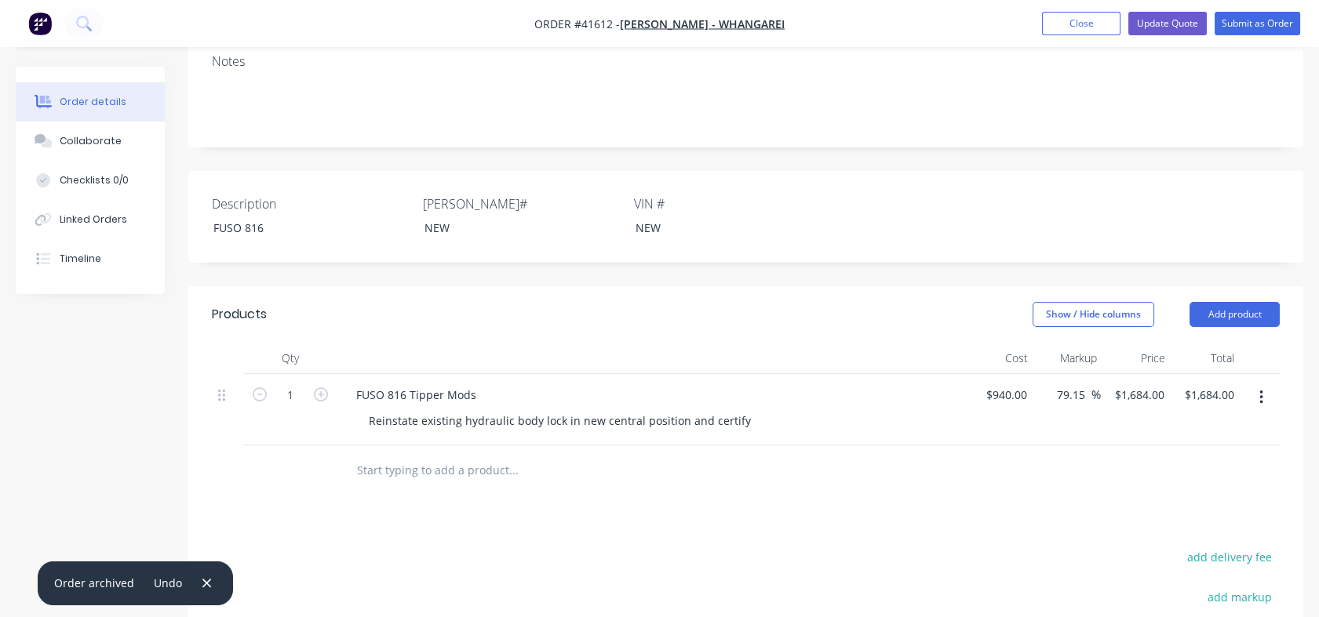
scroll to position [316, 0]
click at [366, 451] on input "text" at bounding box center [513, 466] width 314 height 31
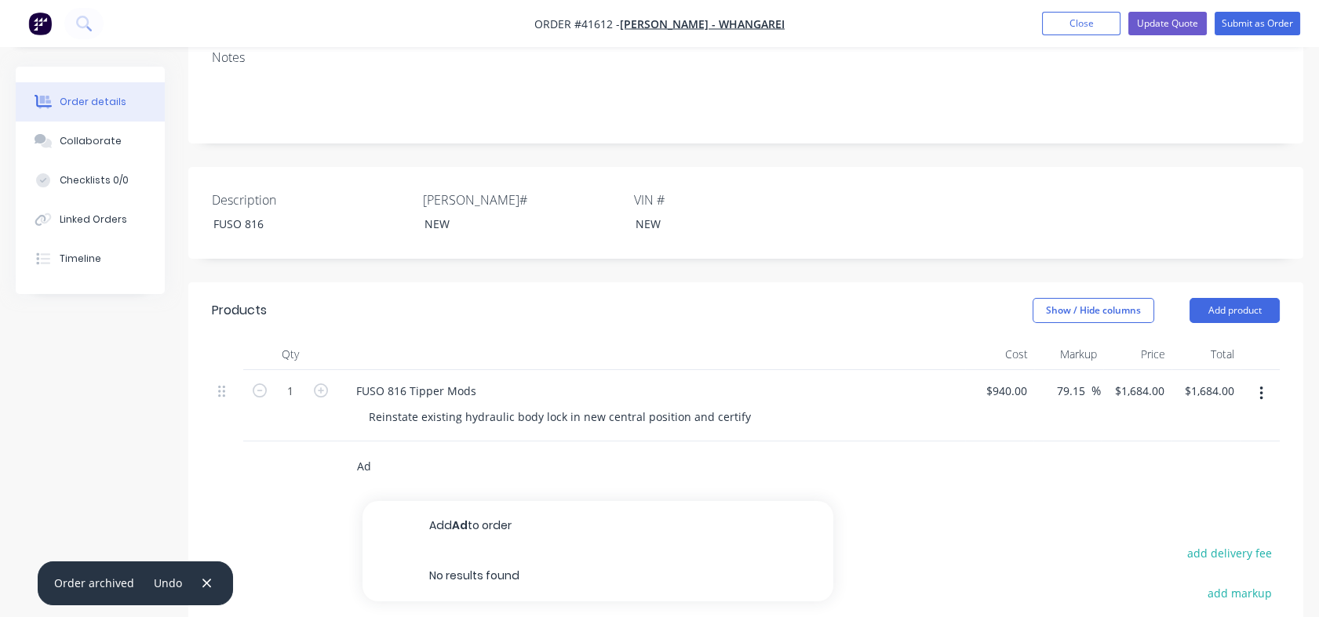
type input "A"
click at [1236, 298] on button "Add product" at bounding box center [1234, 310] width 90 height 25
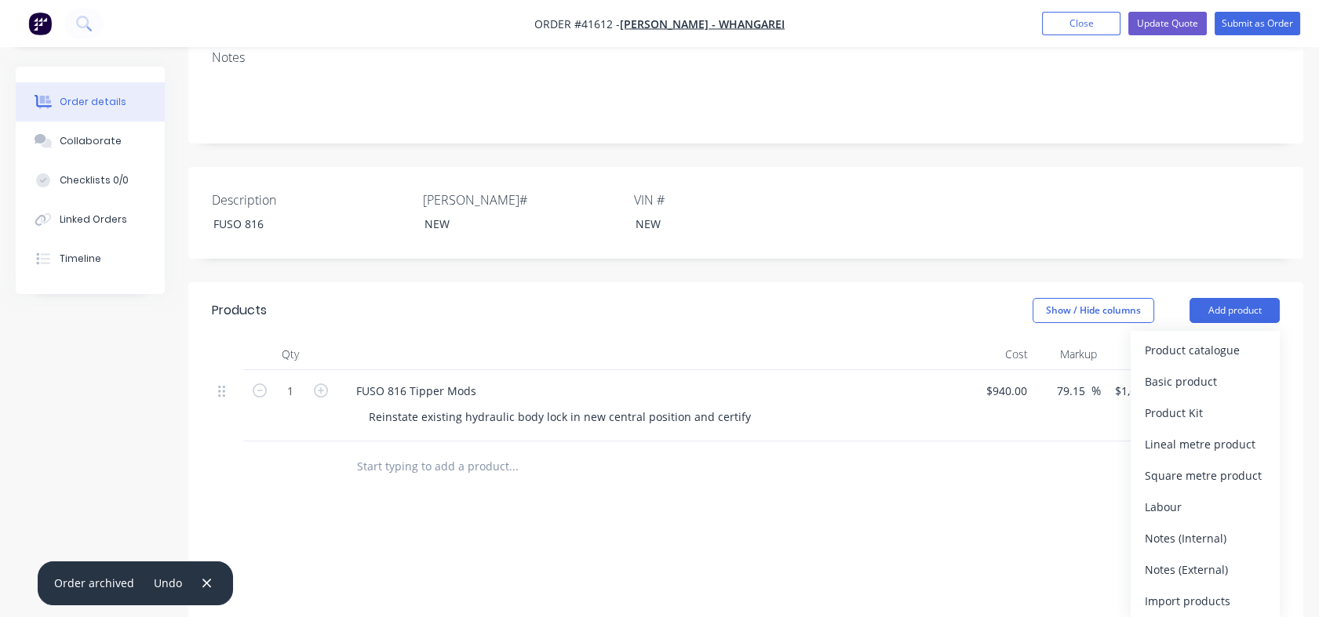
click at [1169, 370] on div "Basic product" at bounding box center [1205, 381] width 121 height 23
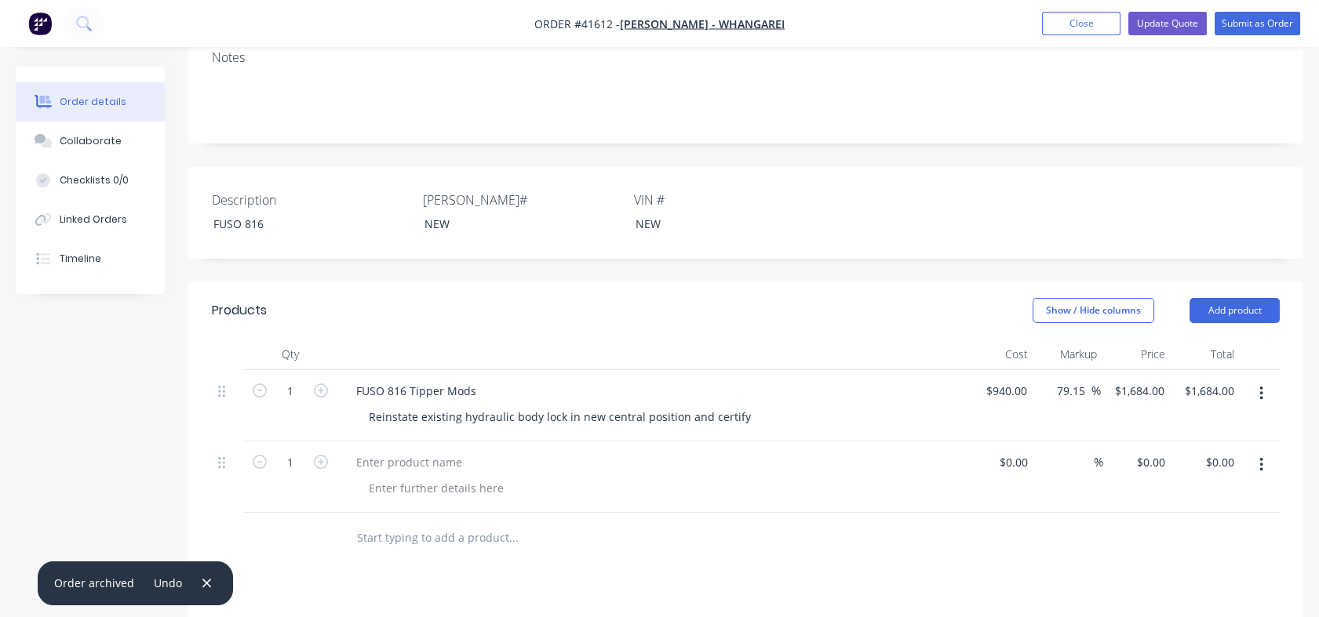
click at [1228, 298] on button "Add product" at bounding box center [1234, 310] width 90 height 25
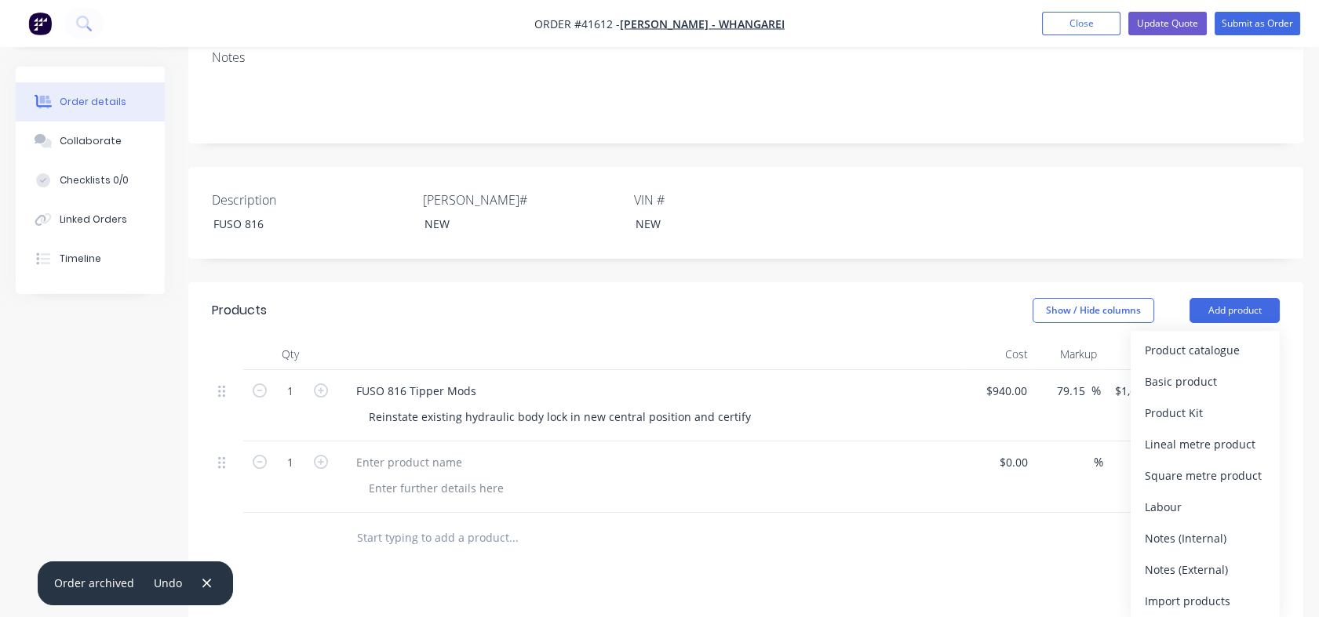
click at [1167, 370] on div "Basic product" at bounding box center [1205, 381] width 121 height 23
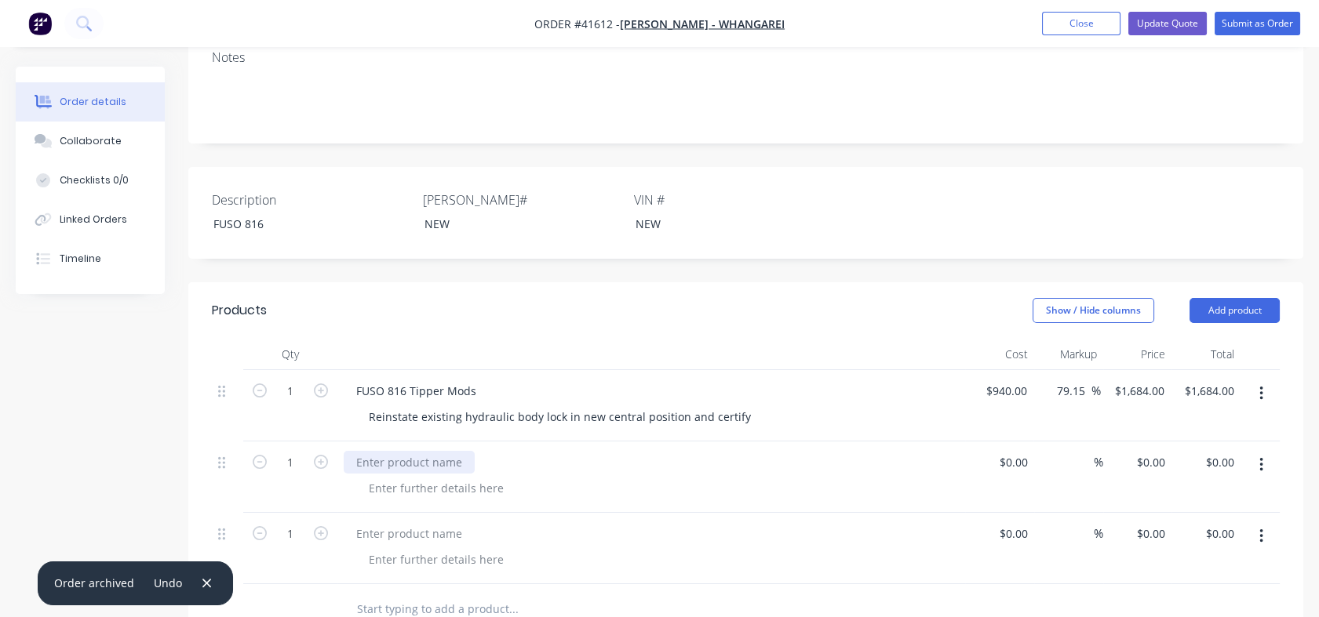
click at [366, 451] on div at bounding box center [409, 462] width 131 height 23
click at [1123, 370] on div "1684 1684" at bounding box center [1136, 405] width 68 height 71
type input "1785"
type input "89.89"
type input "$1,785.00"
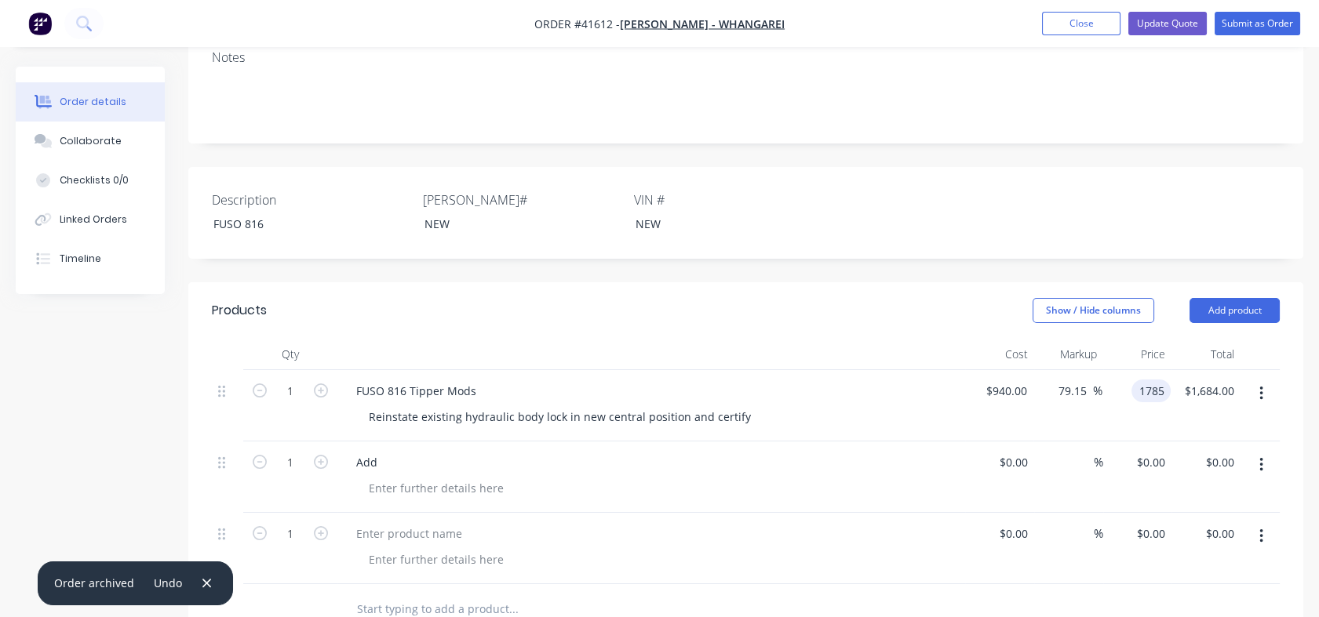
type input "$1,785.00"
click at [1040, 442] on div "%" at bounding box center [1068, 477] width 69 height 71
click at [391, 451] on div "Add" at bounding box center [651, 462] width 615 height 23
click at [380, 451] on div "Add" at bounding box center [367, 462] width 46 height 23
click at [592, 451] on div "Remove Tie Rails and Add 8x certified 20mm Tie Hooks" at bounding box center [500, 462] width 312 height 23
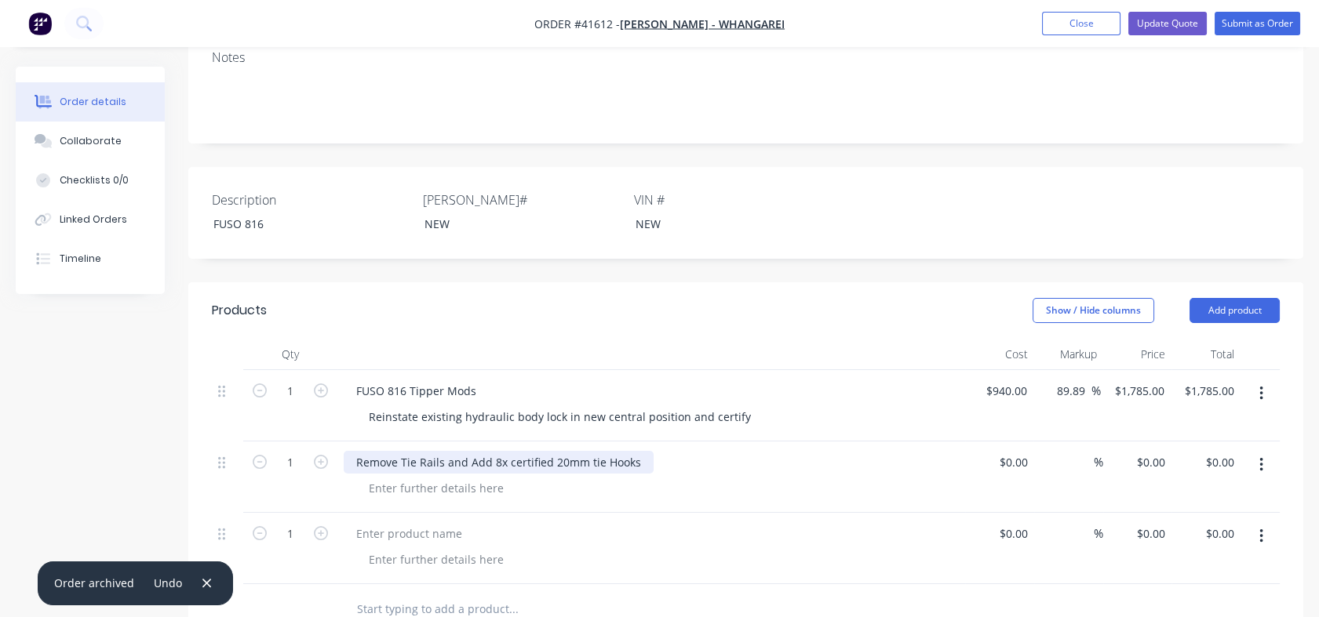
click at [610, 451] on div "Remove Tie Rails and Add 8x certified 20mm tie Hooks" at bounding box center [499, 462] width 310 height 23
click at [473, 451] on div "Remove Tie Rails and Add 8x certified 20mm tie hooks" at bounding box center [498, 462] width 309 height 23
click at [422, 451] on div "Remove Tie Rails and add 8x certified 20mm tie hooks" at bounding box center [498, 462] width 308 height 23
click at [406, 451] on div "Remove Tie rails and add 8x certified 20mm tie hooks" at bounding box center [497, 462] width 306 height 23
click at [625, 451] on div "Remove tie rails and add 8x certified 20mm tie hooks" at bounding box center [496, 462] width 304 height 23
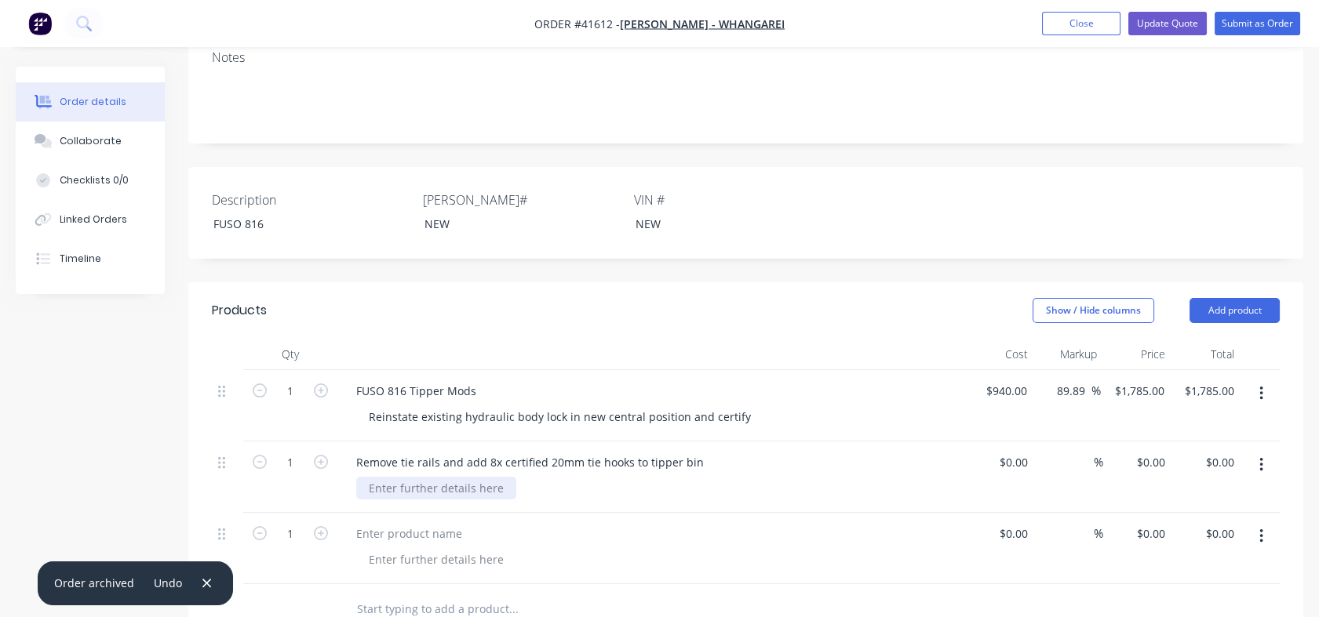
click at [378, 477] on div at bounding box center [436, 488] width 160 height 23
click at [1005, 442] on div at bounding box center [999, 477] width 69 height 71
type input "$0.00"
click at [1144, 442] on div "0 0" at bounding box center [1137, 477] width 69 height 71
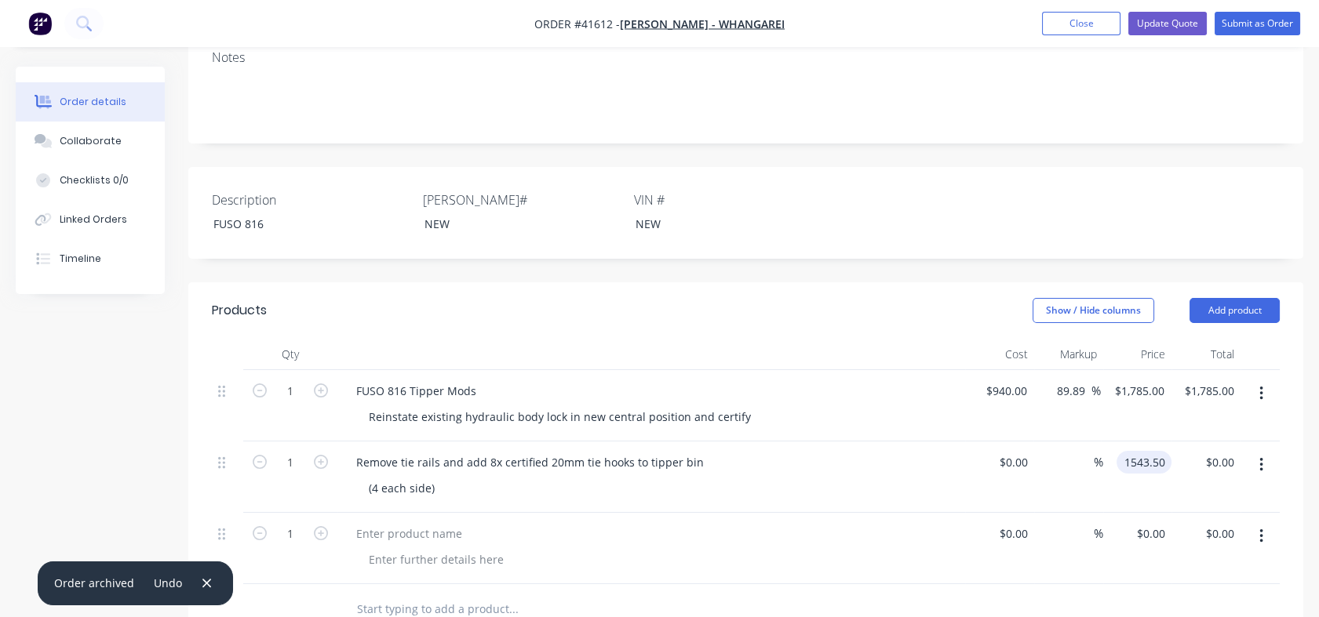
type input "$1,543.50"
click at [1043, 442] on div "%" at bounding box center [1068, 477] width 69 height 71
click at [1017, 451] on input "0" at bounding box center [1015, 462] width 36 height 23
type input "$536.00"
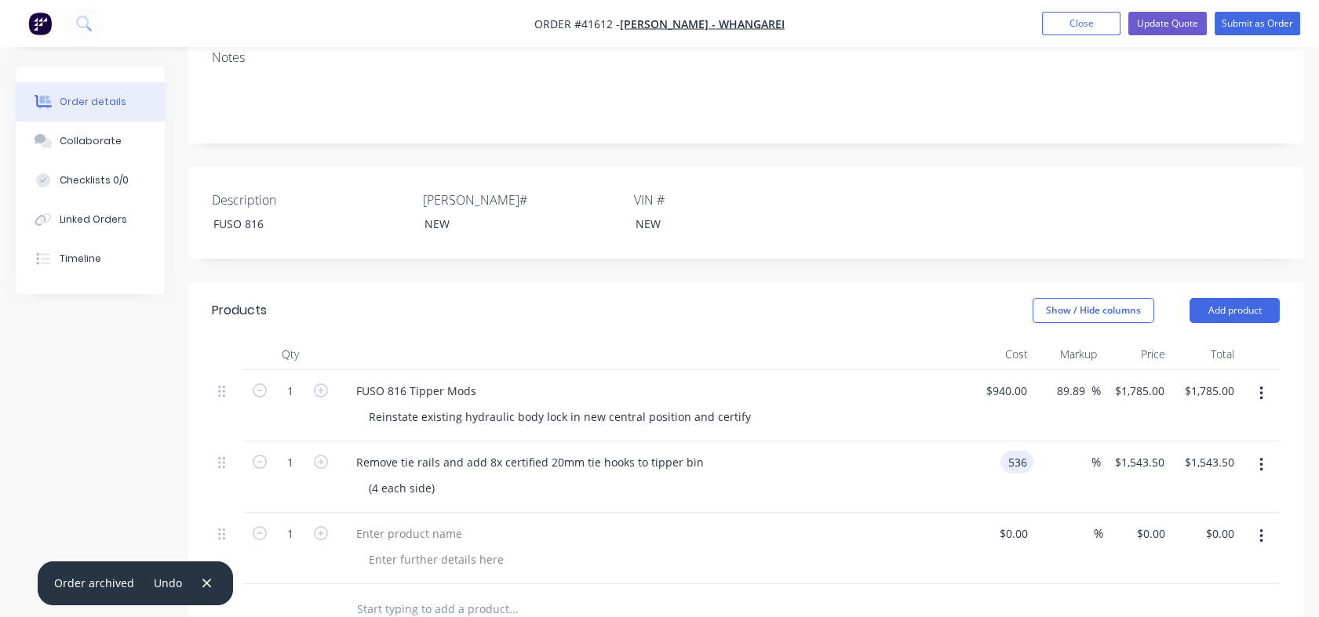
type input "$536.00"
click at [1001, 513] on div "$0.00 $0.00" at bounding box center [999, 548] width 69 height 71
click at [1138, 442] on div "536 $536.00" at bounding box center [1137, 477] width 69 height 71
type input "$536.00"
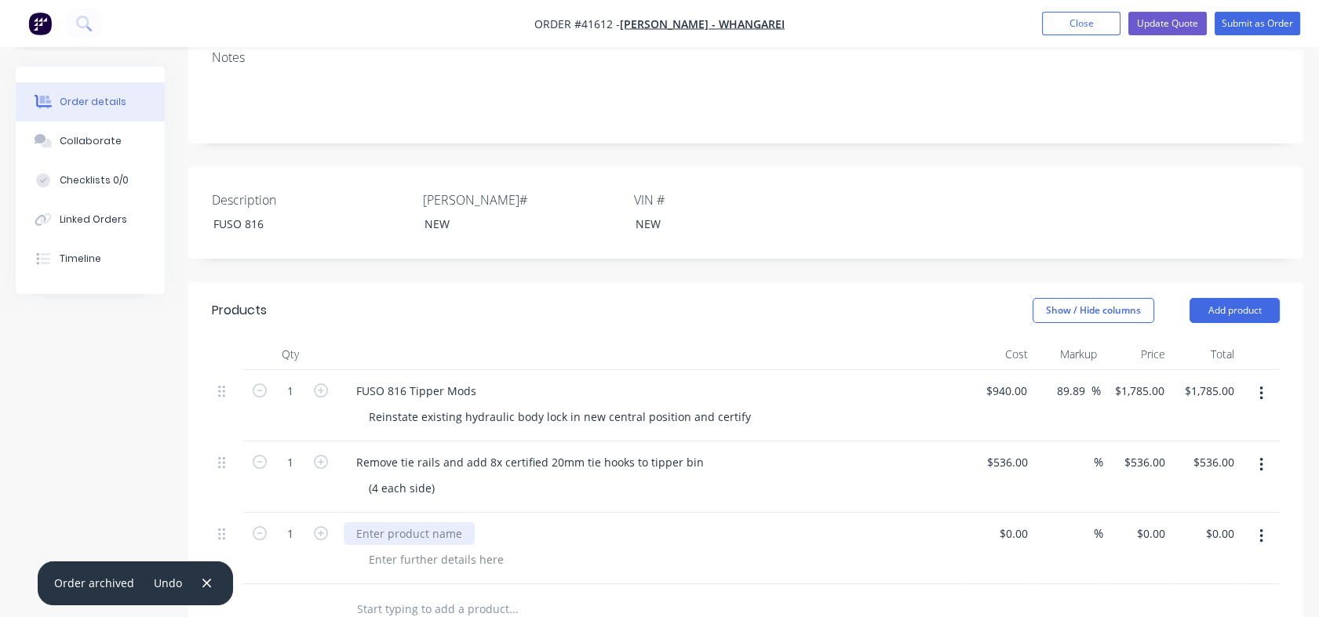
click at [353, 522] on div at bounding box center [409, 533] width 131 height 23
click at [368, 548] on div at bounding box center [436, 559] width 160 height 23
click at [389, 548] on div at bounding box center [436, 559] width 160 height 23
click at [410, 522] on div "Additional 6x certified [PERSON_NAME] to tray" at bounding box center [478, 533] width 268 height 23
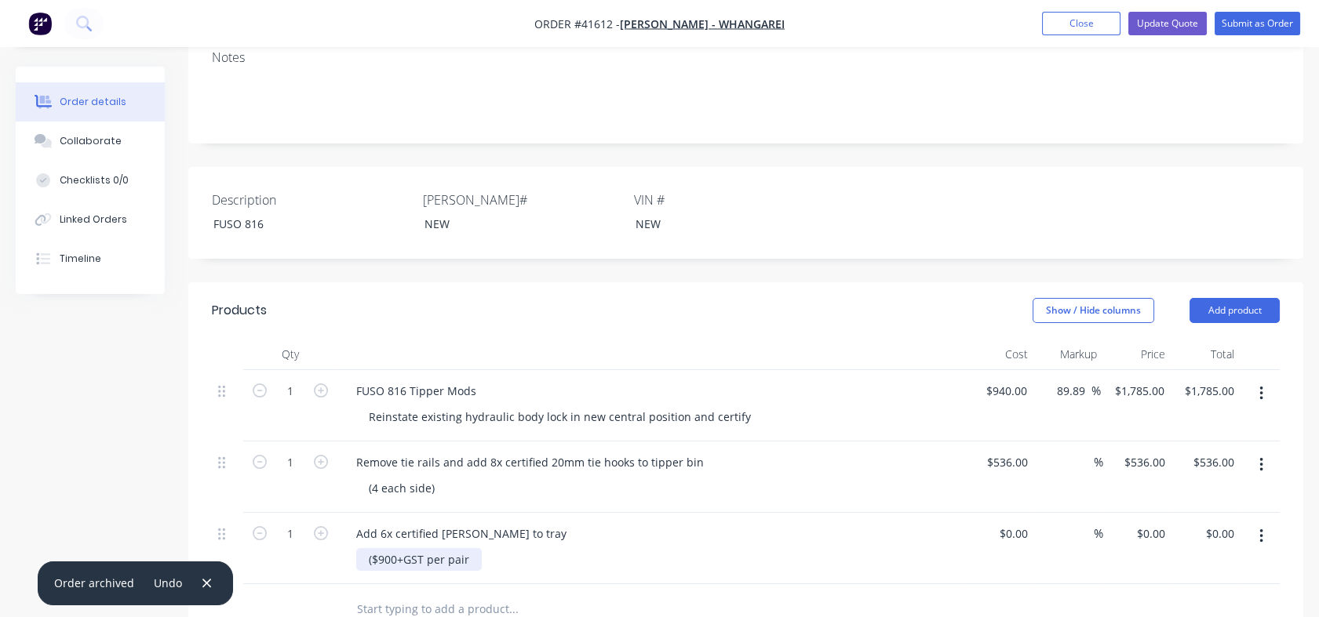
click at [474, 548] on div "($900+GST per pair" at bounding box center [419, 559] width 126 height 23
click at [497, 522] on div "Add 6x certified [PERSON_NAME] to tray" at bounding box center [461, 533] width 235 height 23
click at [471, 548] on div "($900+GST per pair" at bounding box center [419, 559] width 126 height 23
click at [467, 548] on div "($900+GST per pair" at bounding box center [419, 559] width 126 height 23
click at [1010, 522] on div at bounding box center [1022, 533] width 24 height 23
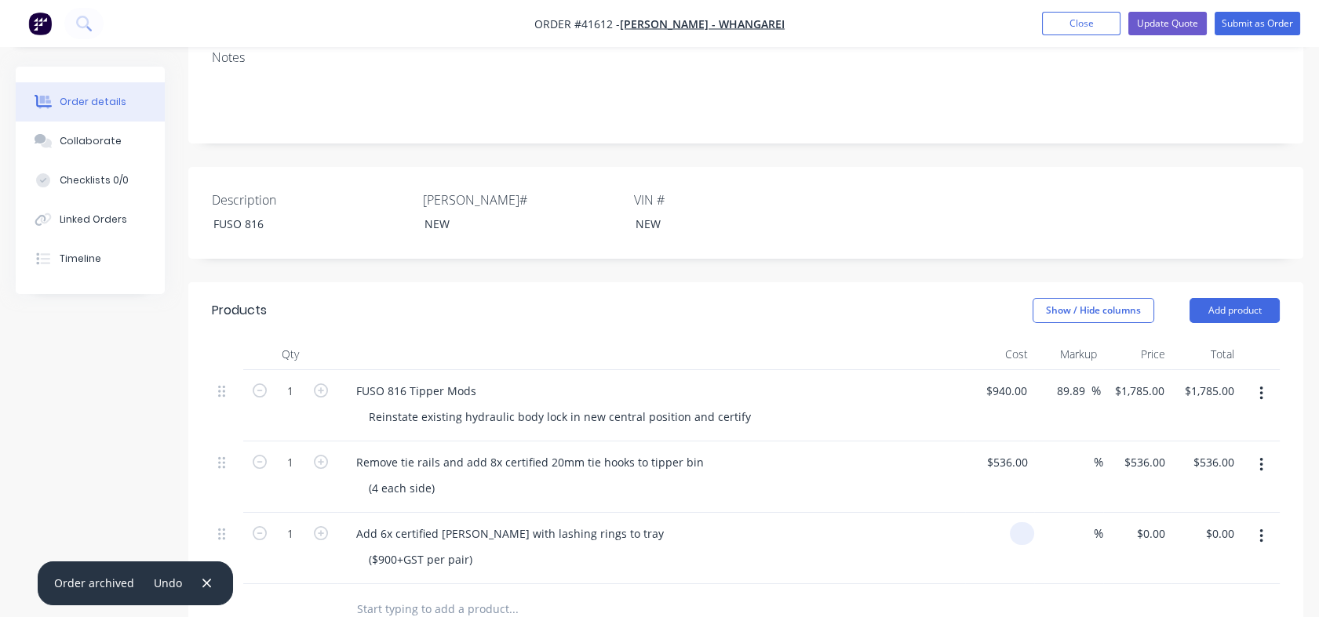
type input "$0.00"
click at [1069, 451] on div "%" at bounding box center [1086, 462] width 34 height 23
type input "9"
type input "$584.24"
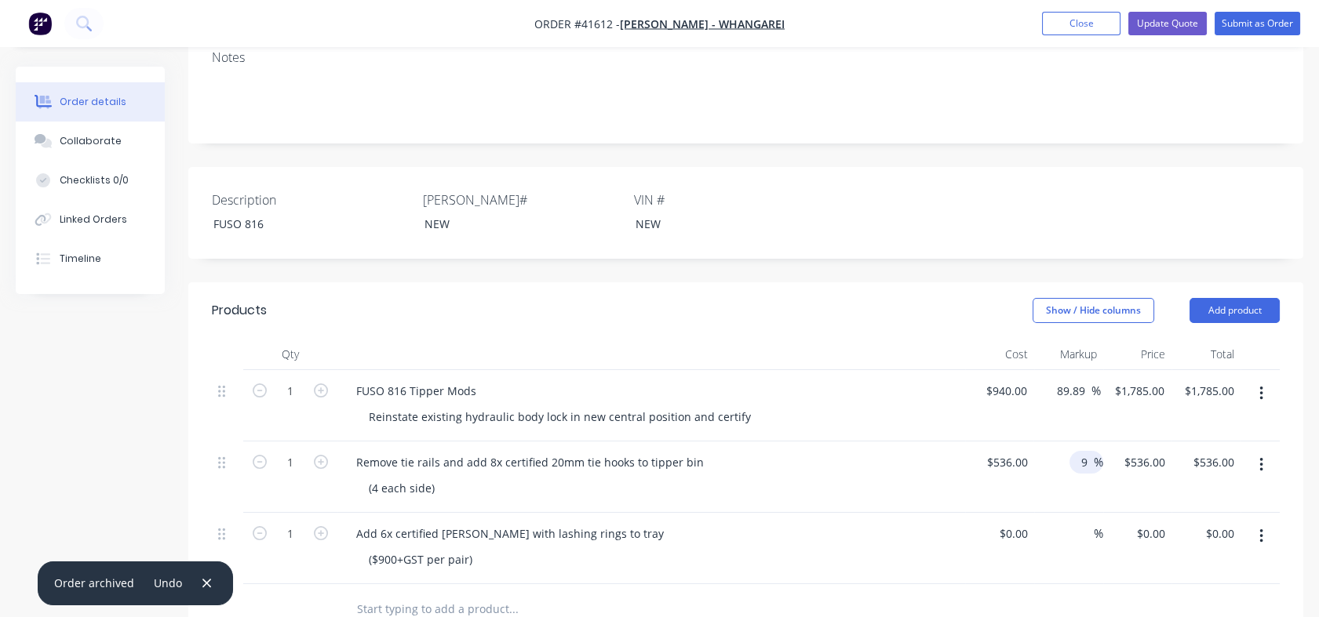
type input "$584.24"
type input "90"
type input "$1,018.40"
click at [1083, 447] on div "90 90 %" at bounding box center [1068, 477] width 69 height 71
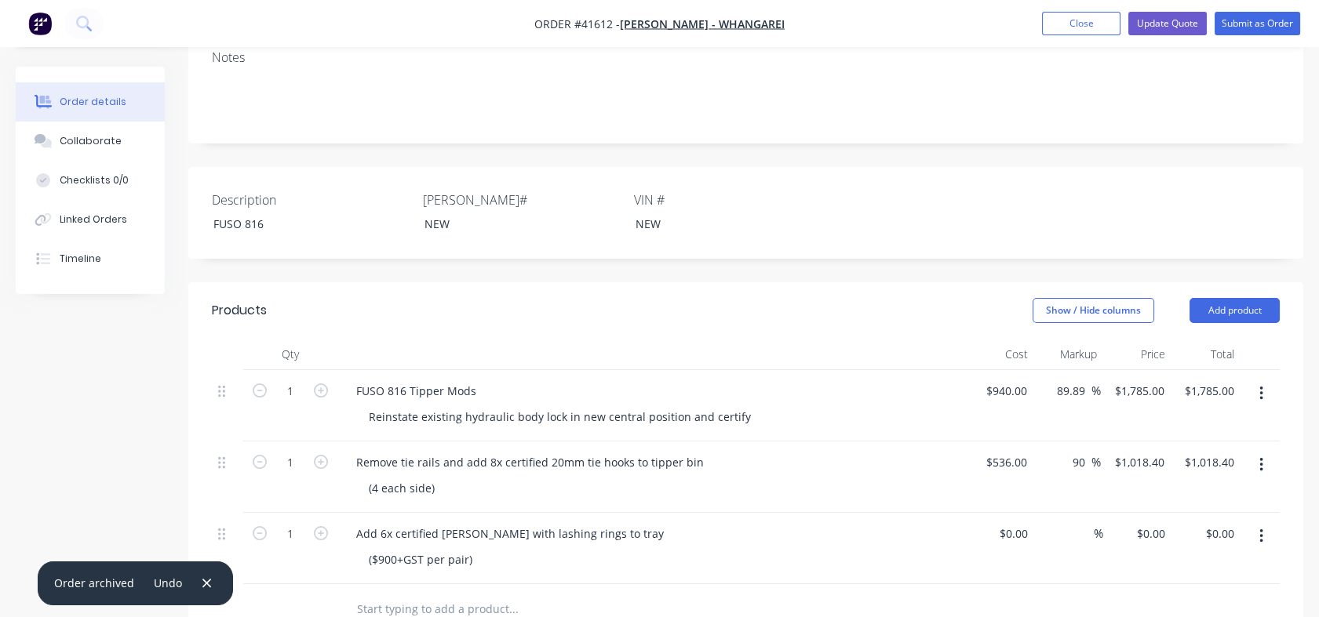
drag, startPoint x: 1071, startPoint y: 417, endPoint x: 1083, endPoint y: 418, distance: 11.8
click at [1083, 451] on input "90" at bounding box center [1081, 462] width 20 height 23
type input "200"
type input "$1,608.00"
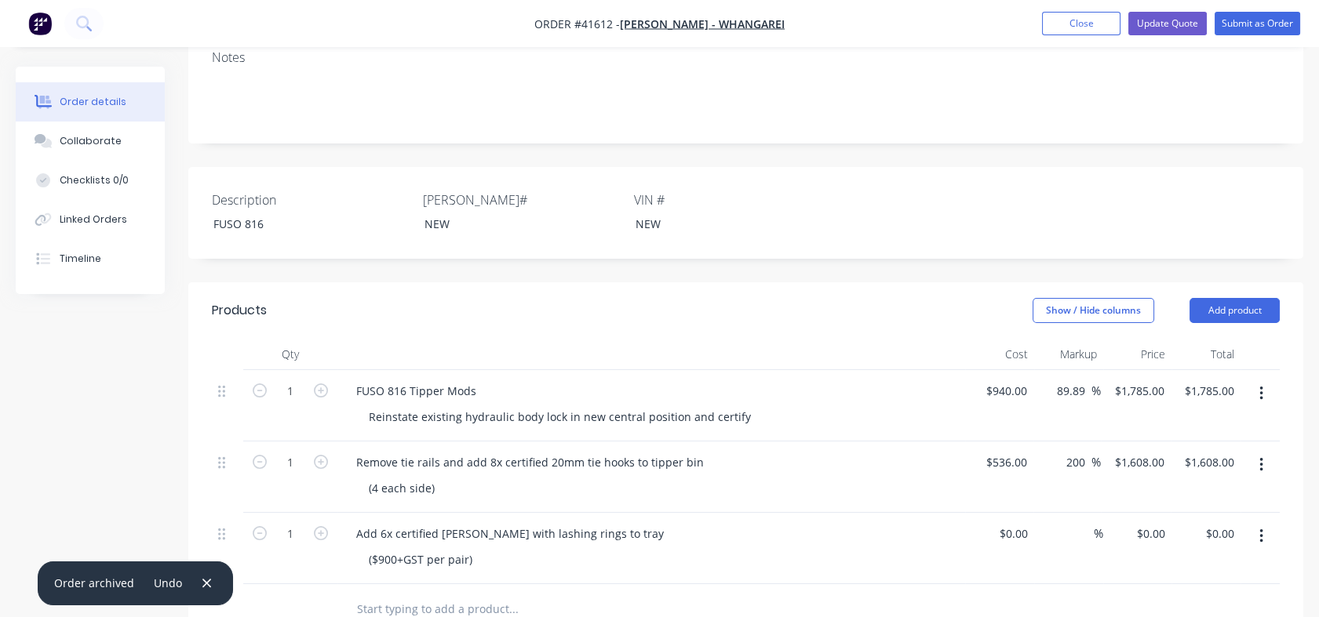
click at [1074, 453] on div "200 200 %" at bounding box center [1067, 477] width 68 height 71
click at [1067, 451] on input "200" at bounding box center [1078, 462] width 27 height 23
drag, startPoint x: 1067, startPoint y: 419, endPoint x: 1085, endPoint y: 424, distance: 18.6
click at [1085, 451] on input "200" at bounding box center [1078, 462] width 27 height 23
type input "180"
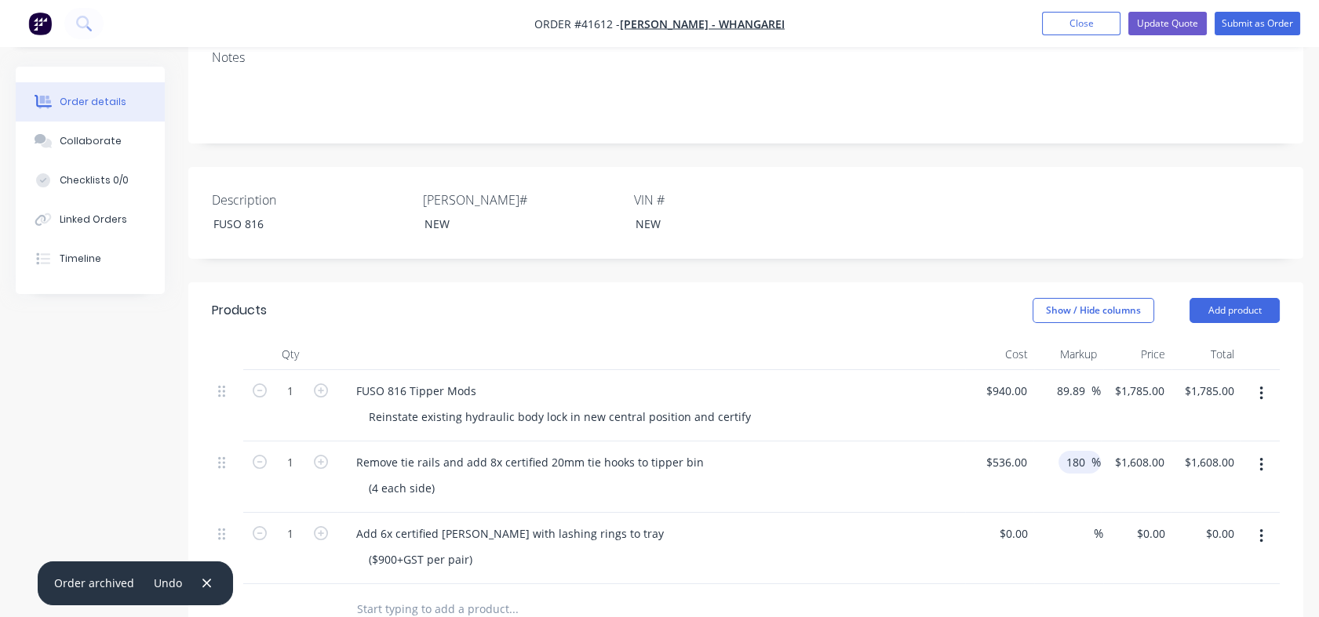
type input "$1,500.80"
click at [1067, 513] on div "%" at bounding box center [1068, 548] width 69 height 71
click at [1073, 451] on input "180" at bounding box center [1078, 462] width 27 height 23
drag, startPoint x: 1074, startPoint y: 416, endPoint x: 1086, endPoint y: 416, distance: 11.8
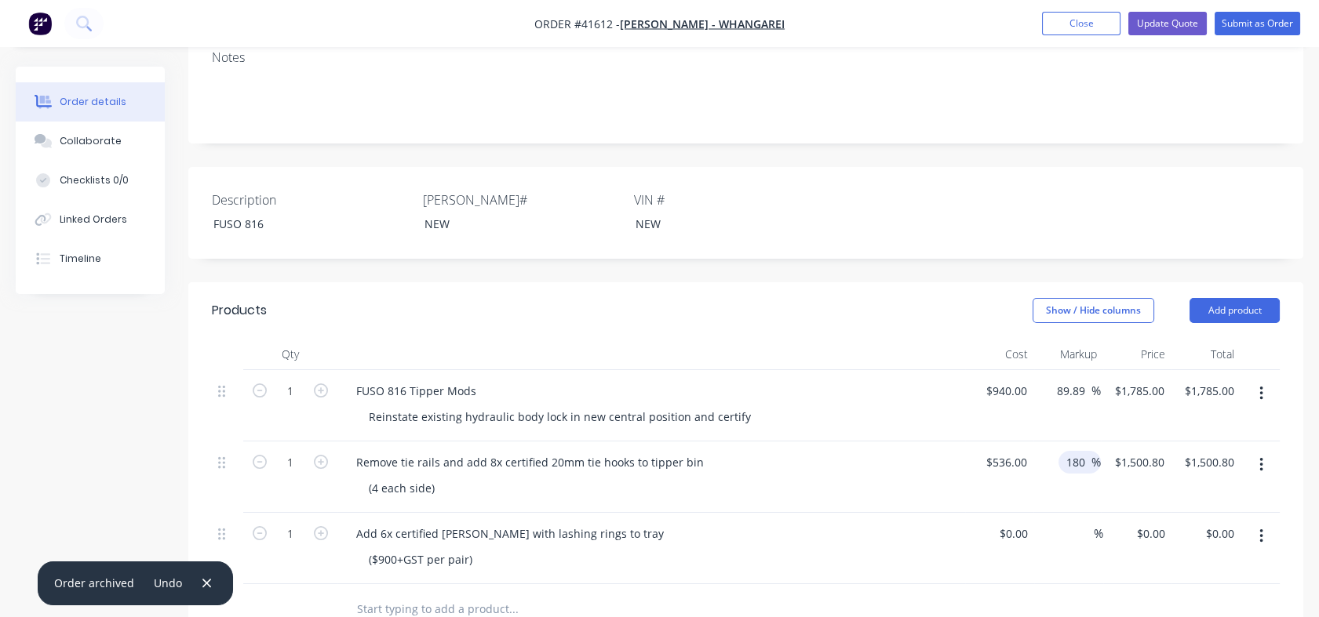
click at [1086, 451] on input "180" at bounding box center [1078, 462] width 27 height 23
type input "178"
type input "$1,490.08"
click at [1080, 446] on div "178 178 %" at bounding box center [1067, 477] width 68 height 71
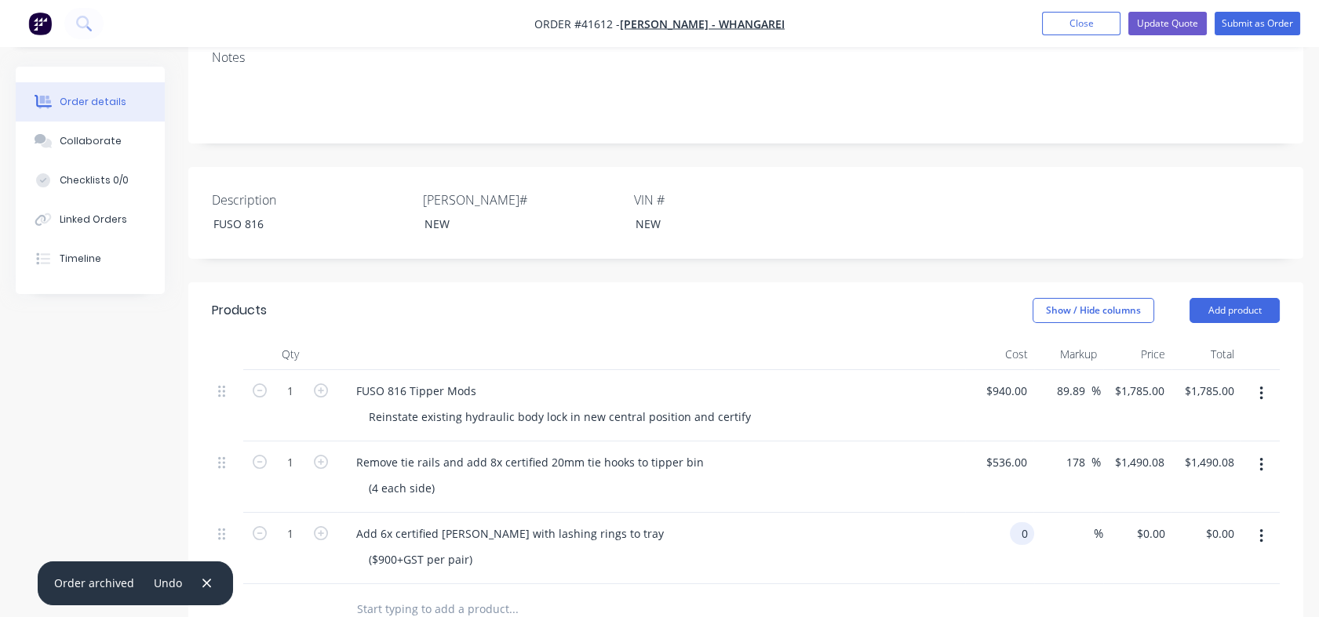
click at [1019, 522] on input "0" at bounding box center [1025, 533] width 18 height 23
type input "$536.00"
click at [1061, 513] on div "%" at bounding box center [1068, 548] width 69 height 71
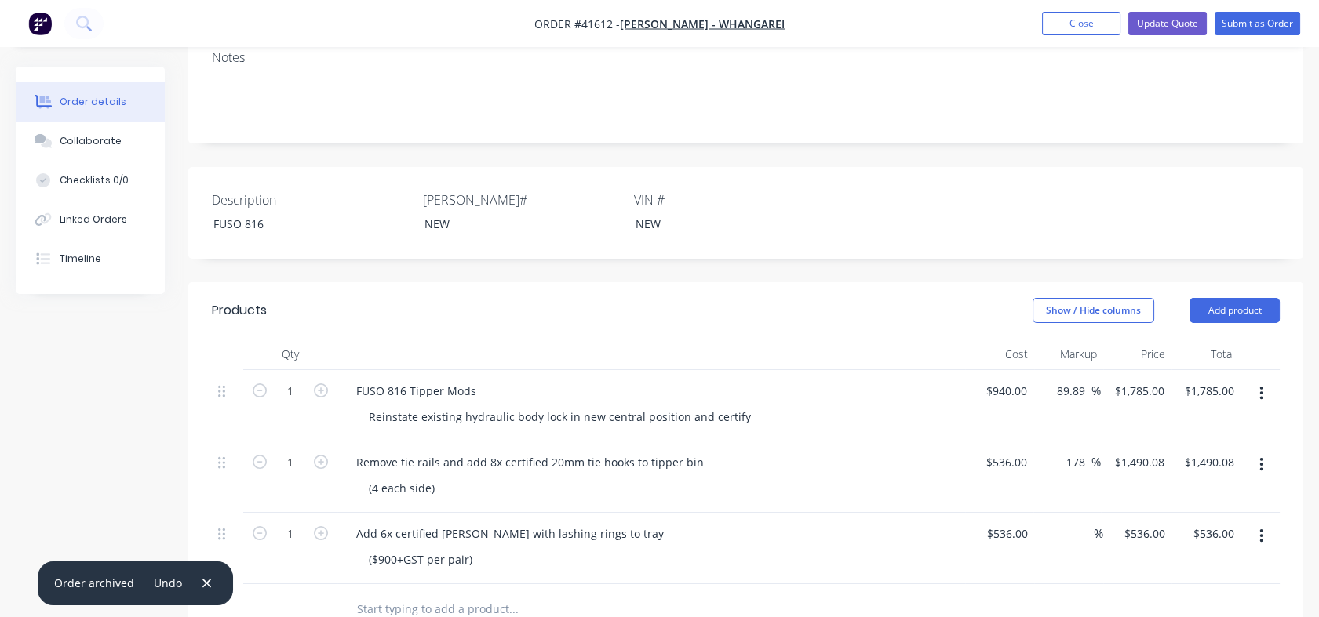
click at [1076, 522] on input at bounding box center [1085, 533] width 18 height 23
click at [603, 522] on div "Add 6x certified [PERSON_NAME] with lashing rings to tray" at bounding box center [510, 533] width 333 height 23
click at [578, 548] on div "($900+GST per pair)" at bounding box center [657, 559] width 603 height 23
click at [1027, 522] on input "536" at bounding box center [1020, 533] width 27 height 23
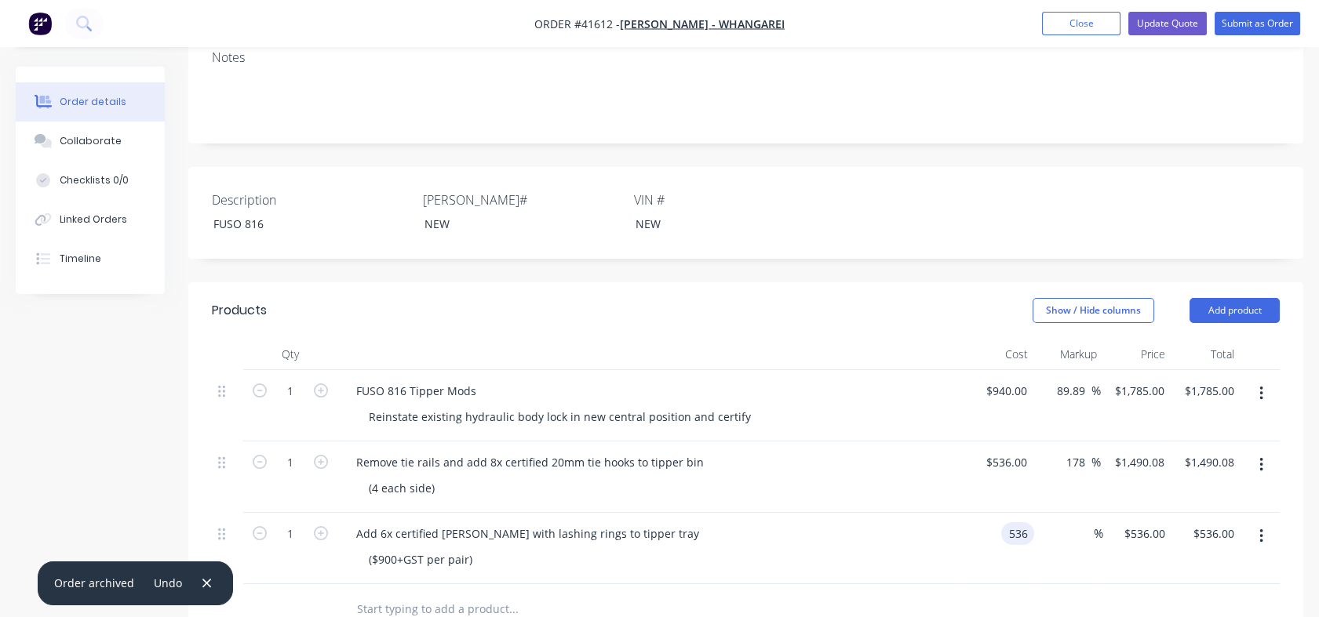
type input "$536.00"
click at [1129, 513] on div "536 $536.00" at bounding box center [1137, 548] width 69 height 71
type input "2700"
type input "403.73"
type input "$2,700.00"
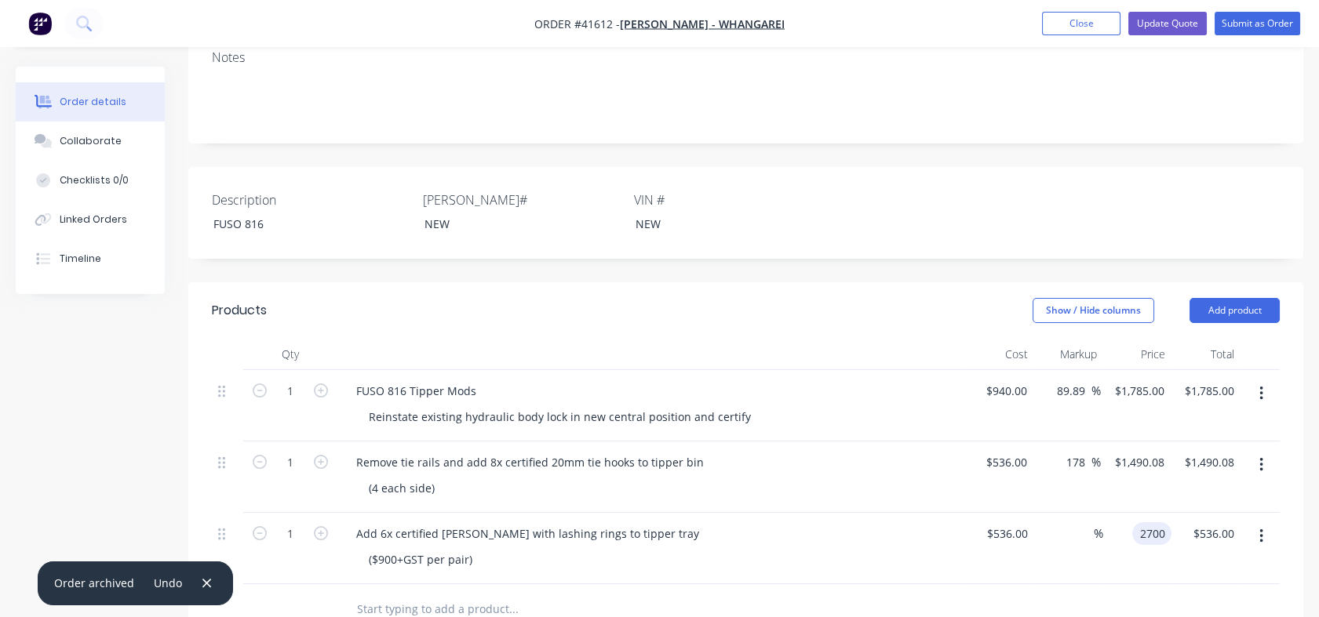
type input "$2,700.00"
click at [1129, 513] on div "$2,700.00 $2,700.00" at bounding box center [1136, 548] width 70 height 71
click at [1017, 522] on input "536" at bounding box center [1020, 533] width 27 height 23
click at [371, 548] on div "($900+GST per pair)" at bounding box center [420, 559] width 129 height 23
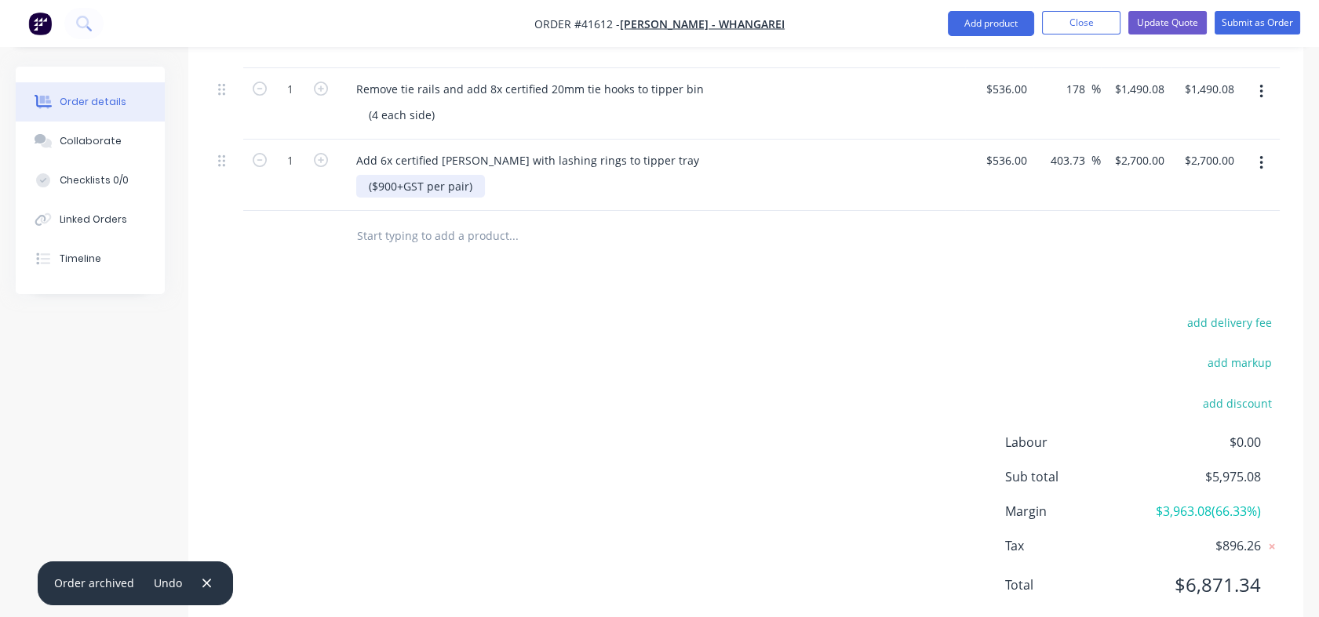
click at [377, 175] on div "($900+GST per pair)" at bounding box center [420, 186] width 129 height 23
click at [373, 175] on div "($900+GST per pair)" at bounding box center [420, 186] width 129 height 23
click at [577, 175] on div "(or $900+GST per pair)" at bounding box center [657, 186] width 603 height 23
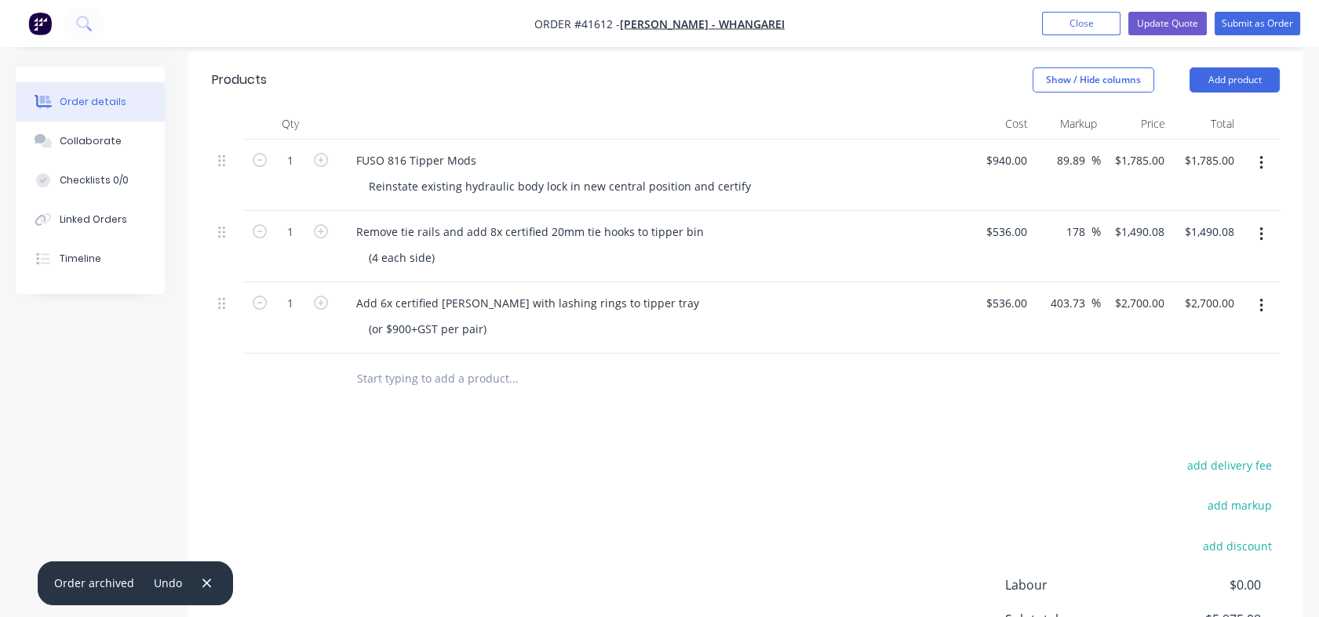
scroll to position [525, 0]
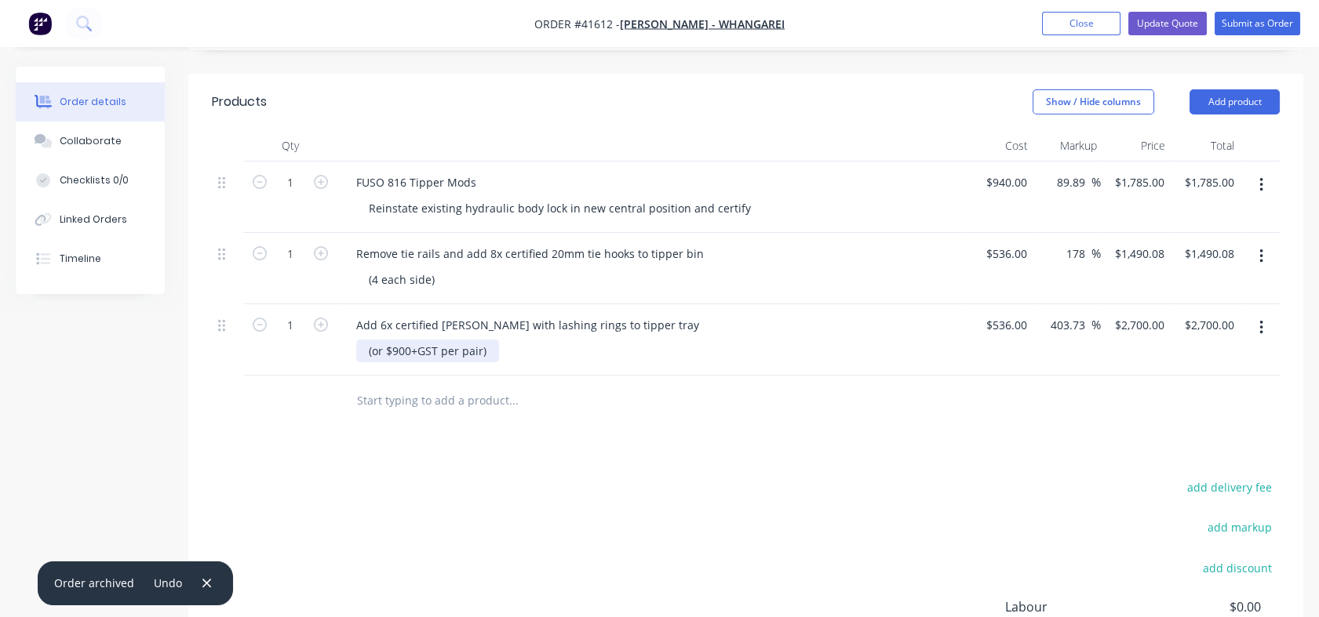
click at [410, 340] on div "(or $900+GST per pair)" at bounding box center [427, 351] width 143 height 23
click at [676, 340] on div "(or $900+GST per pair)" at bounding box center [657, 351] width 603 height 23
click at [1001, 314] on div "536 536" at bounding box center [1016, 325] width 33 height 23
click at [1028, 314] on input "536" at bounding box center [1020, 325] width 27 height 23
type input "$1,000.00"
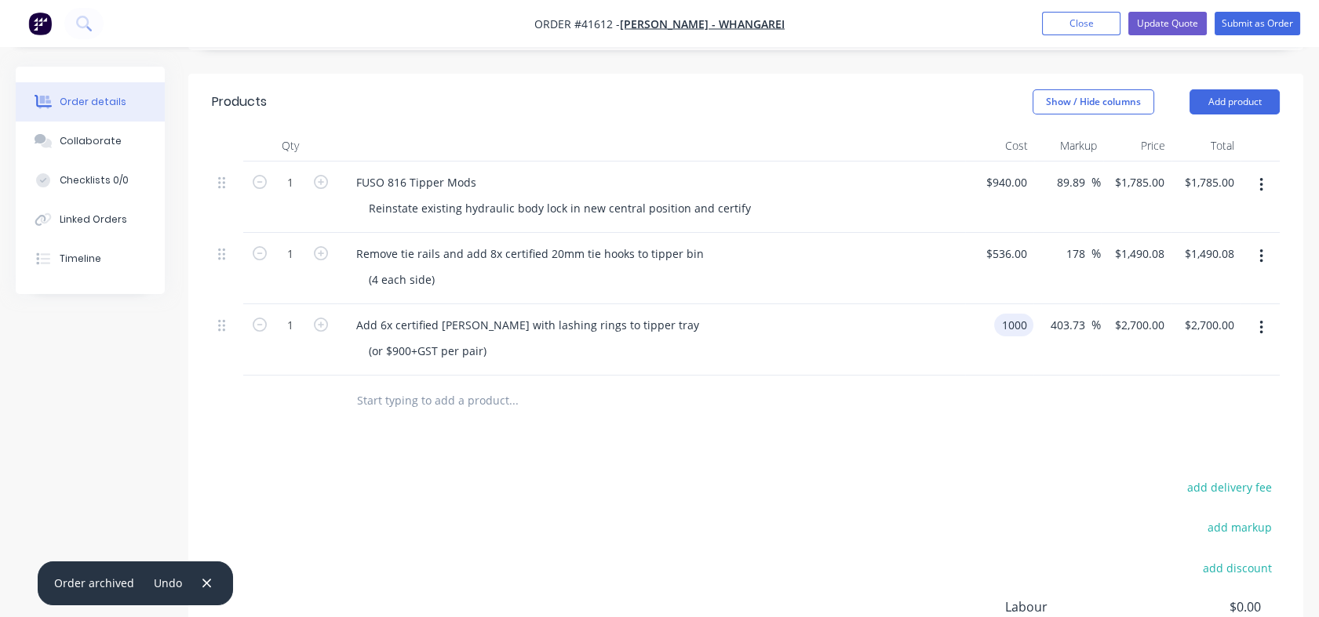
type input "$5,037.3134"
type input "$5,037.31"
click at [1047, 314] on div "403.73 403.73 %" at bounding box center [1072, 325] width 58 height 23
click at [1055, 314] on input "403.73" at bounding box center [1068, 325] width 42 height 23
type input "$5,037.30"
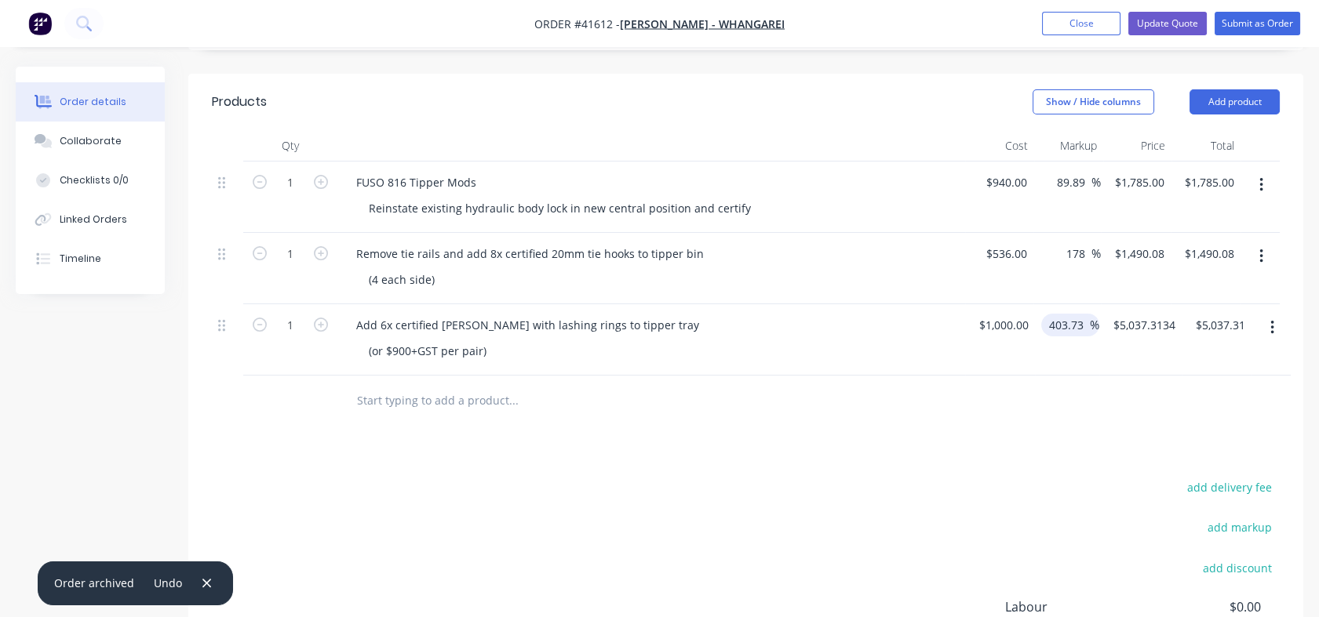
type input "$5,037.30"
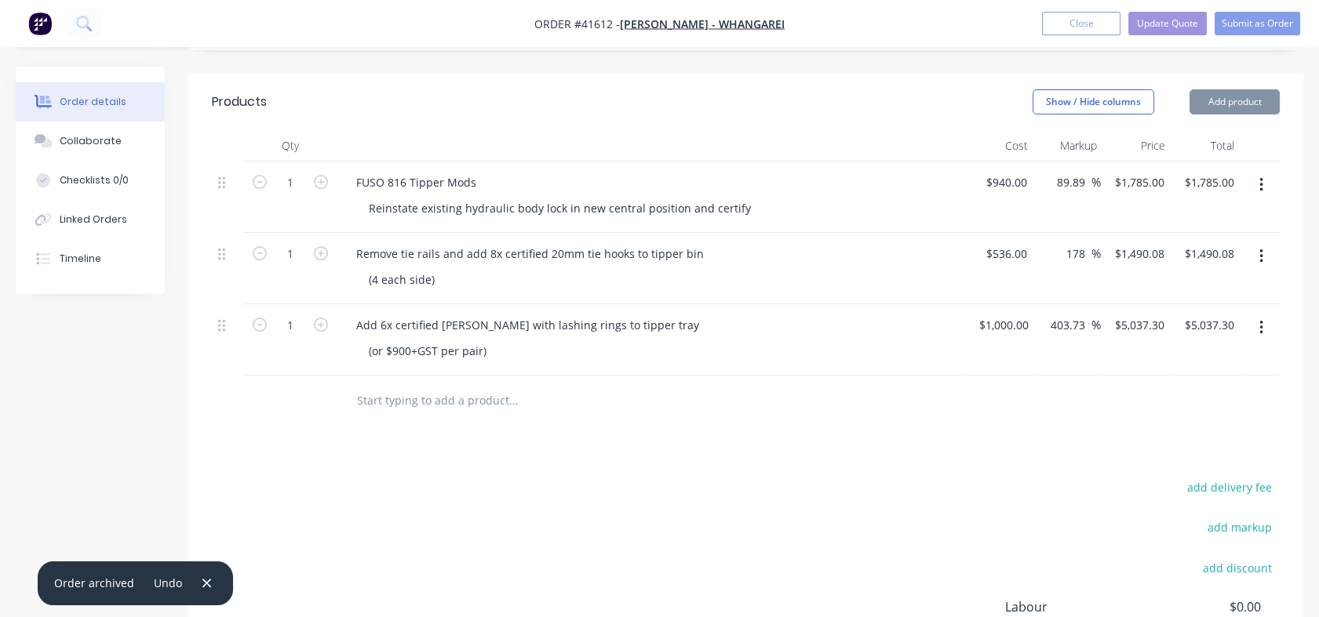
click at [1047, 314] on div "403.73 403.73 %" at bounding box center [1072, 325] width 58 height 23
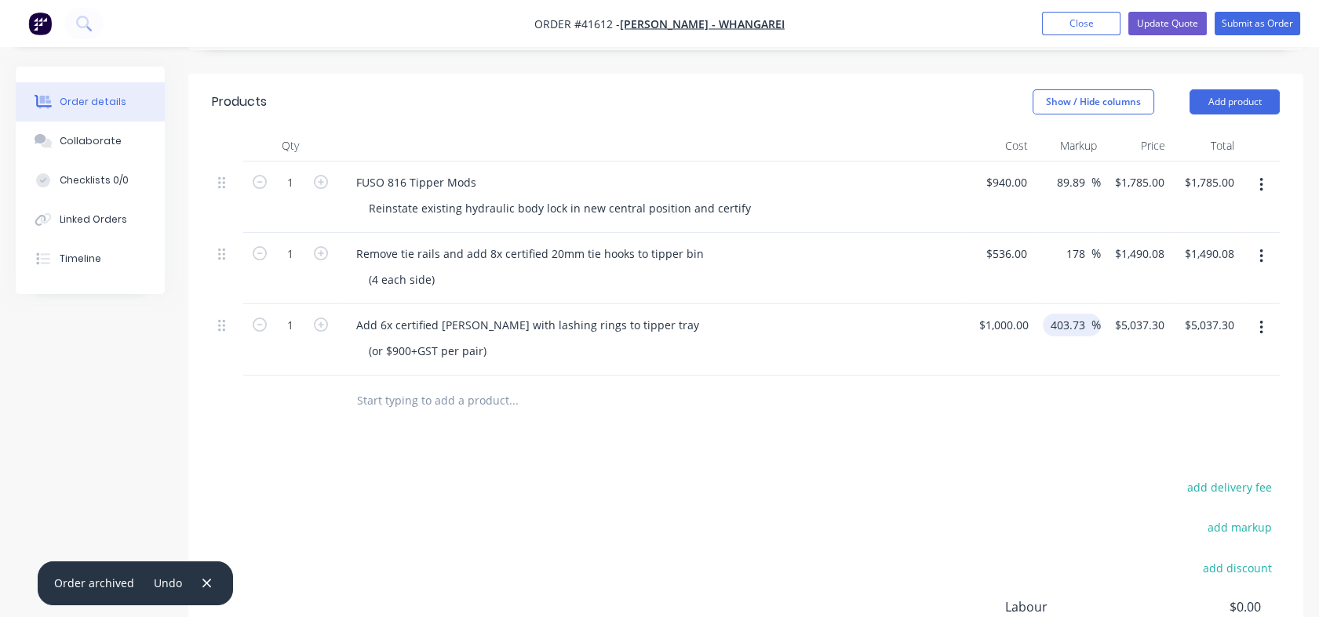
drag, startPoint x: 1051, startPoint y: 278, endPoint x: 1087, endPoint y: 279, distance: 36.1
click at [1087, 314] on input "403.73" at bounding box center [1070, 325] width 42 height 23
type input "178"
type input "$2,780.00"
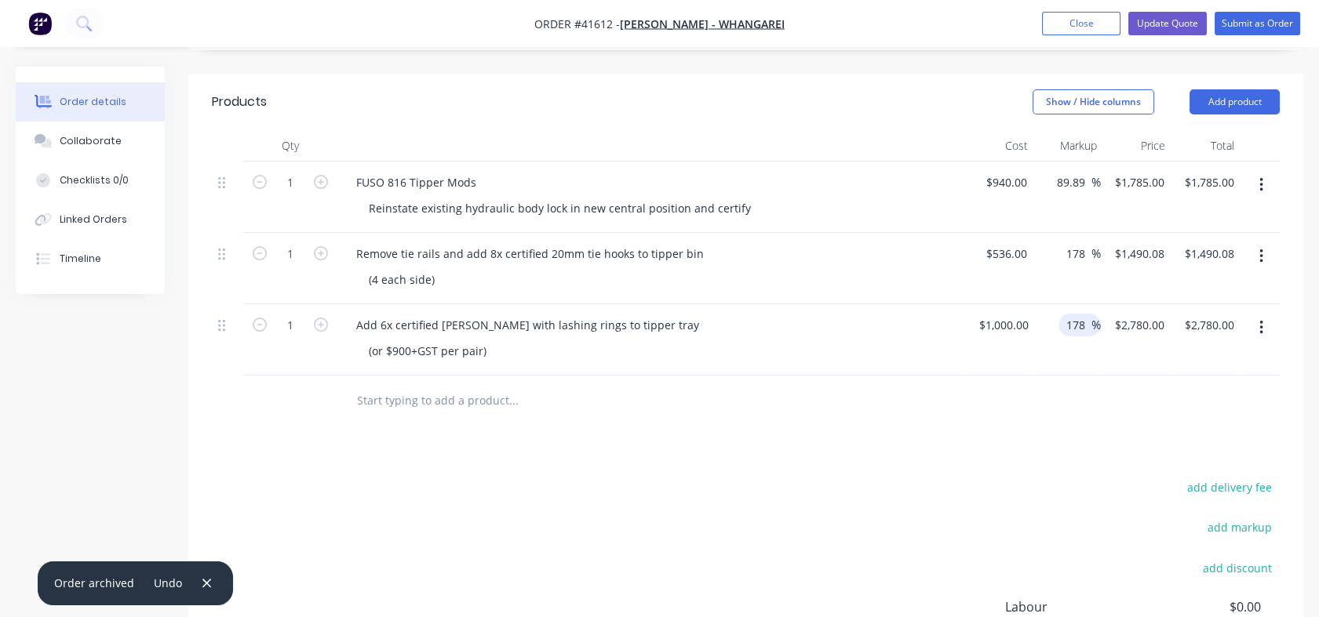
click at [1087, 319] on div "178 178 %" at bounding box center [1068, 339] width 66 height 71
click at [402, 340] on div "(or $900+GST per pair)" at bounding box center [427, 351] width 143 height 23
click at [543, 340] on div "(or $920+GST per pair)" at bounding box center [657, 351] width 603 height 23
click at [406, 340] on div "(or $920+GST per pair)" at bounding box center [427, 351] width 143 height 23
click at [410, 340] on div "(or $920+GST per pair)" at bounding box center [427, 351] width 143 height 23
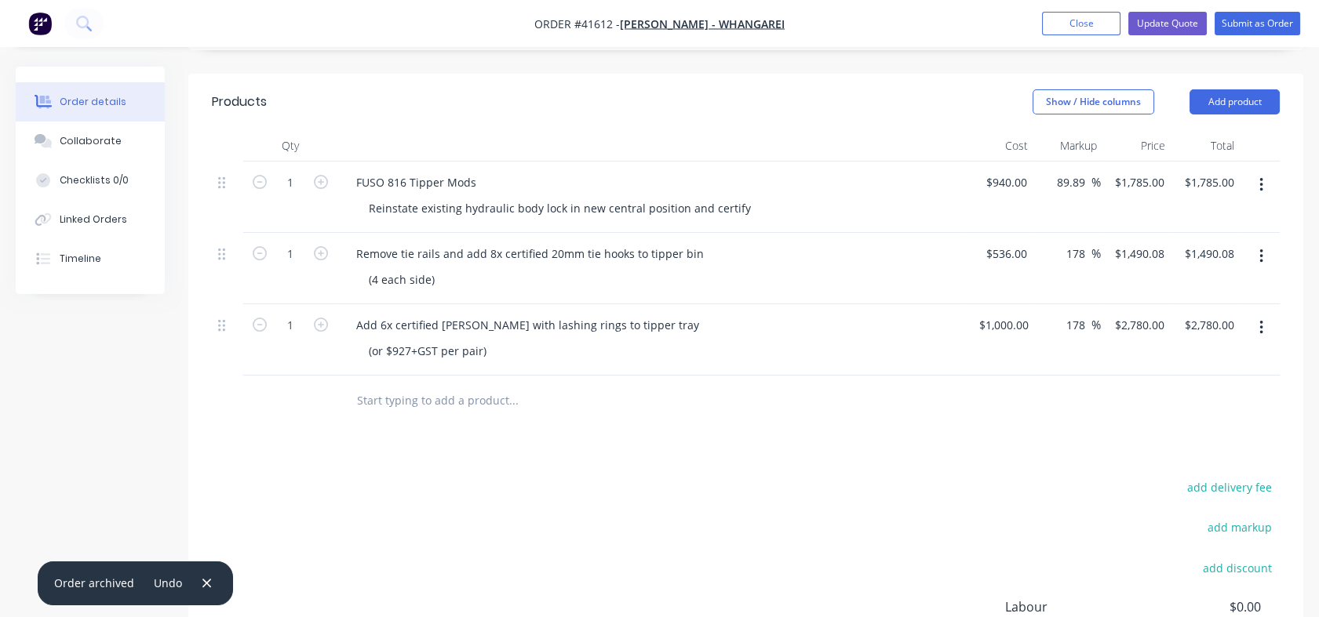
click at [717, 385] on div at bounding box center [579, 400] width 471 height 31
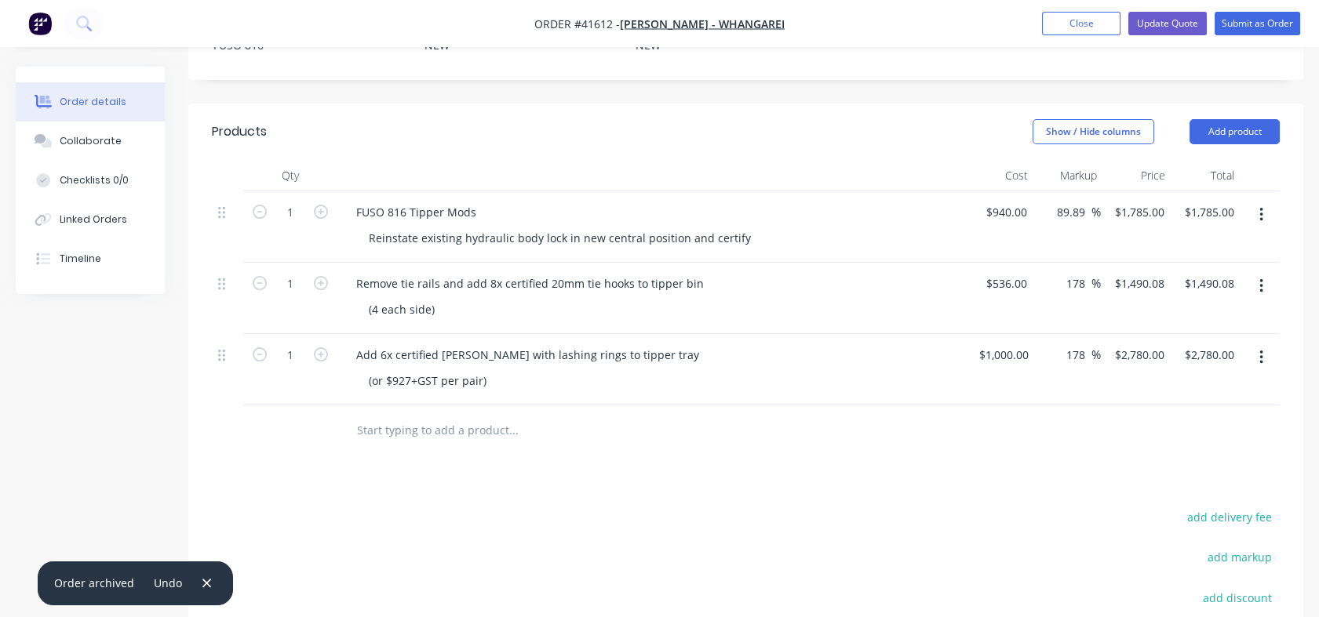
scroll to position [481, 0]
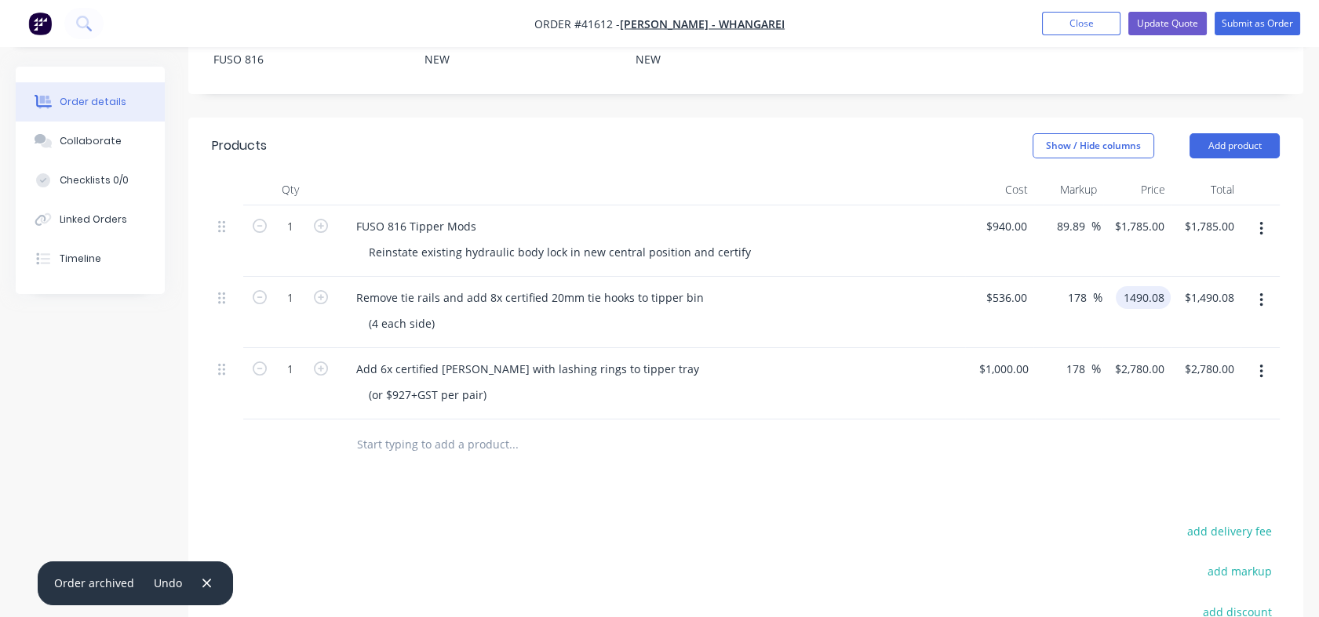
click at [1129, 286] on input "1490.08" at bounding box center [1146, 297] width 49 height 23
type input "1564.58"
type input "191.9"
type input "$1,564.58"
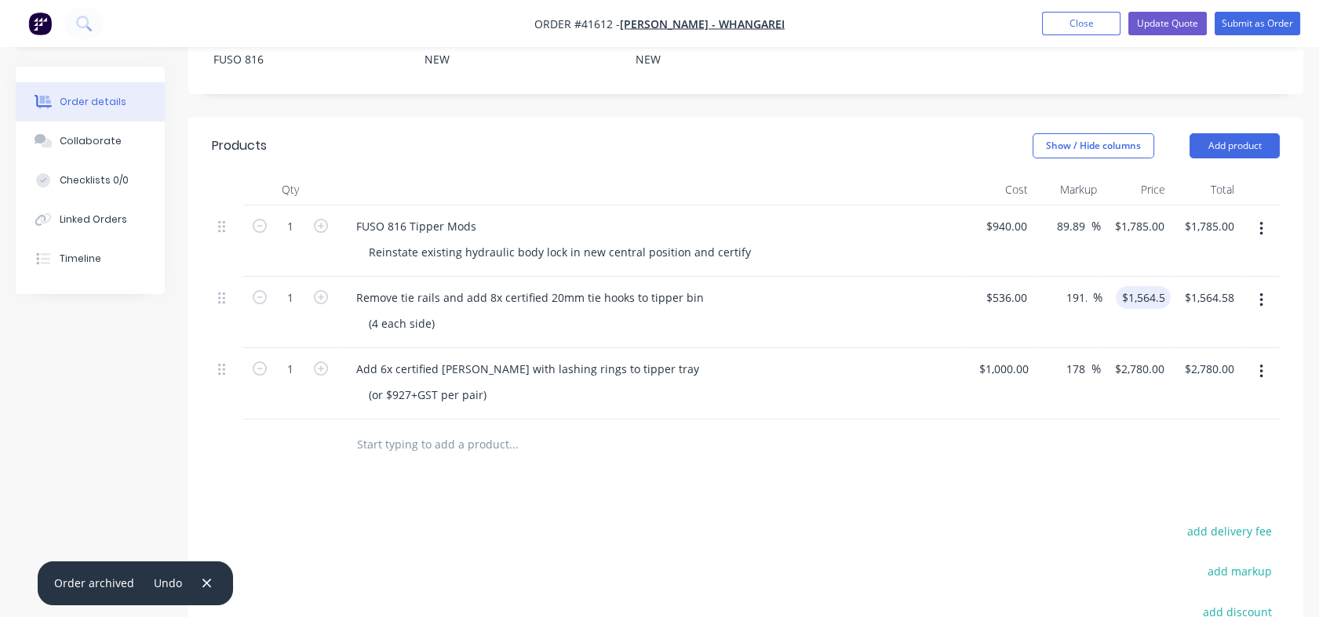
click at [1070, 281] on div "191.9 178 %" at bounding box center [1067, 312] width 68 height 71
click at [1079, 358] on input "178" at bounding box center [1078, 369] width 27 height 23
click at [1080, 358] on input "178" at bounding box center [1078, 369] width 27 height 23
click at [952, 420] on div at bounding box center [746, 445] width 1068 height 51
click at [1165, 16] on button "Update Quote" at bounding box center [1167, 24] width 78 height 24
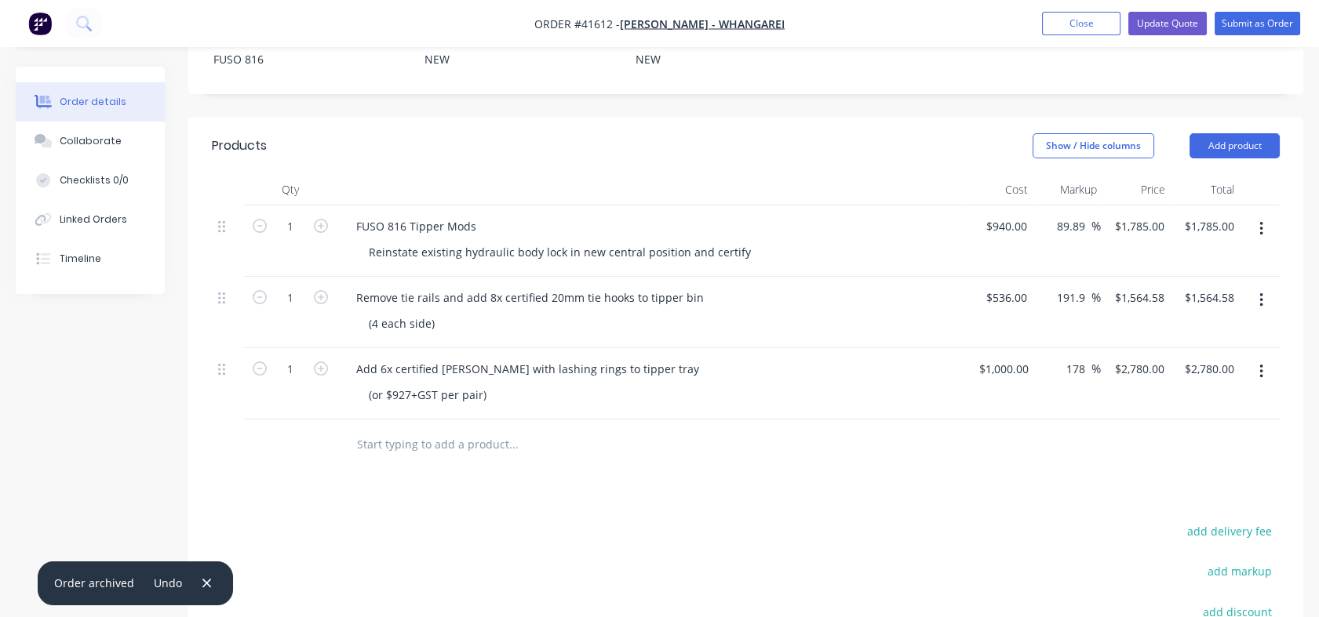
scroll to position [0, 0]
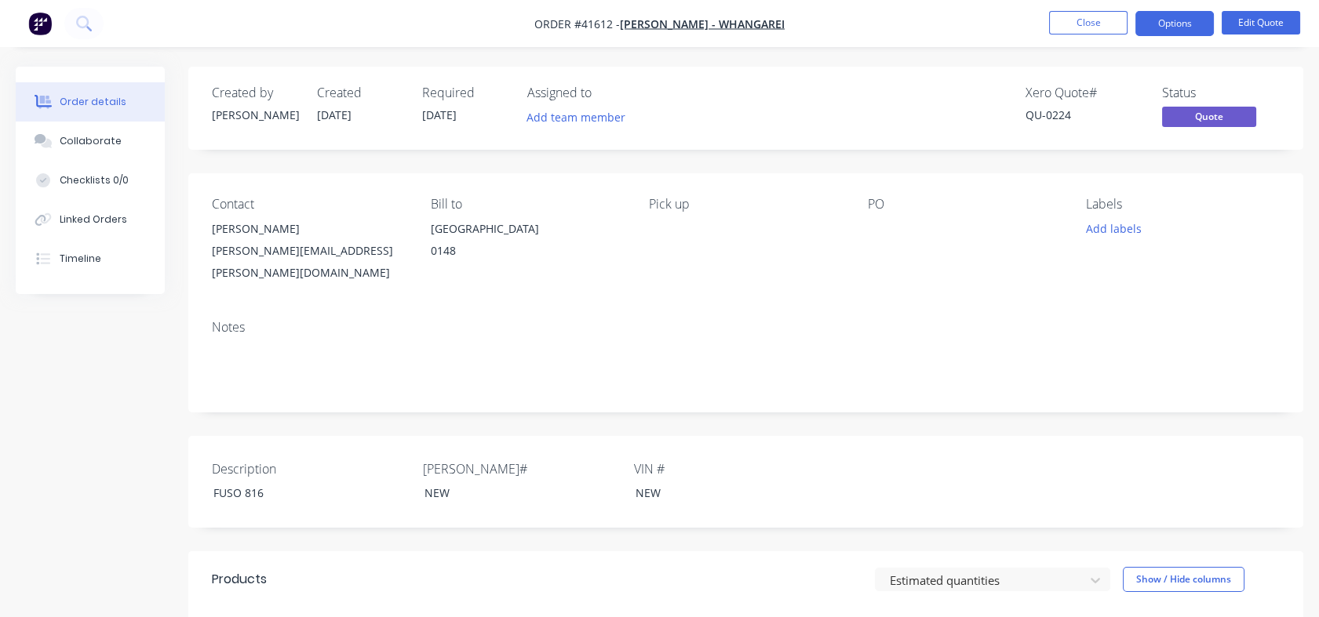
click at [1167, 16] on button "Options" at bounding box center [1174, 23] width 78 height 25
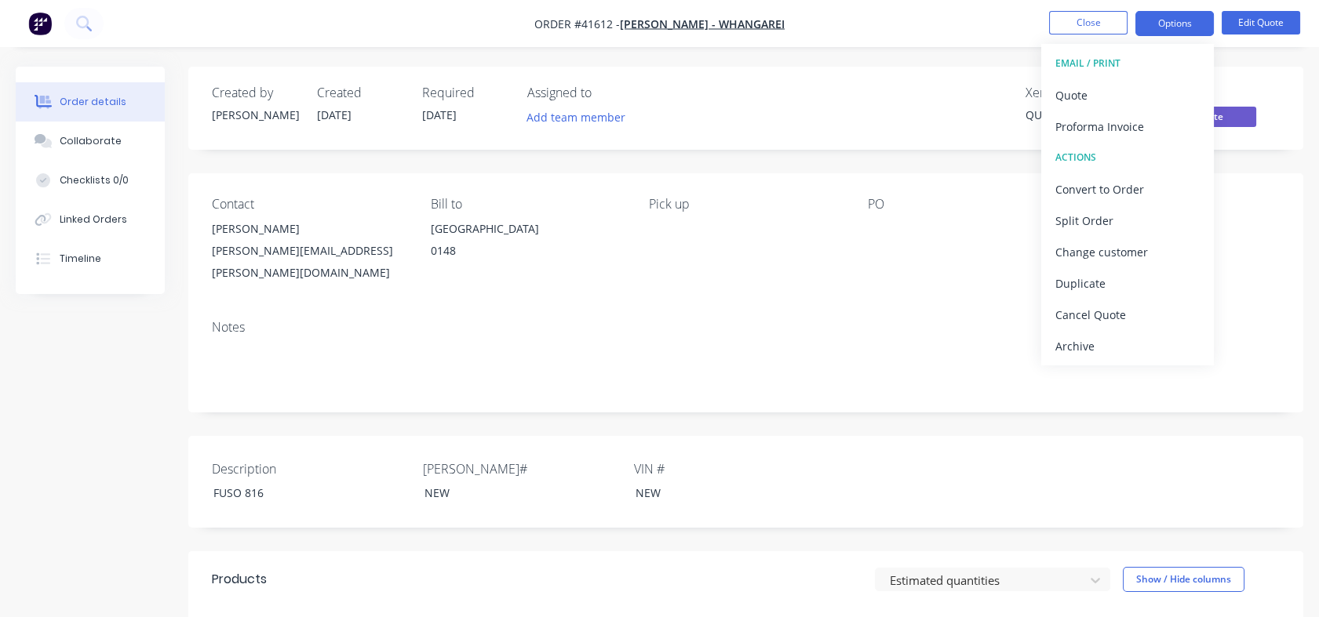
click at [1079, 91] on div "Quote" at bounding box center [1127, 95] width 144 height 23
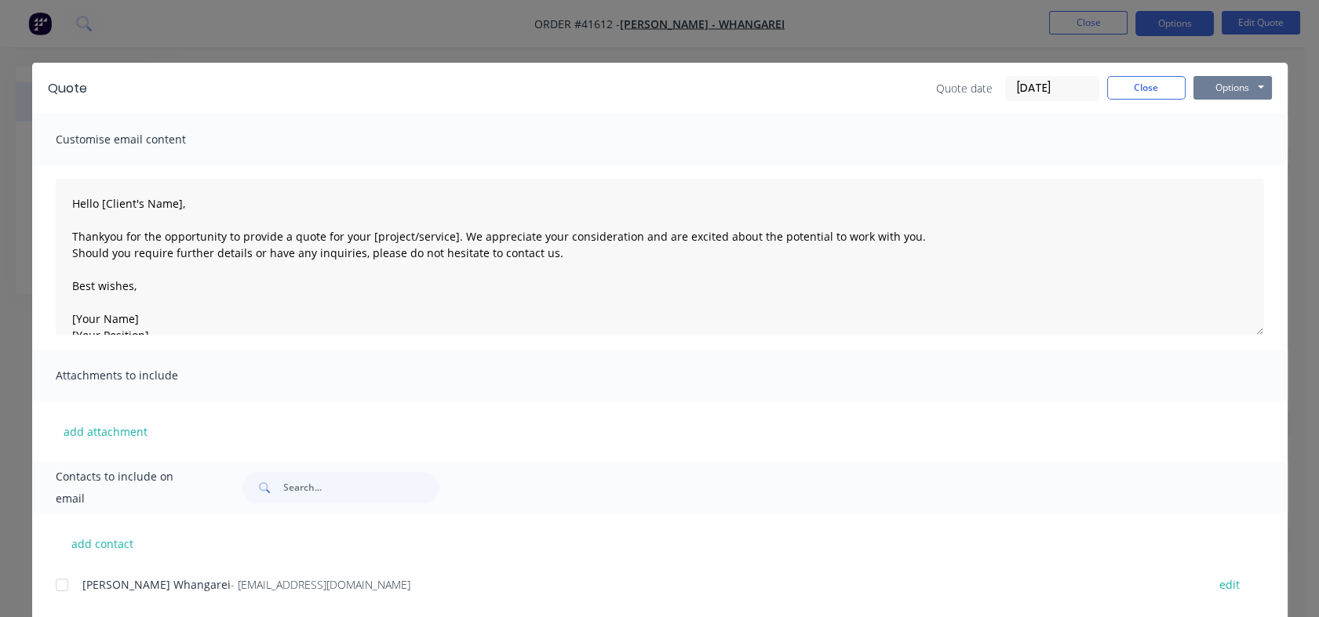
click at [1236, 81] on button "Options" at bounding box center [1232, 88] width 78 height 24
click at [1230, 137] on button "Print" at bounding box center [1243, 142] width 100 height 26
type textarea "Hello [Client's Name], Thankyou for the opportunity to provide a quote for your…"
